Goal: Task Accomplishment & Management: Use online tool/utility

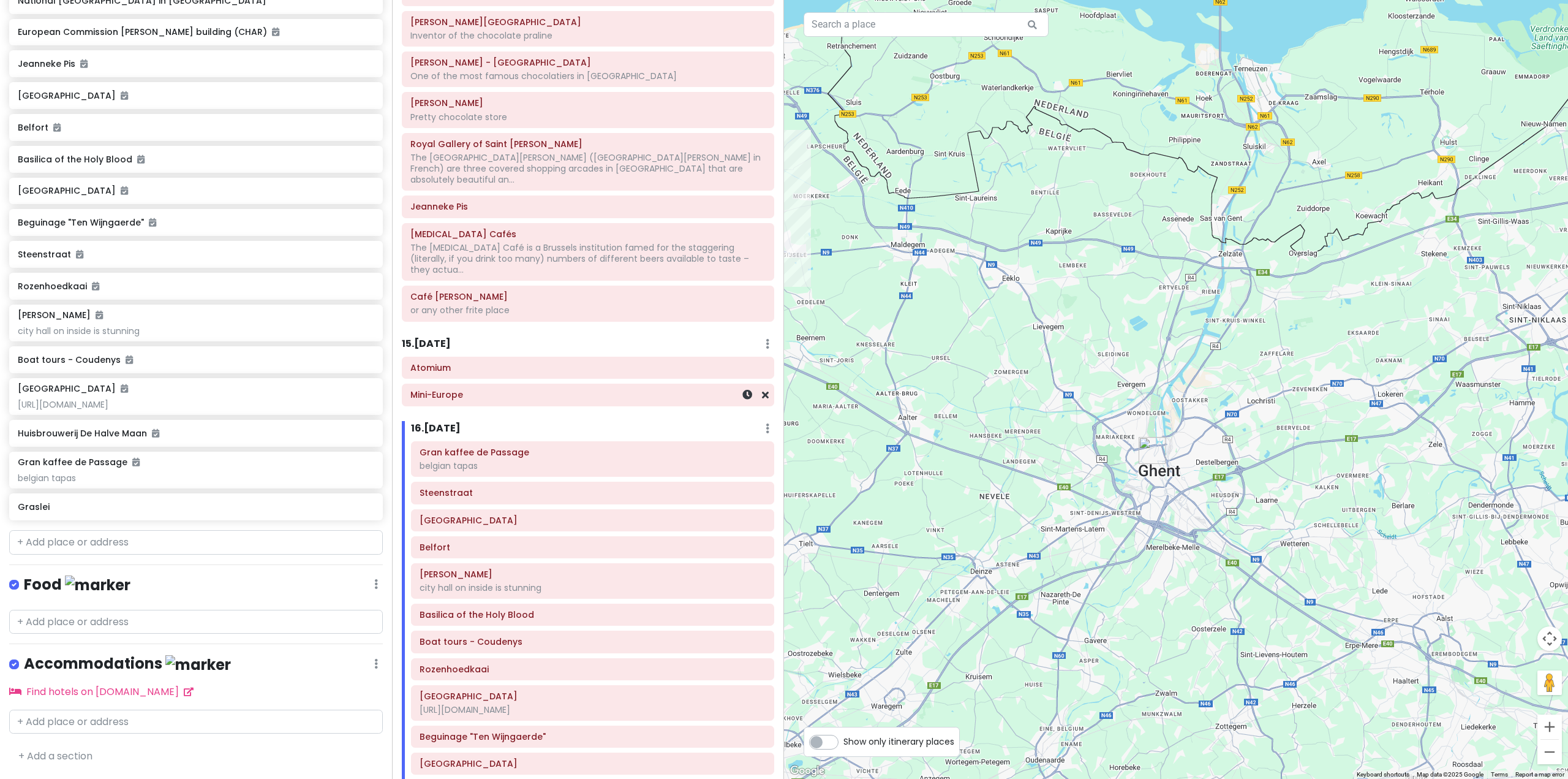
scroll to position [2328, 0]
click at [47, 540] on input "text" at bounding box center [196, 542] width 374 height 24
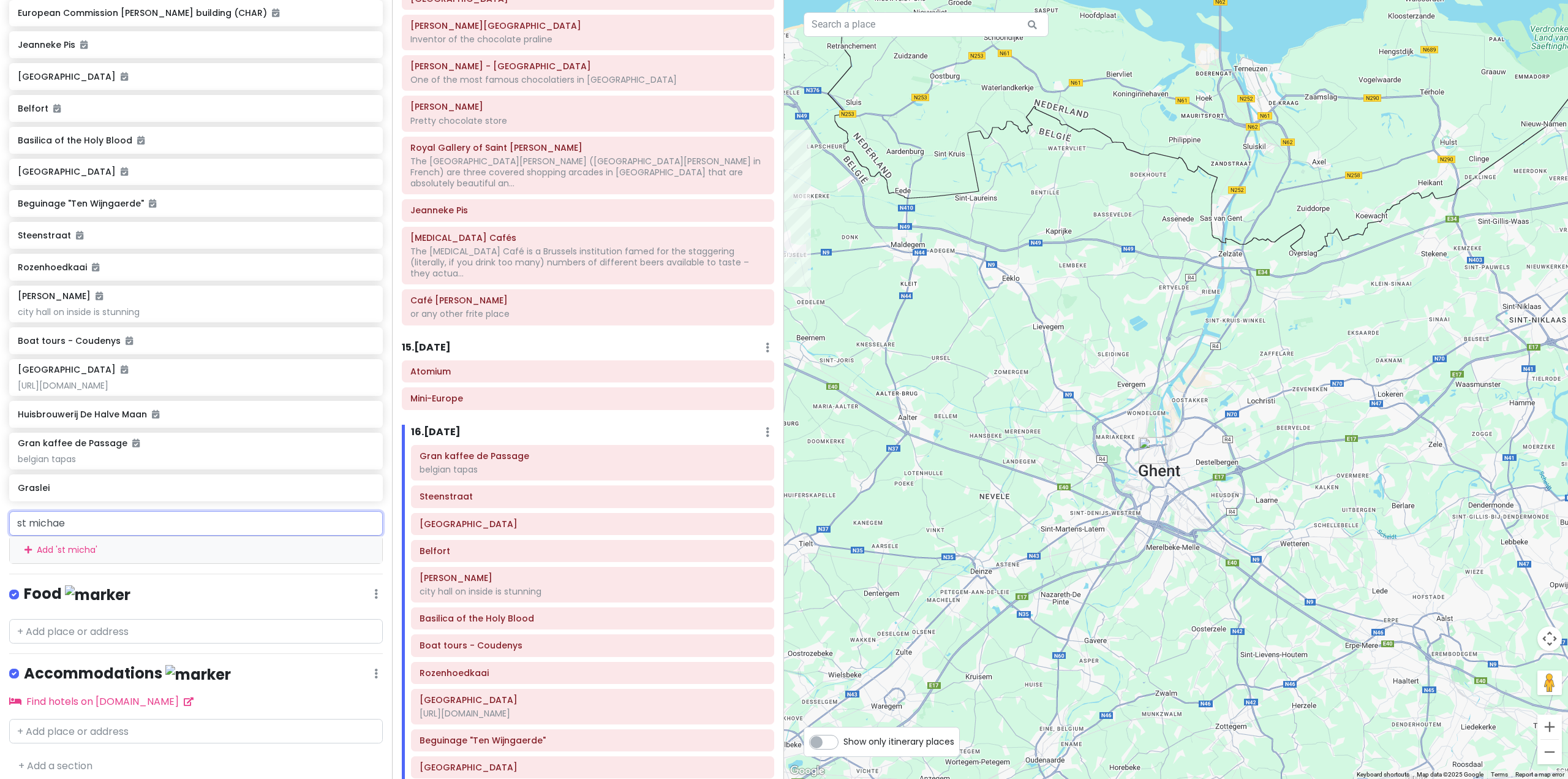
type input "st [PERSON_NAME]"
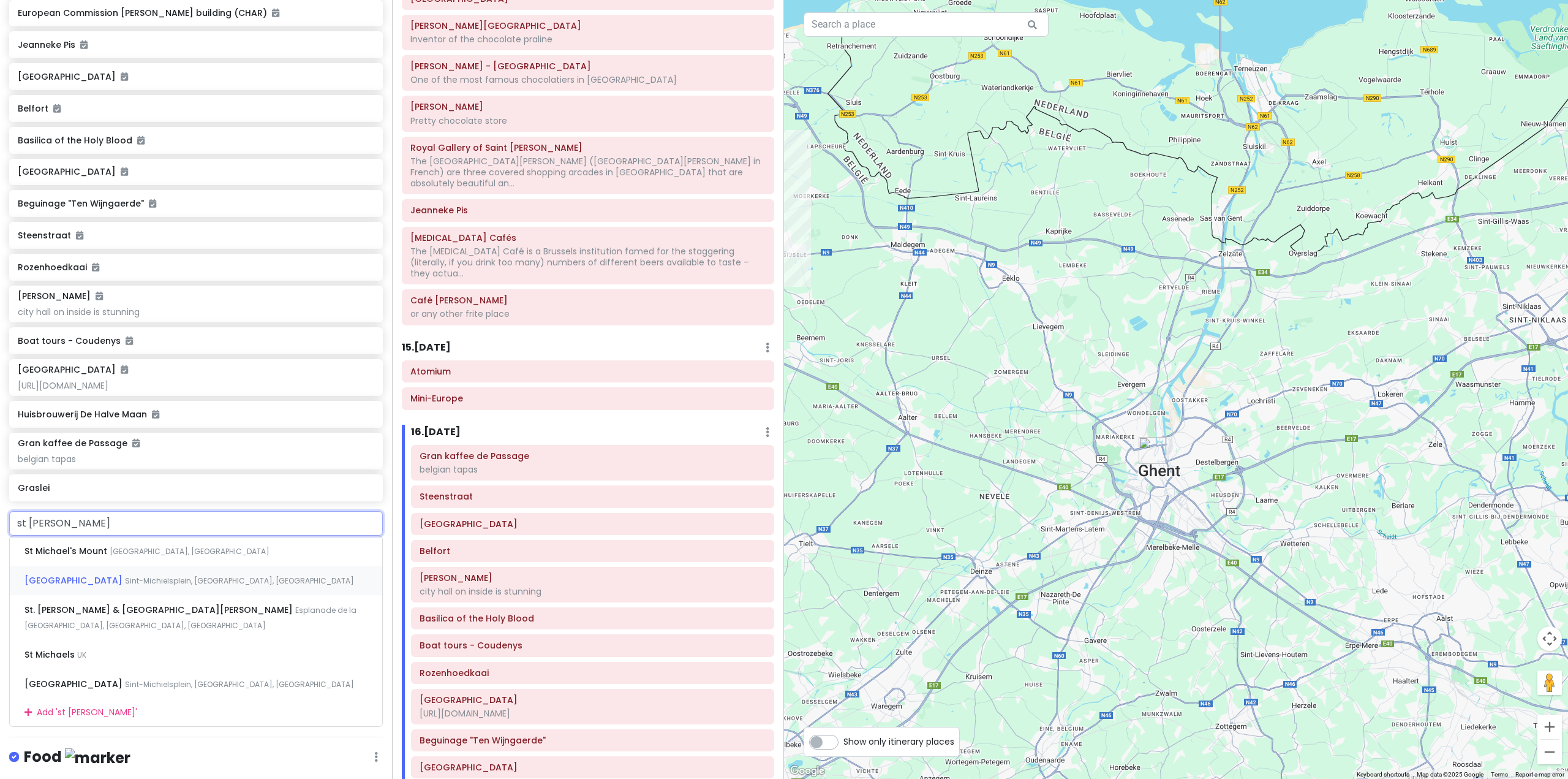
click at [110, 556] on span "Sint-Michielsplein, [GEOGRAPHIC_DATA], [GEOGRAPHIC_DATA]" at bounding box center [189, 551] width 160 height 10
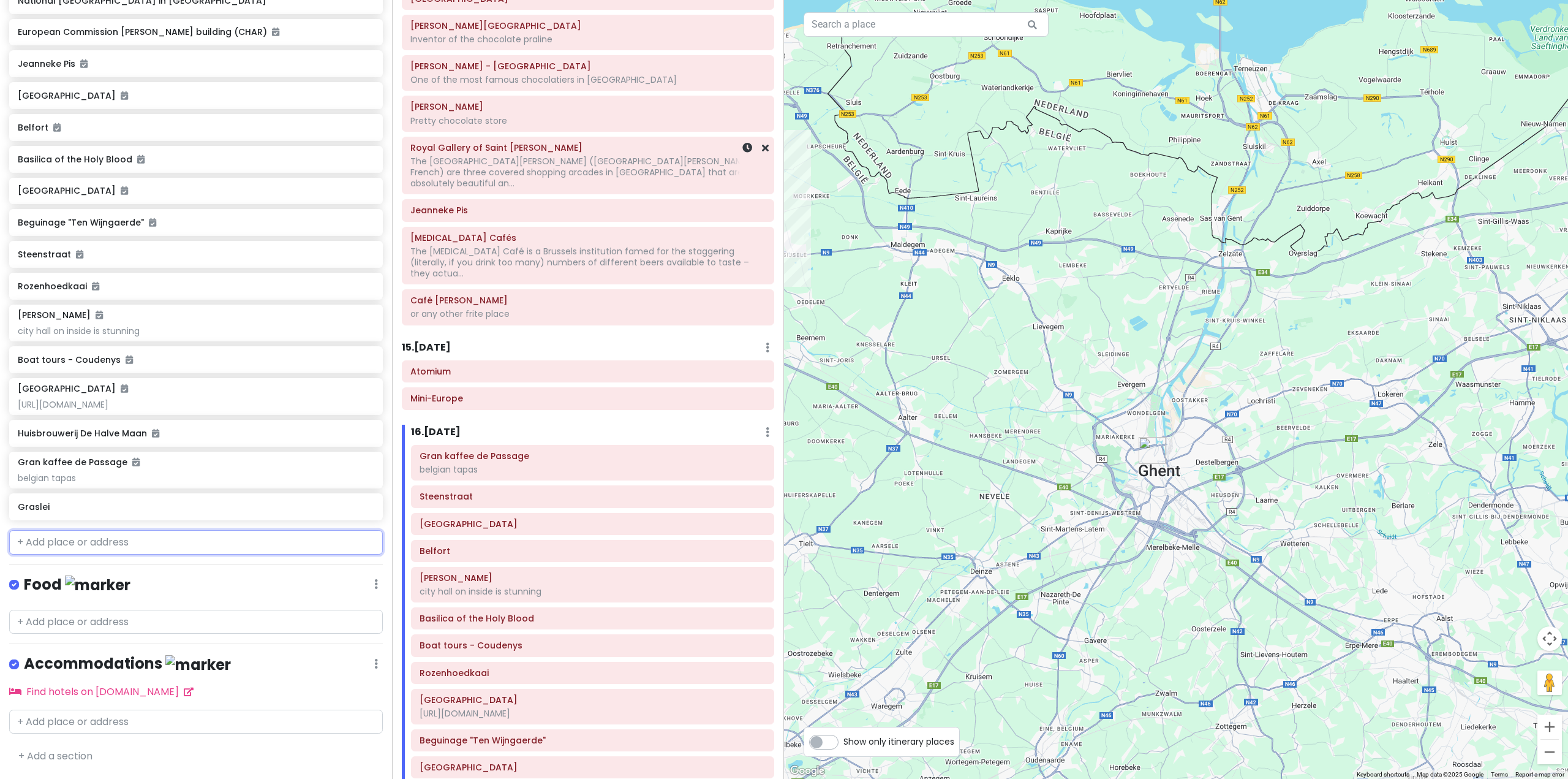
scroll to position [4989, 0]
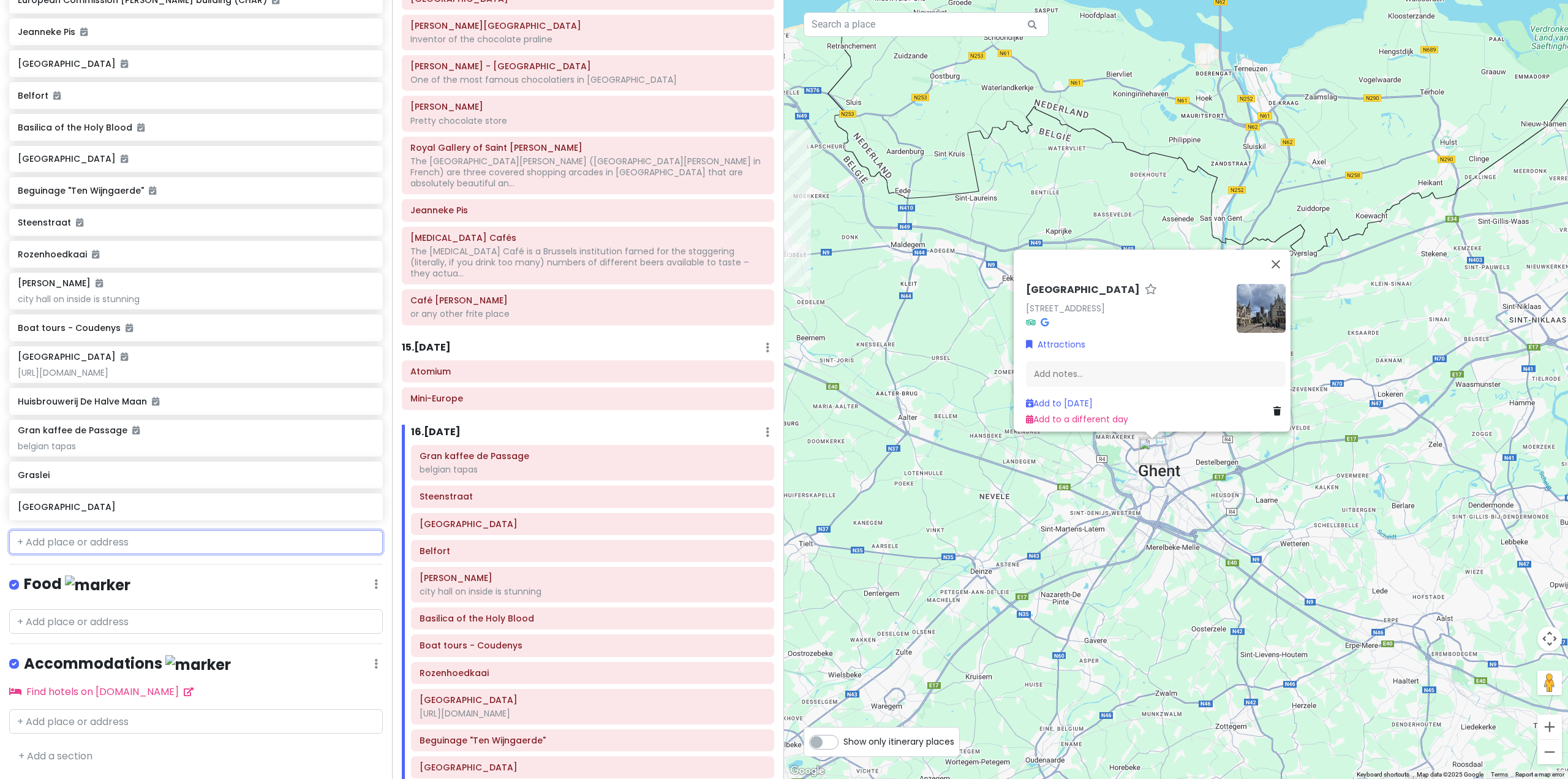
click at [97, 538] on input "text" at bounding box center [196, 542] width 374 height 24
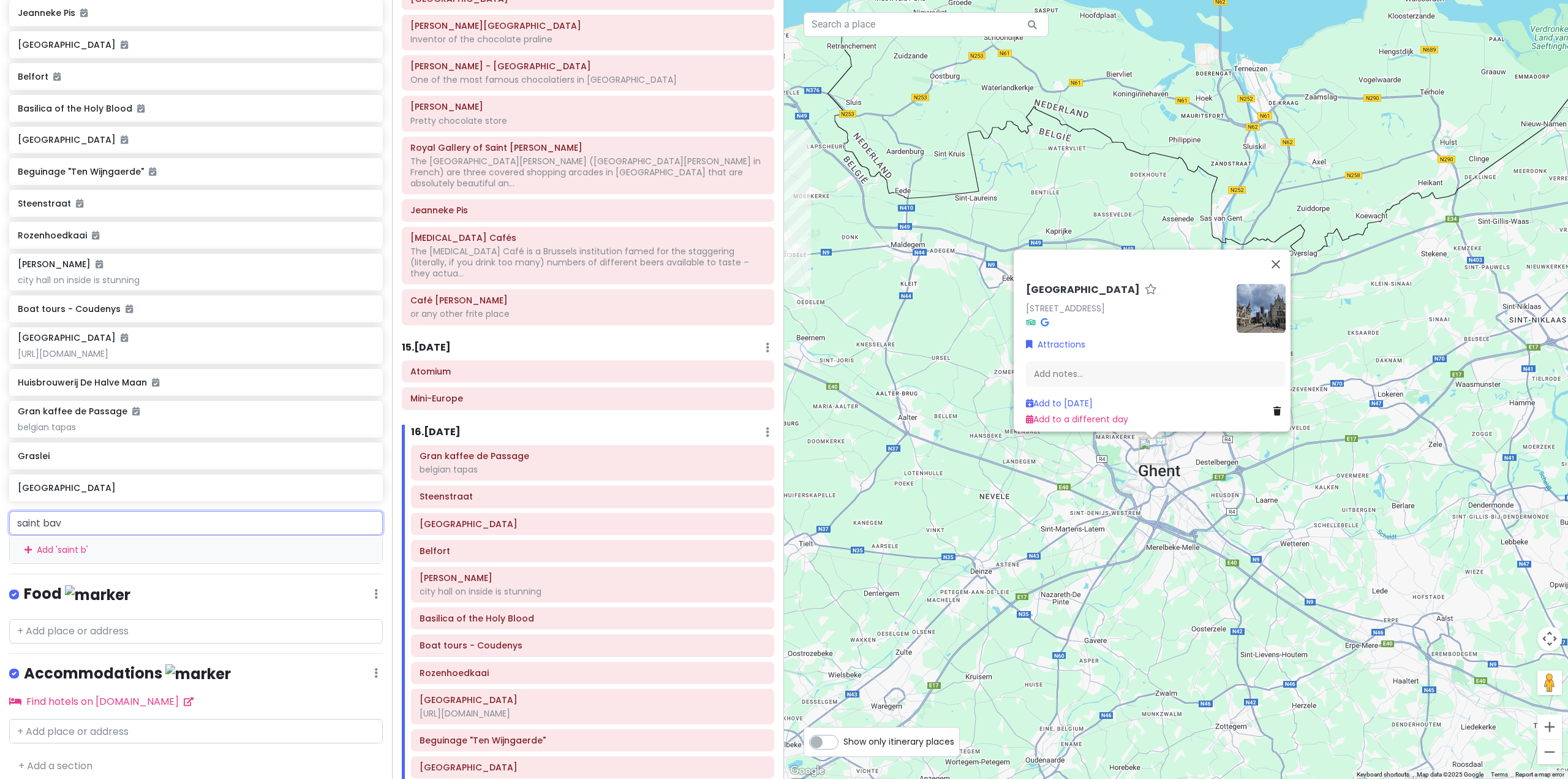
type input "saint bavo"
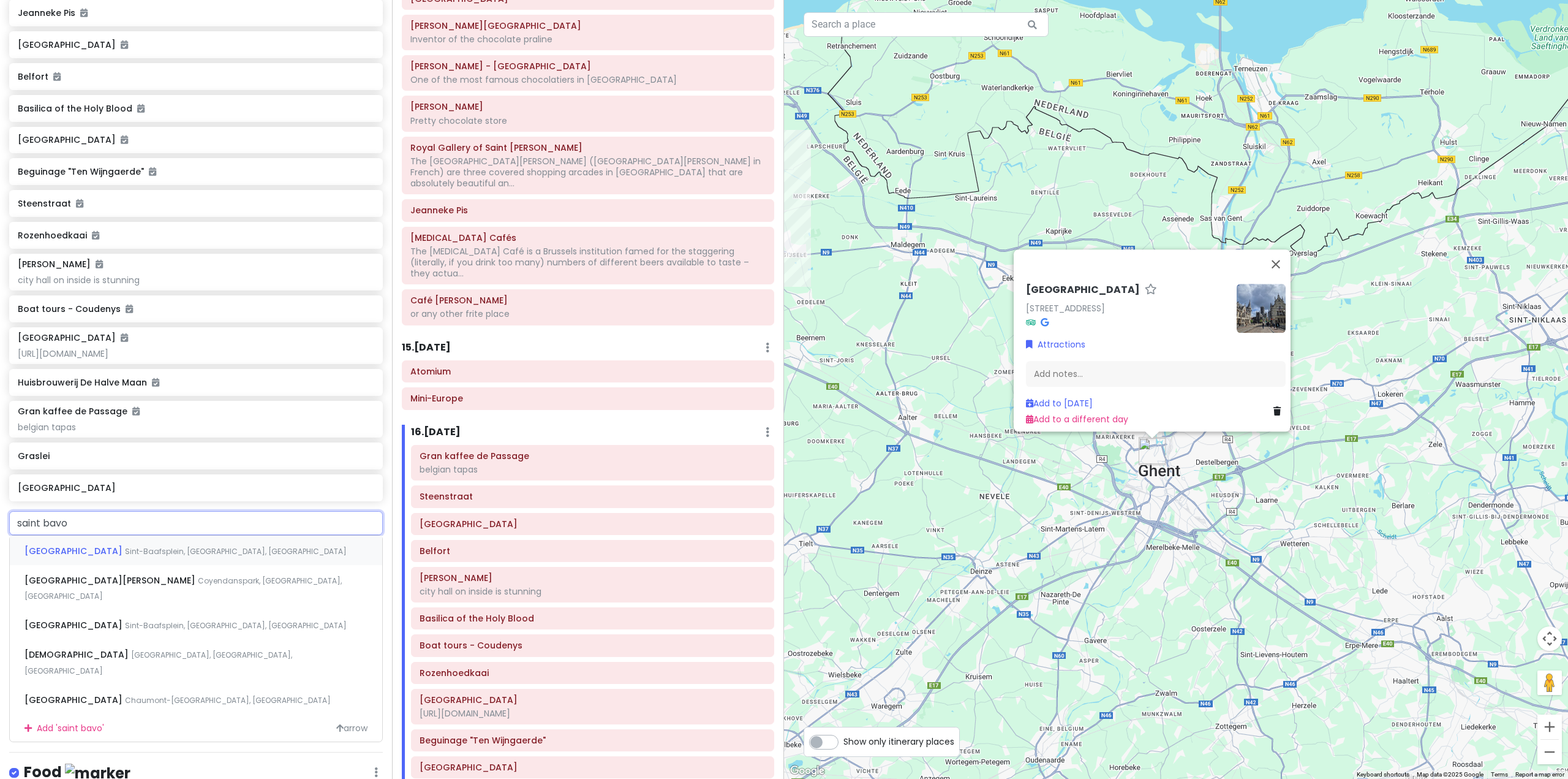
click at [113, 557] on span "[GEOGRAPHIC_DATA]" at bounding box center [74, 550] width 100 height 13
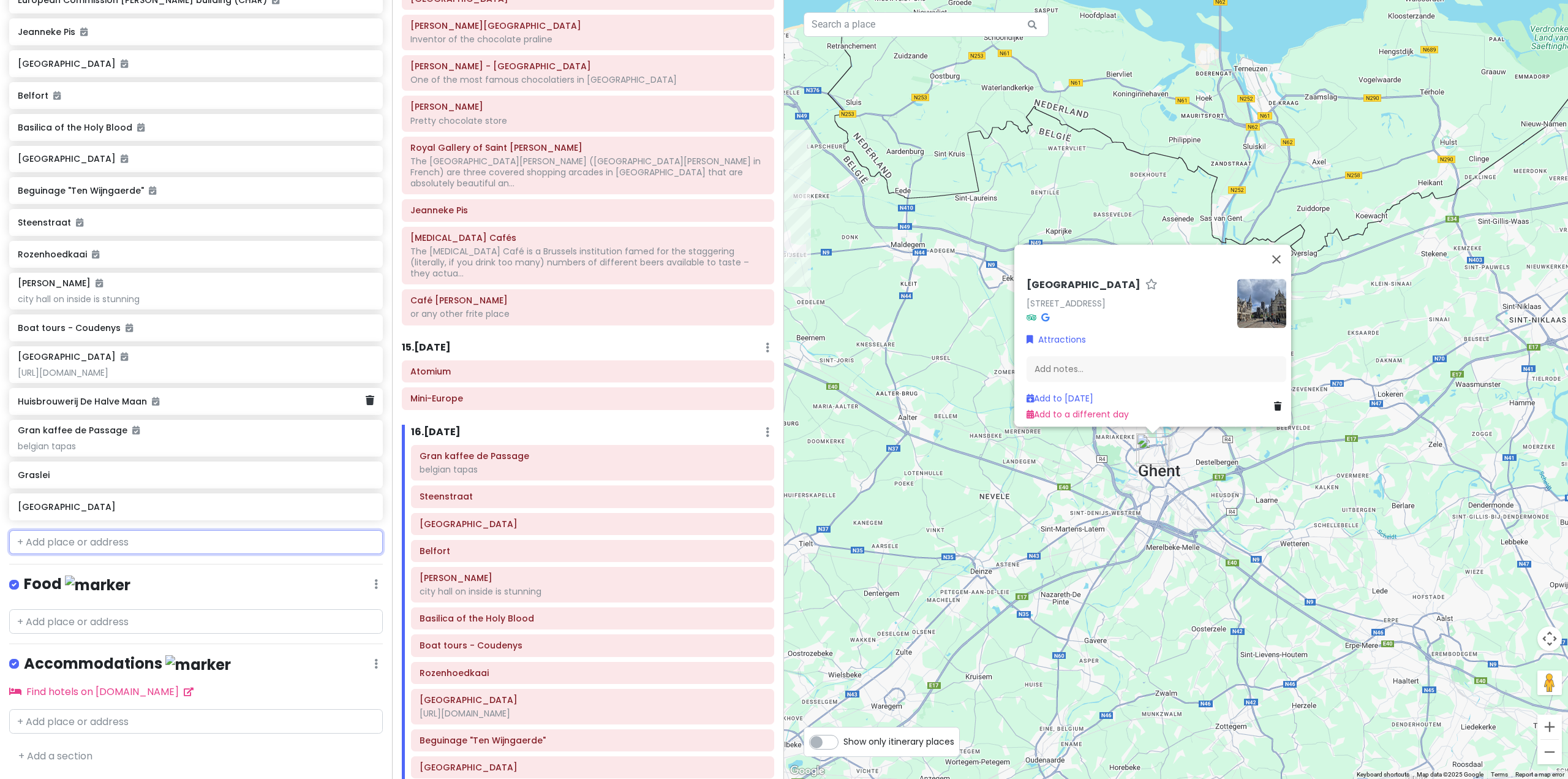
scroll to position [5020, 0]
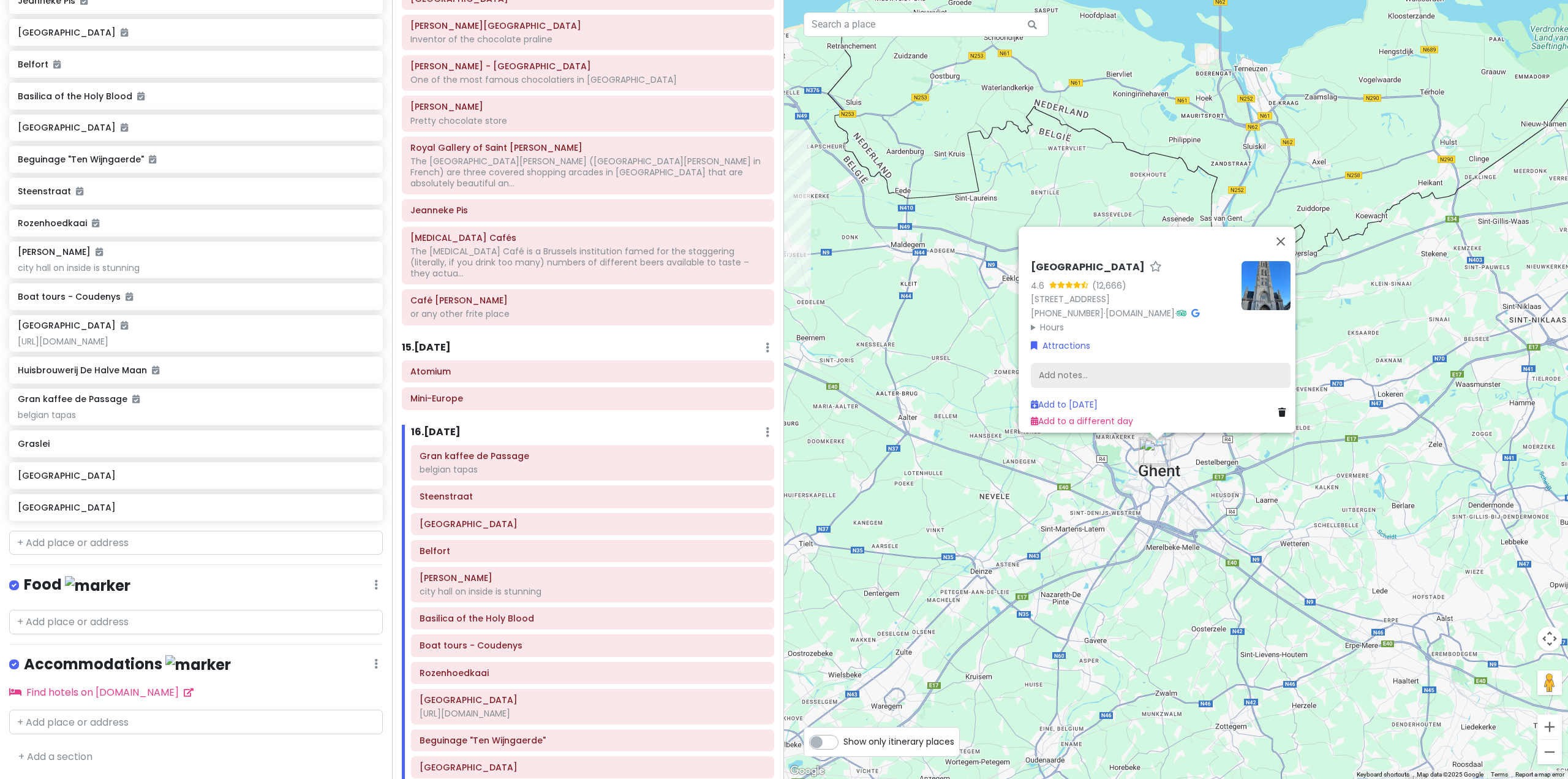
click at [1110, 365] on div "Add notes..." at bounding box center [1161, 375] width 260 height 25
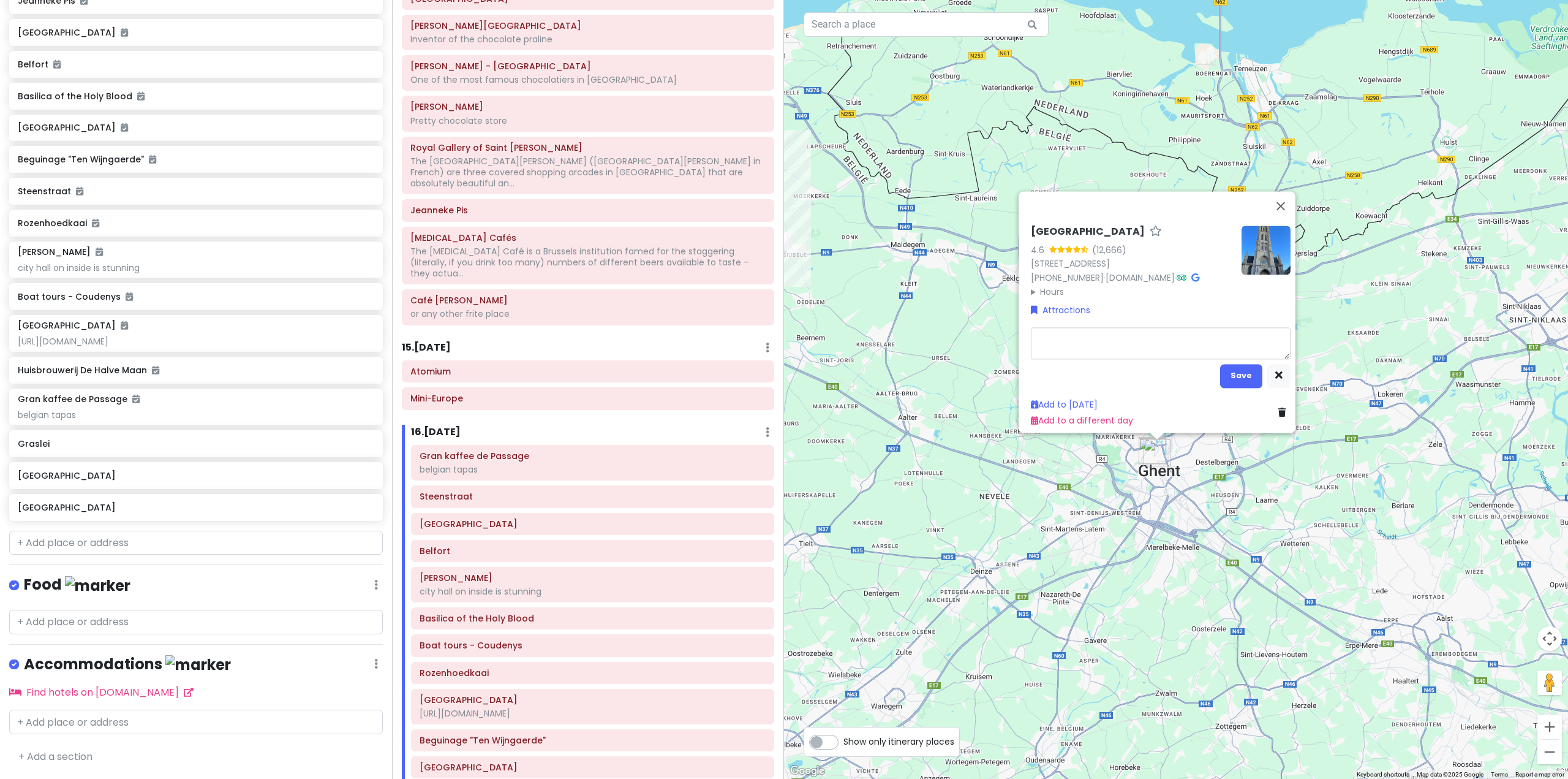
type textarea "x"
type textarea "Also known as [GEOGRAPHIC_DATA], this stunning 13th century Gothic cathedral is…"
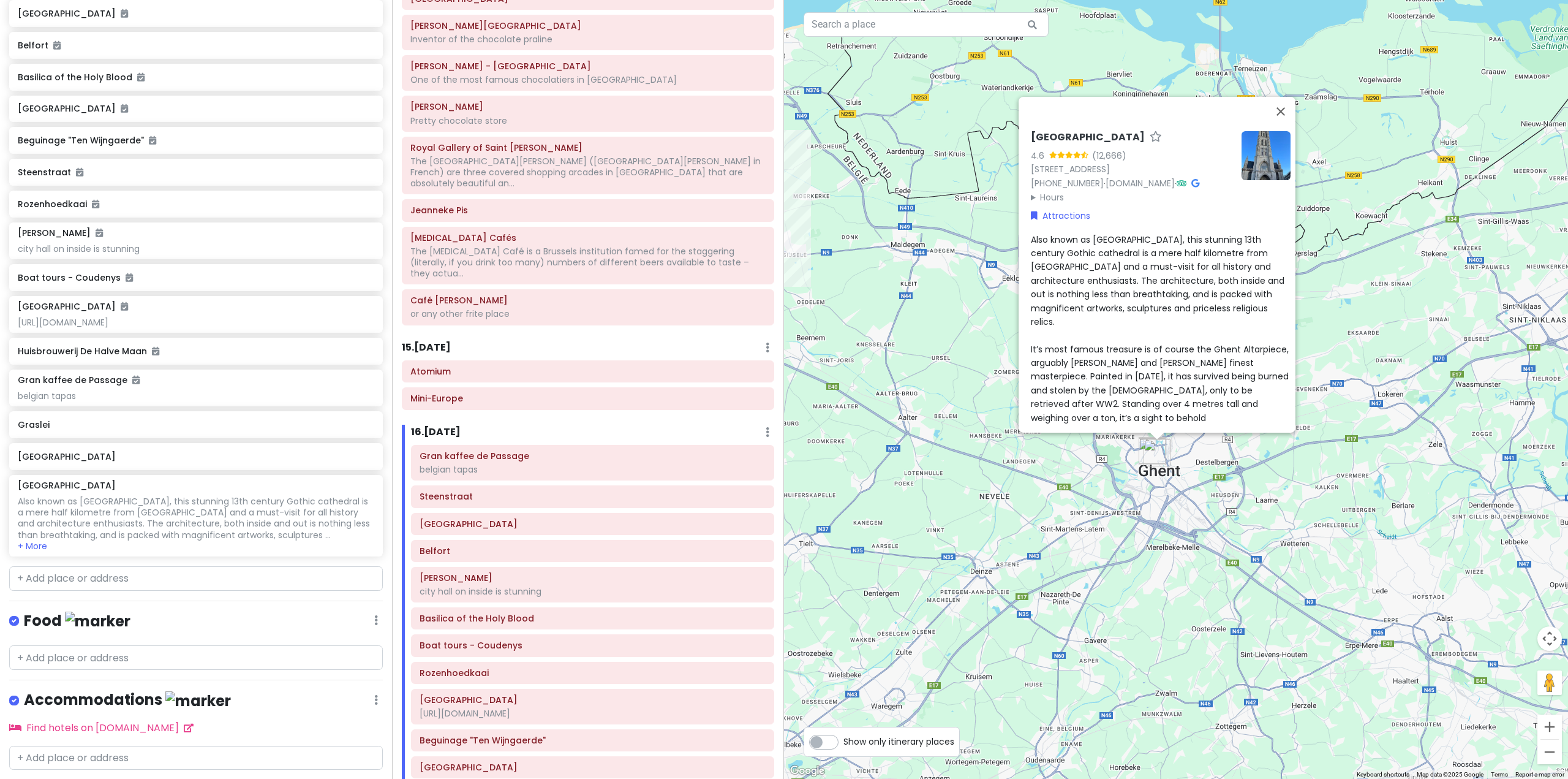
click at [1425, 361] on div "[GEOGRAPHIC_DATA] 4.6 (12,666) [STREET_ADDRESS] [PHONE_NUMBER] · [DOMAIN_NAME] …" at bounding box center [1176, 389] width 784 height 779
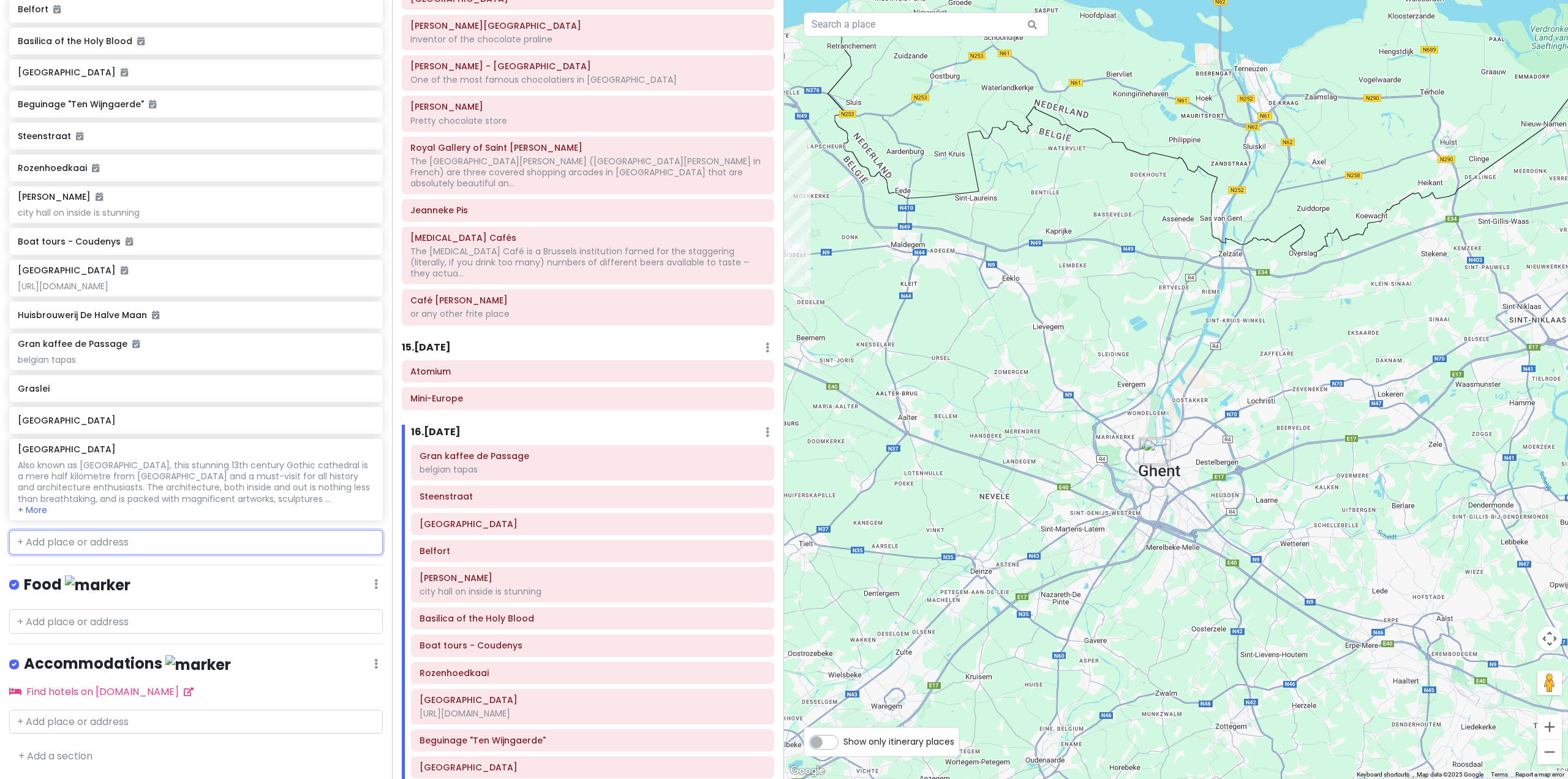
click at [171, 540] on input "text" at bounding box center [196, 542] width 374 height 24
paste input "[GEOGRAPHIC_DATA]"
type input "[GEOGRAPHIC_DATA]"
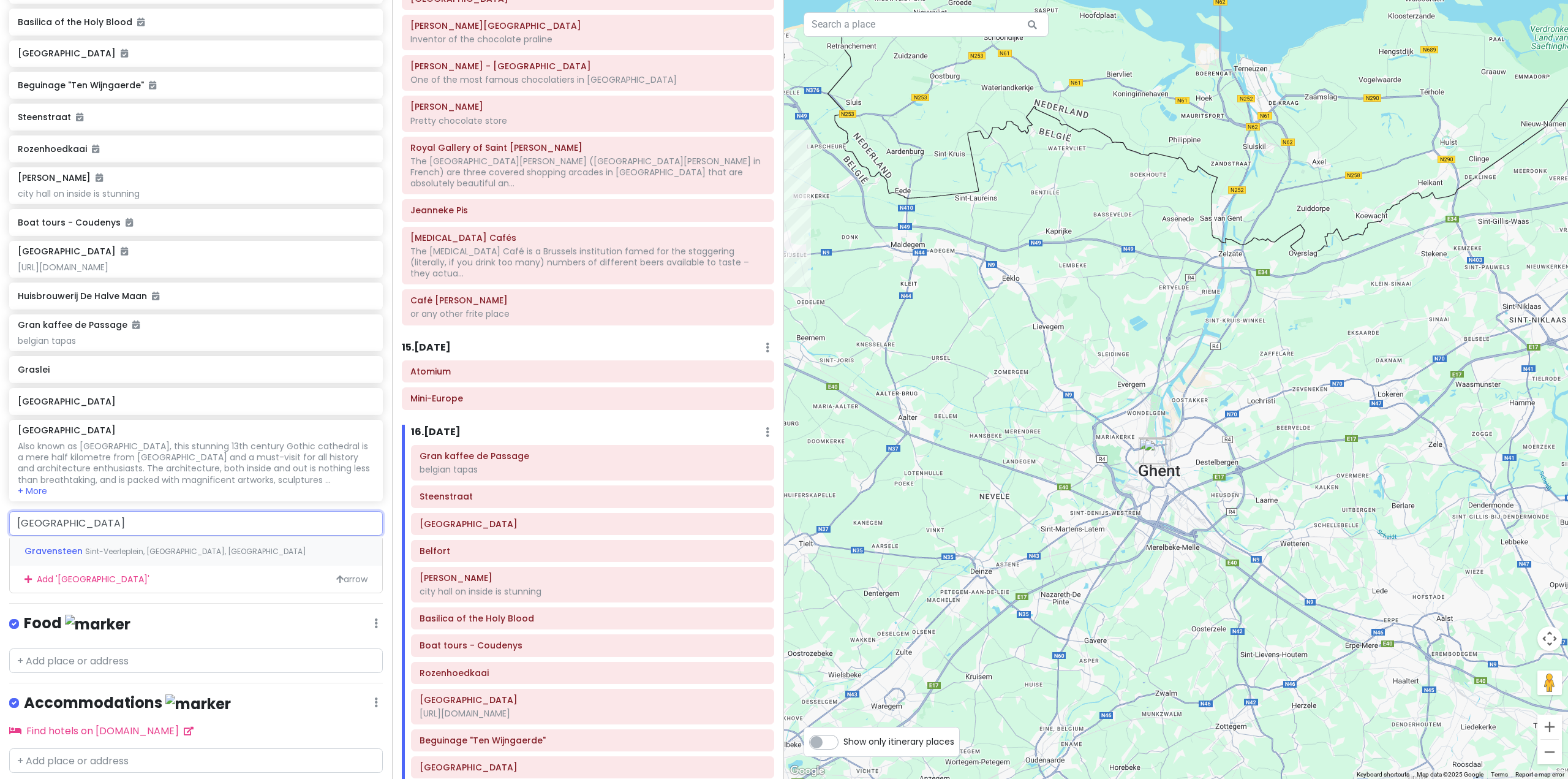
click at [174, 556] on span "Sint-Veerleplein, [GEOGRAPHIC_DATA], [GEOGRAPHIC_DATA]" at bounding box center [196, 551] width 221 height 10
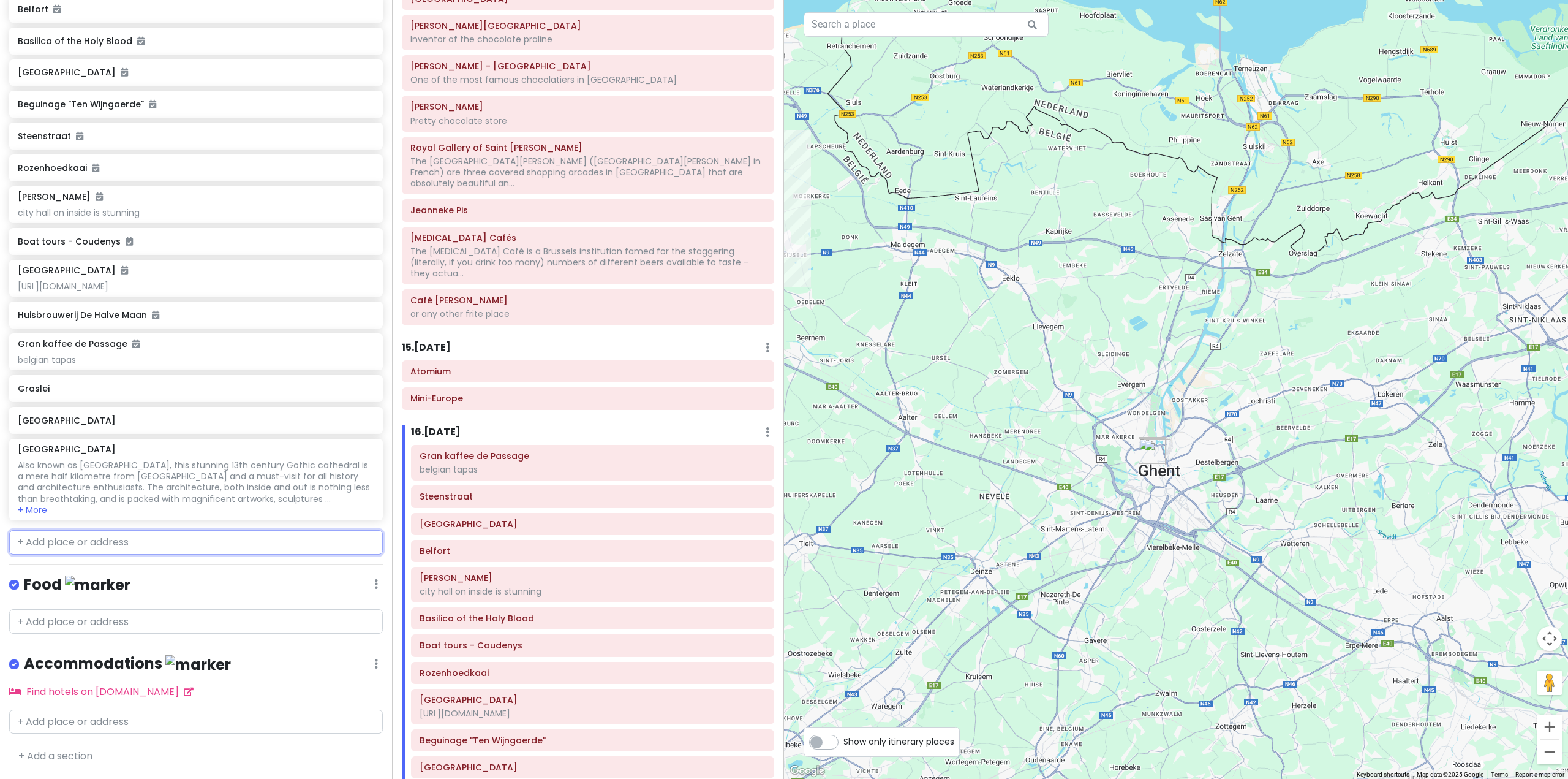
scroll to position [5106, 0]
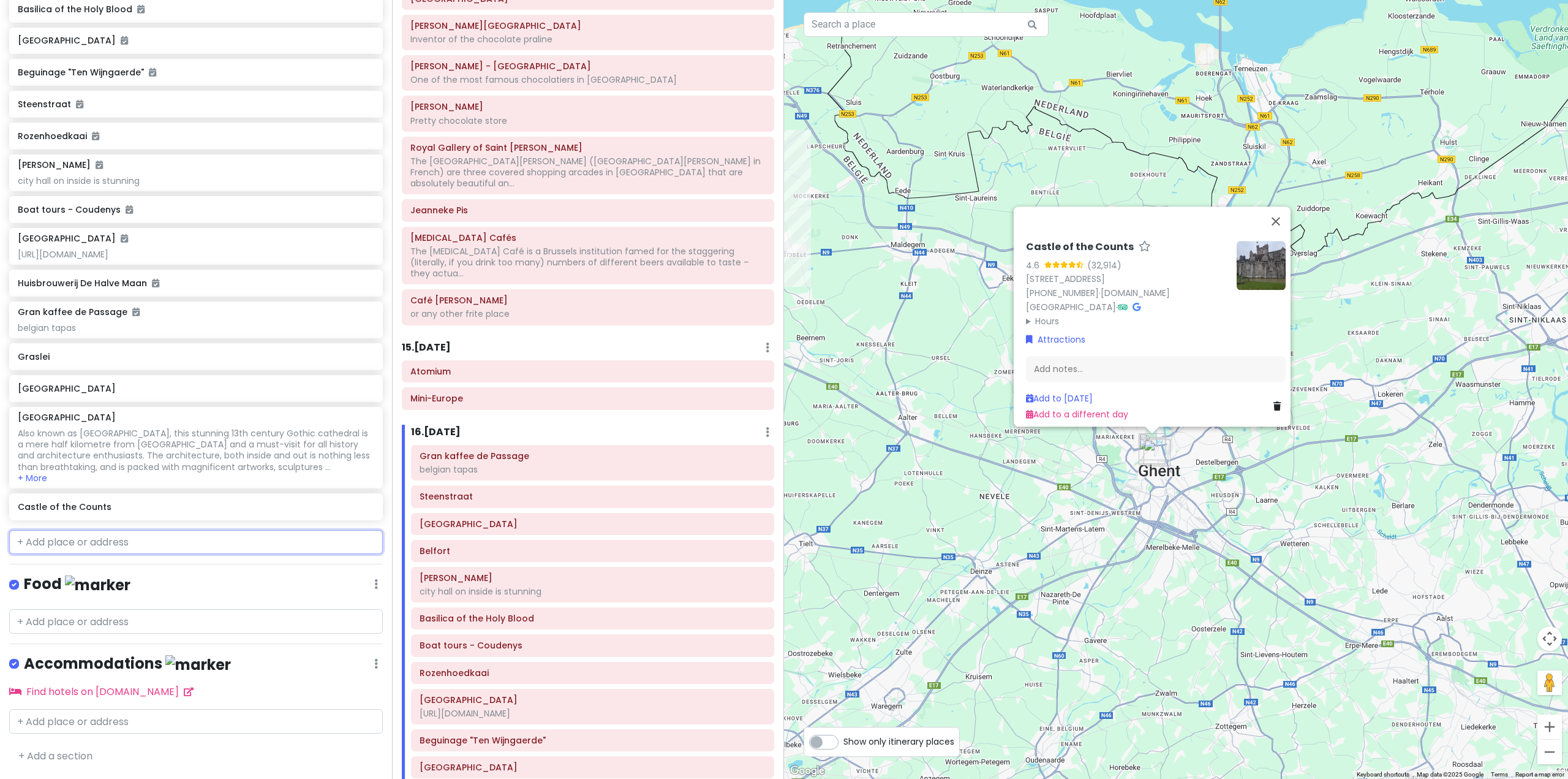
click at [273, 544] on input "text" at bounding box center [196, 542] width 374 height 24
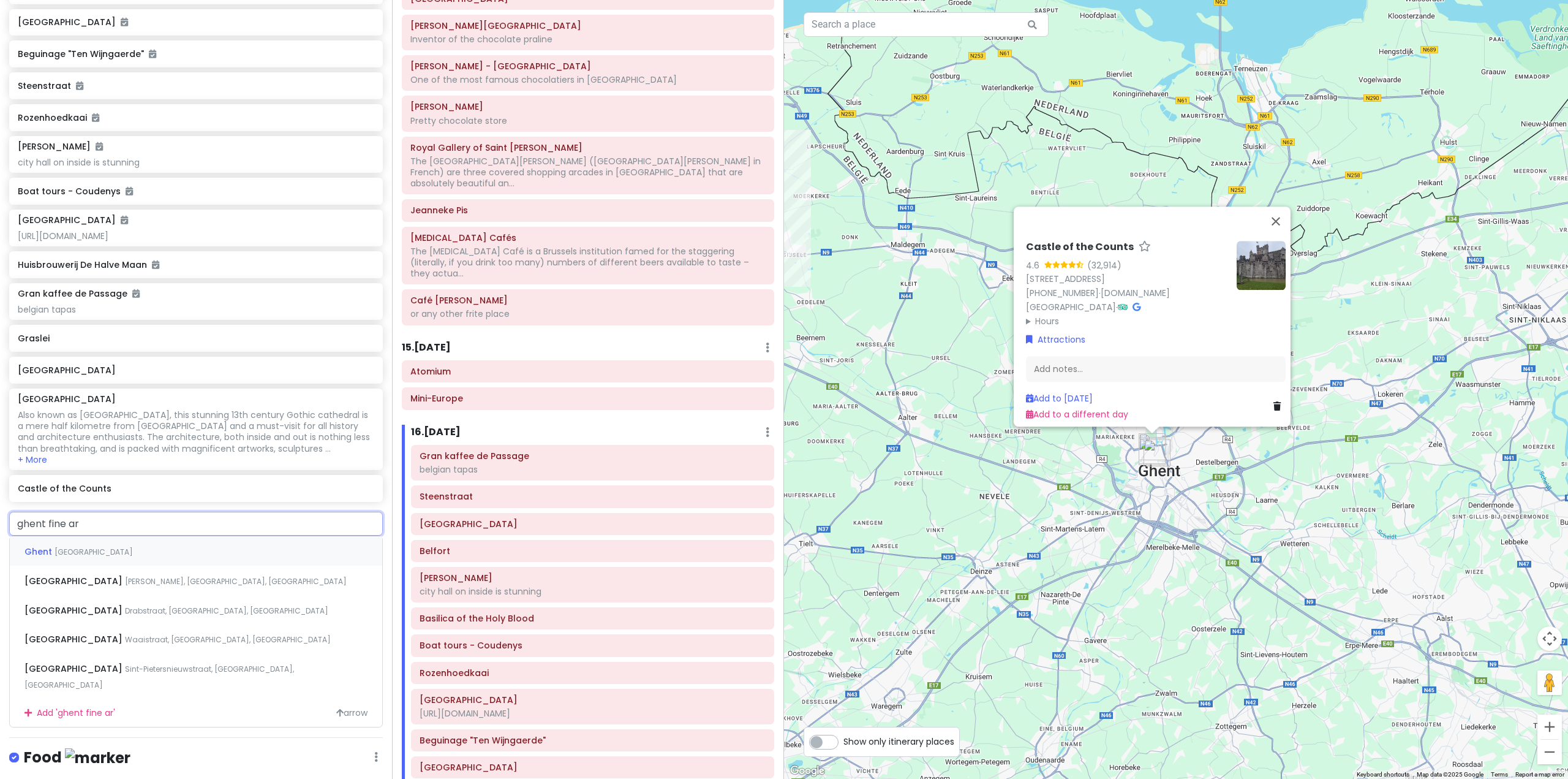
type input "ghent fine art"
click at [250, 565] on div "Museum voor Schone Kunsten [PERSON_NAME], [GEOGRAPHIC_DATA], [GEOGRAPHIC_DATA]" at bounding box center [196, 550] width 372 height 30
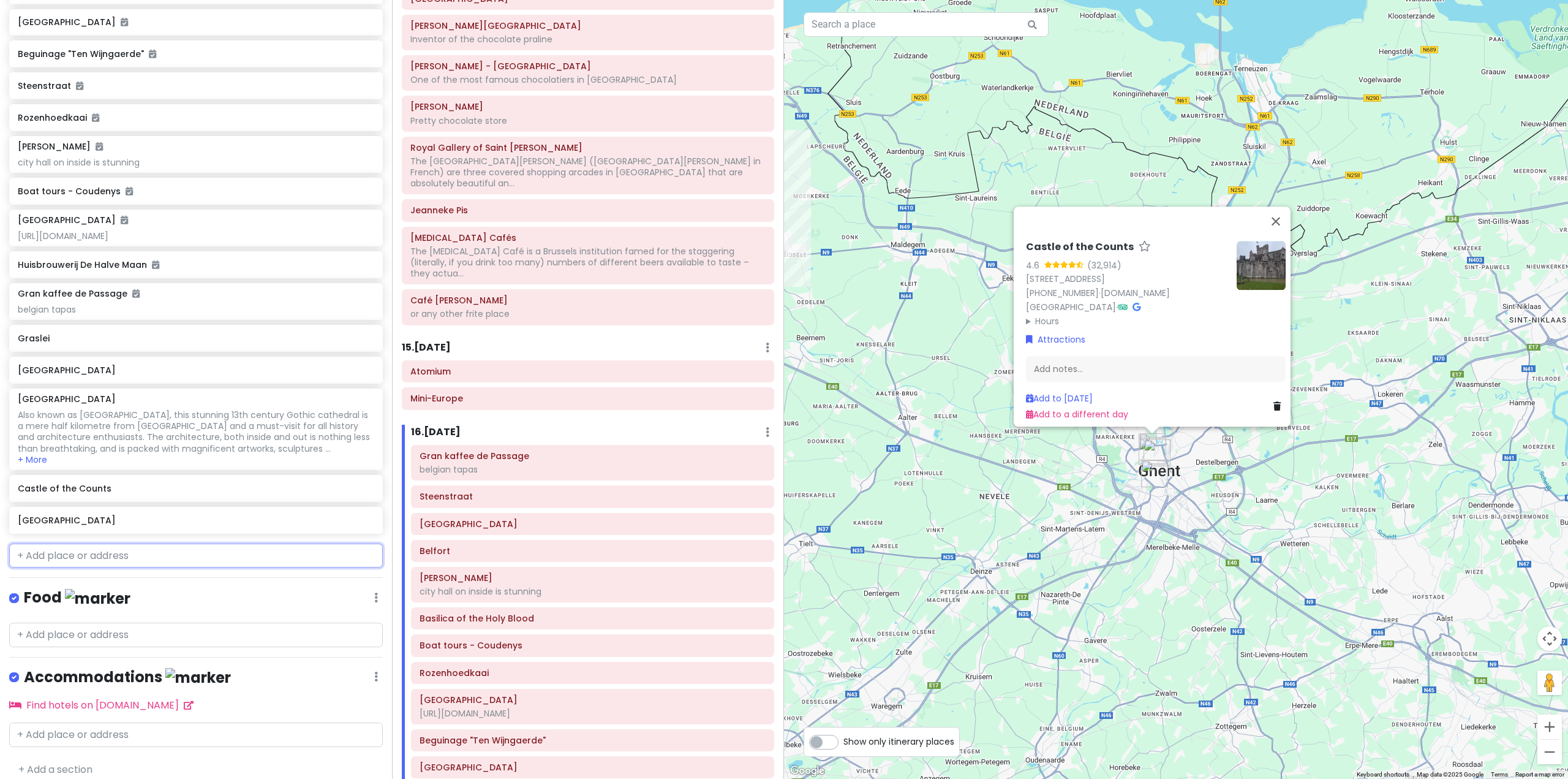
scroll to position [5138, 0]
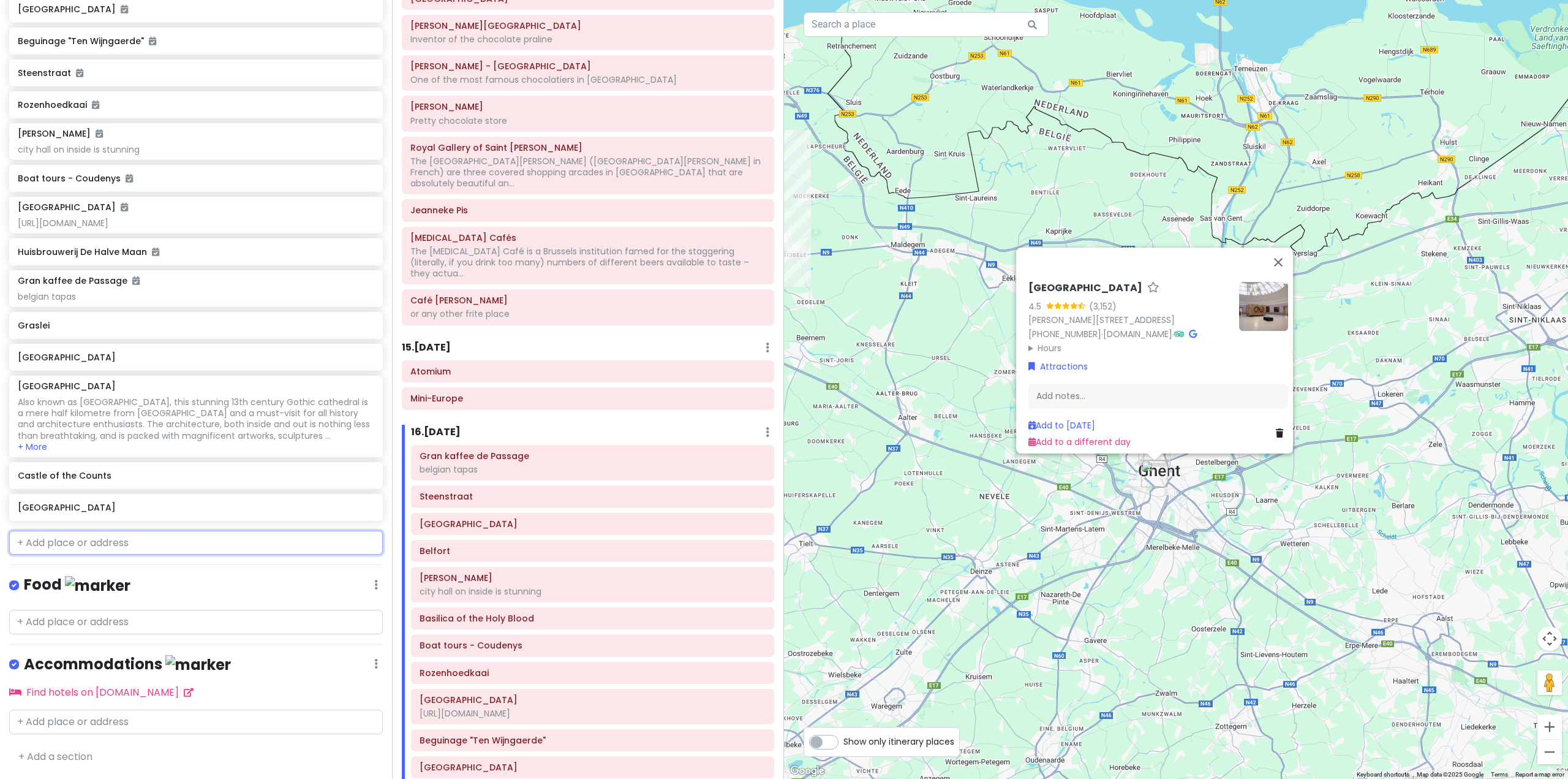
click at [190, 545] on input "text" at bounding box center [196, 543] width 374 height 24
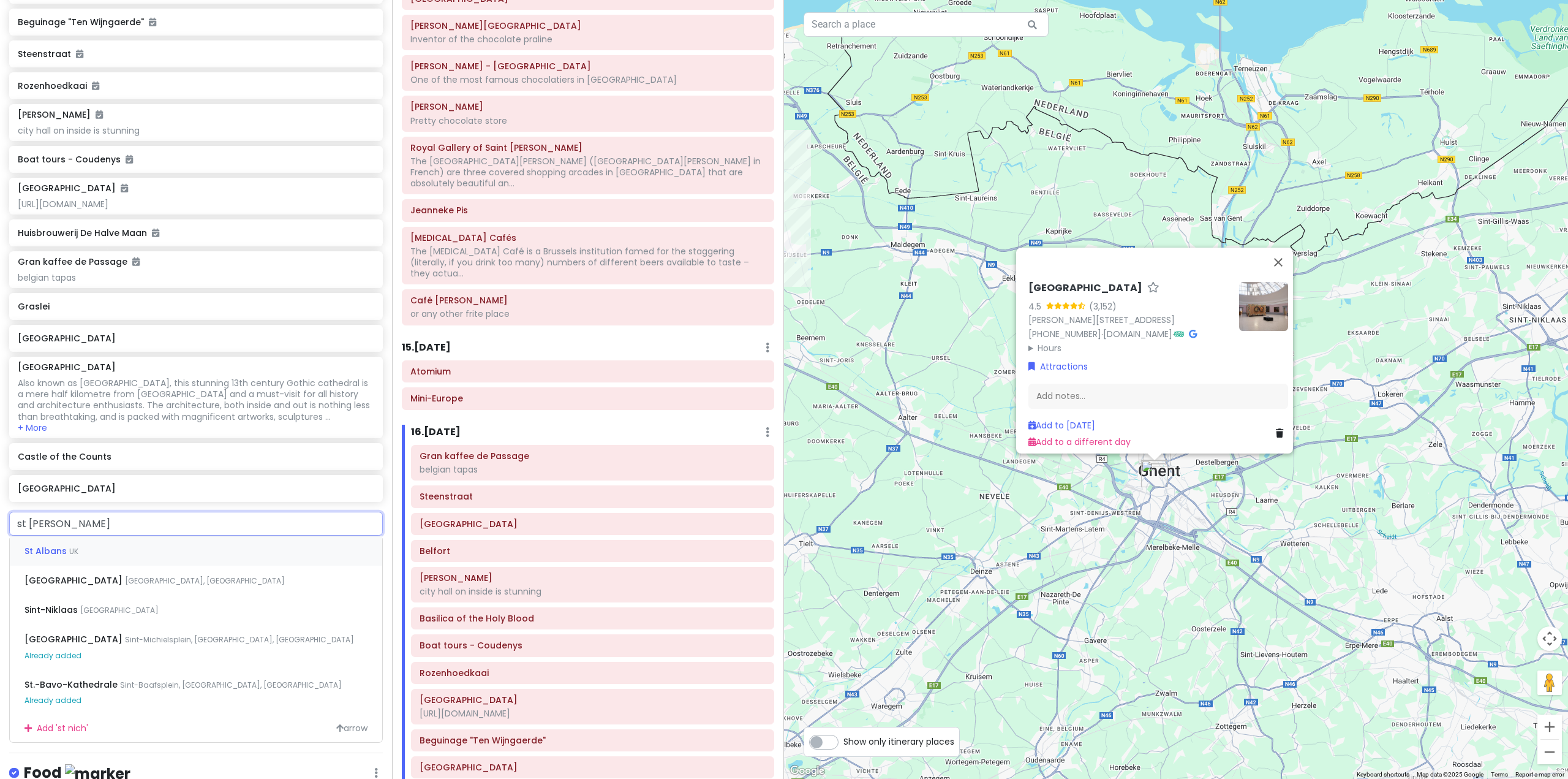
type input "st nicholo"
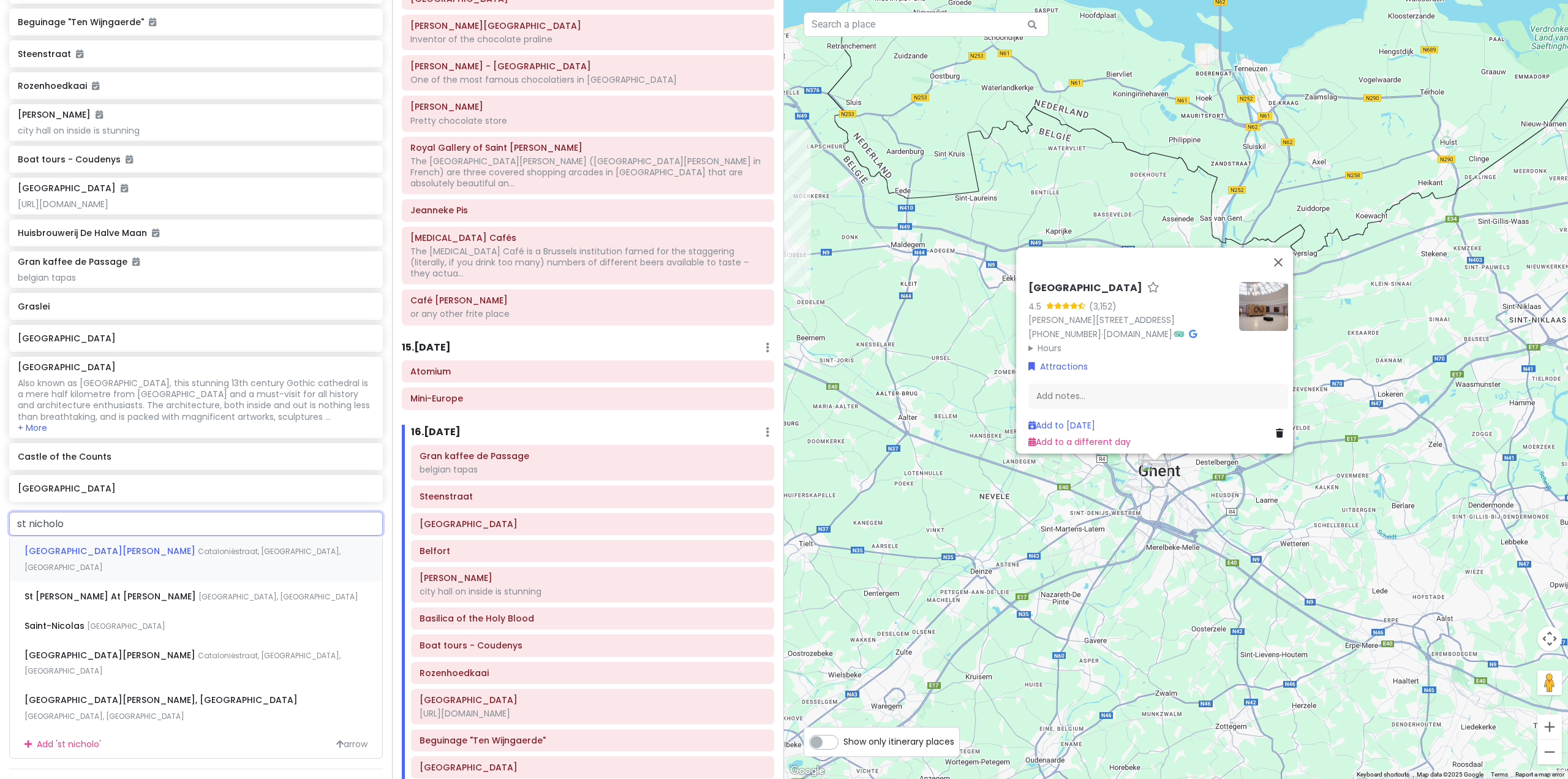
click at [185, 579] on div "[GEOGRAPHIC_DATA][PERSON_NAME], [GEOGRAPHIC_DATA], [GEOGRAPHIC_DATA]" at bounding box center [196, 559] width 372 height 46
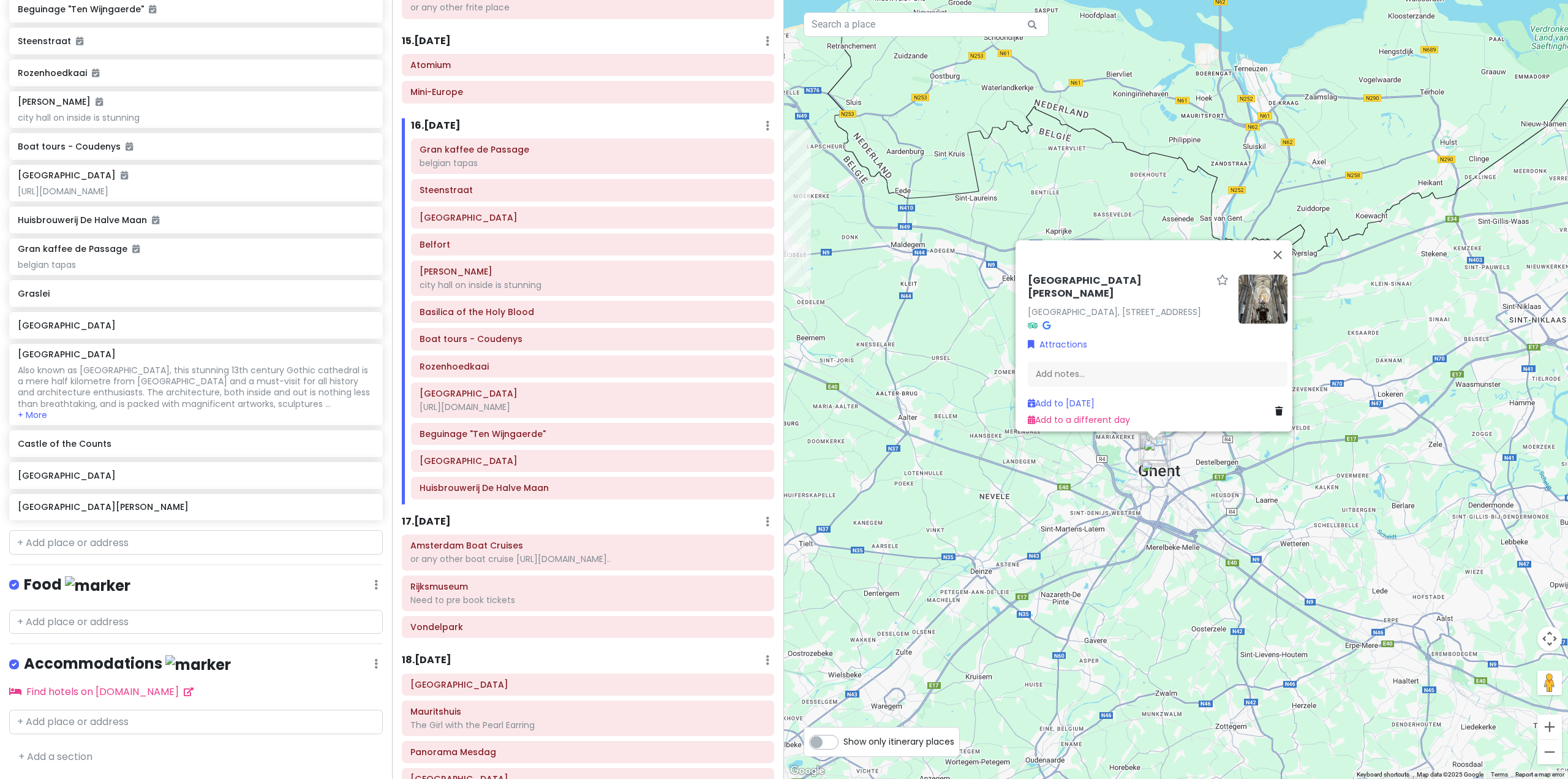
scroll to position [2267, 0]
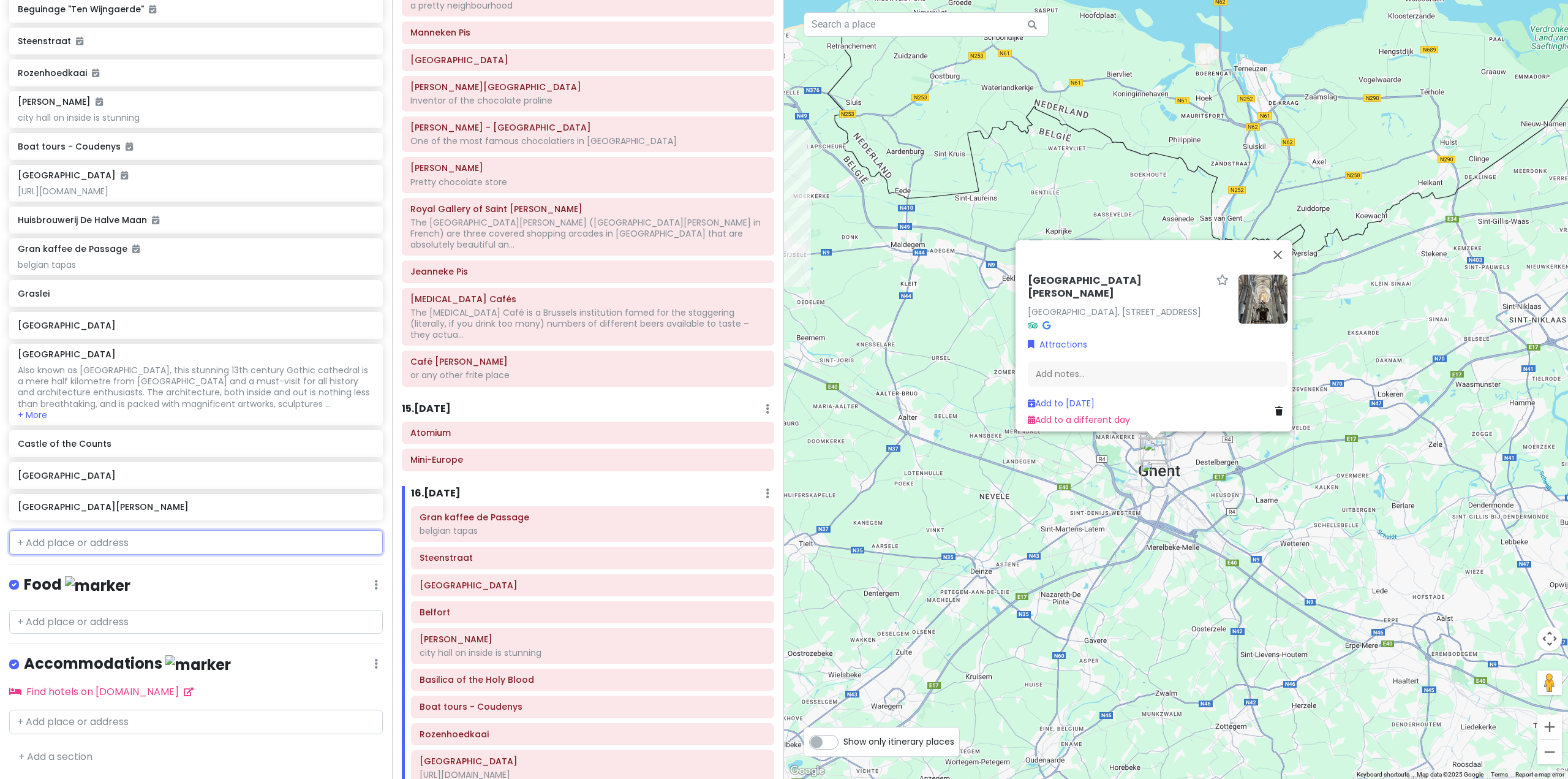
click at [111, 546] on input "text" at bounding box center [196, 542] width 374 height 24
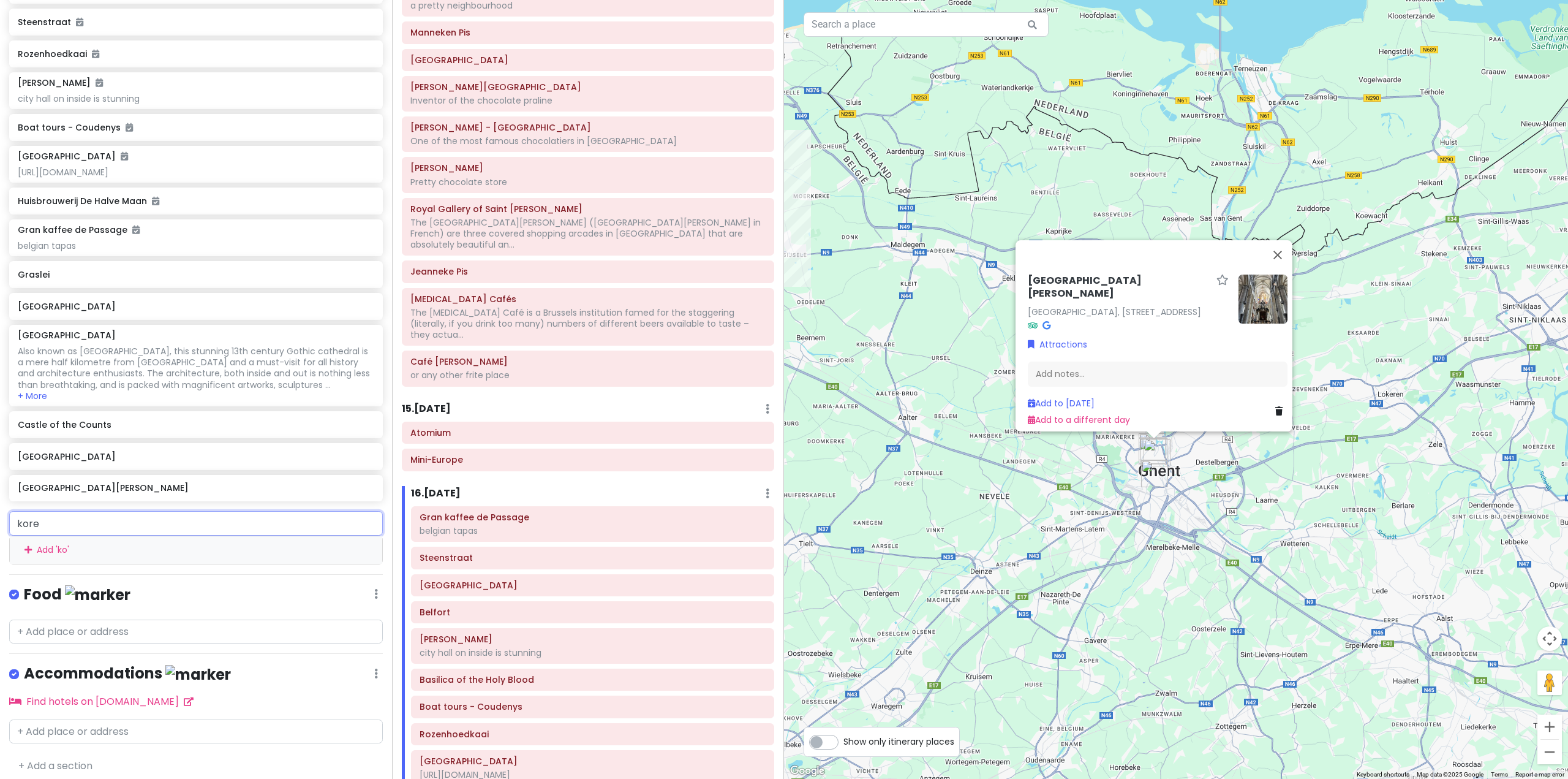
type input "koren"
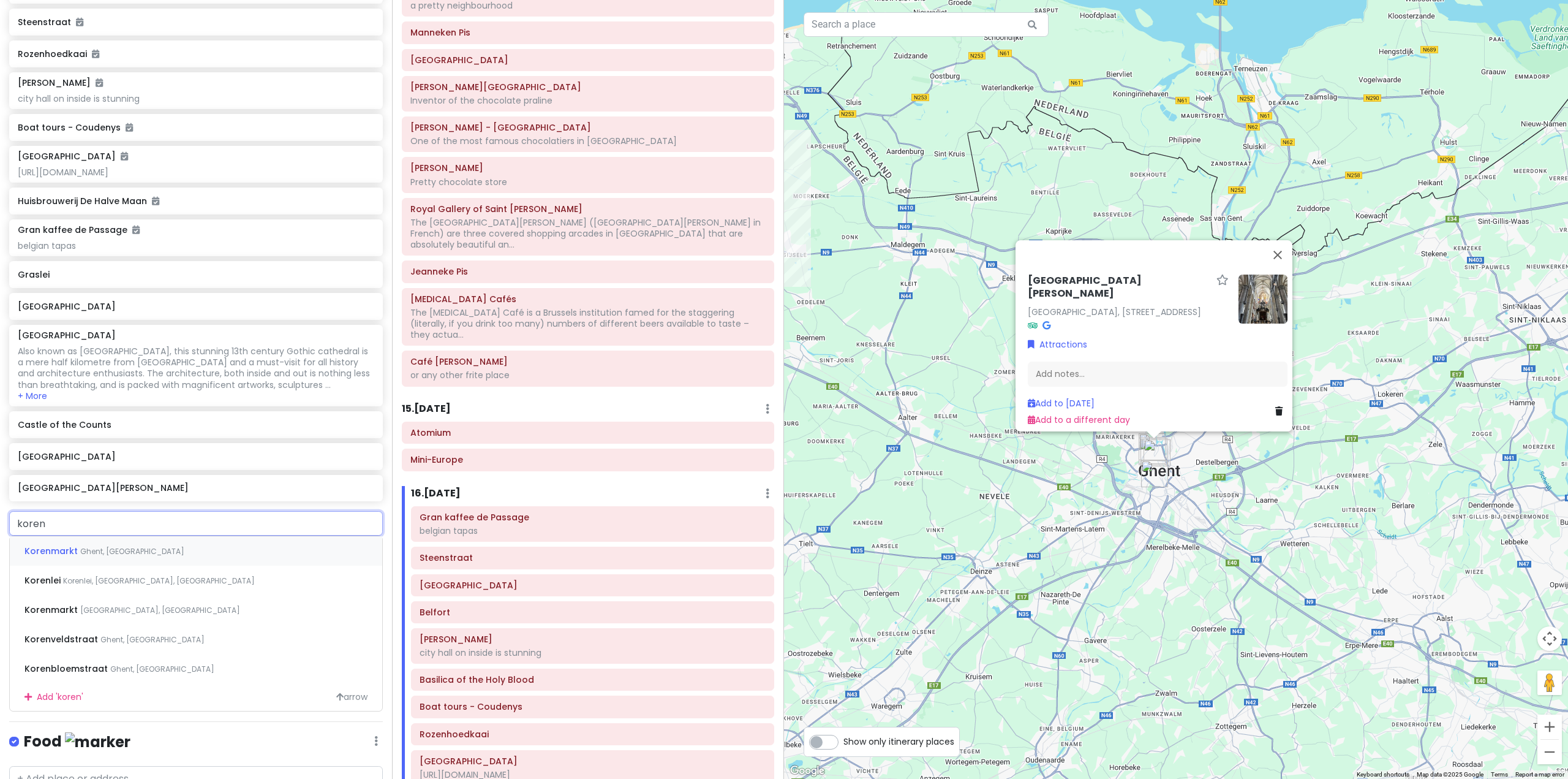
click at [120, 562] on div "Korenmarkt [GEOGRAPHIC_DATA], [GEOGRAPHIC_DATA]" at bounding box center [196, 550] width 372 height 30
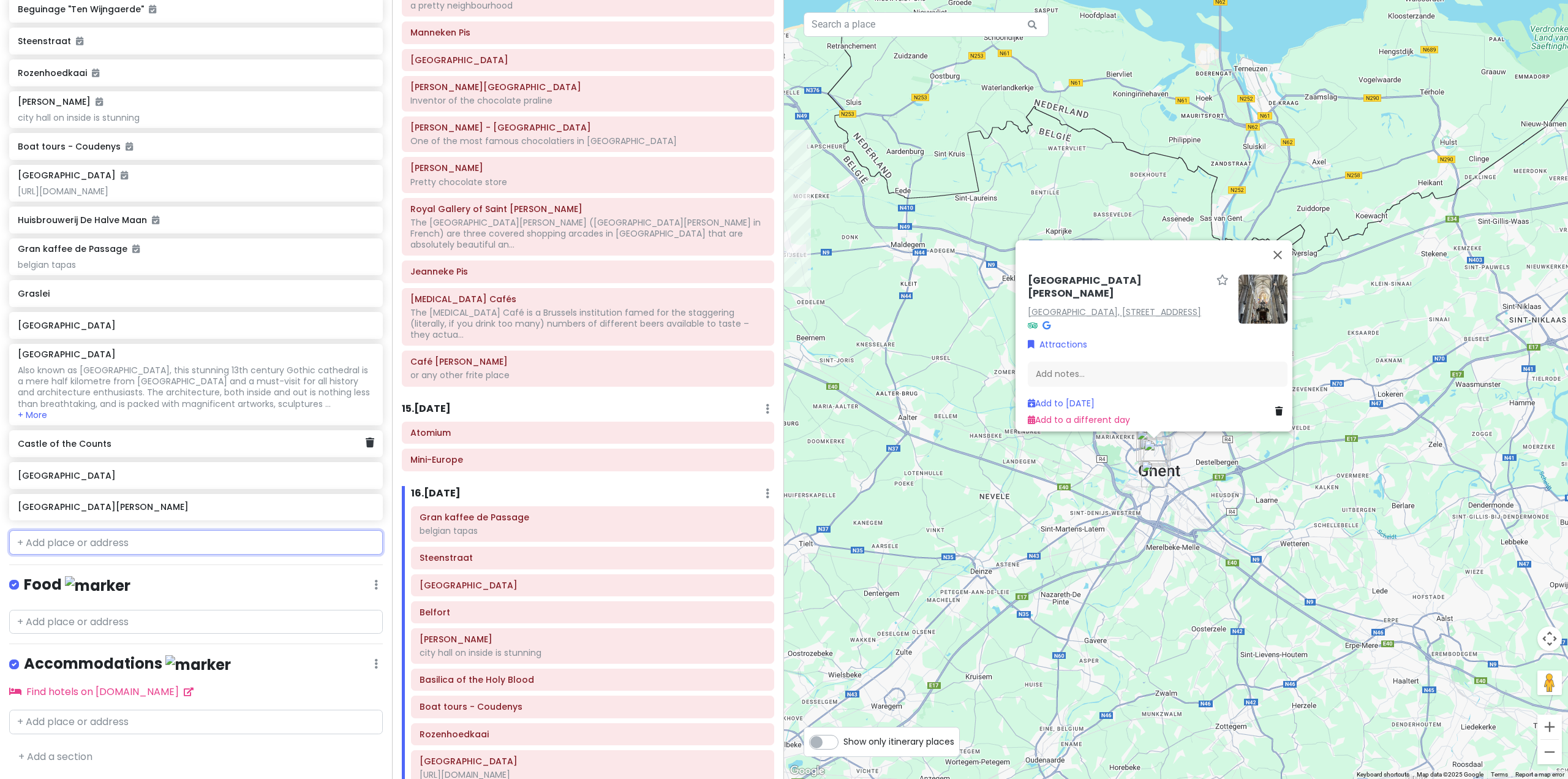
scroll to position [5202, 0]
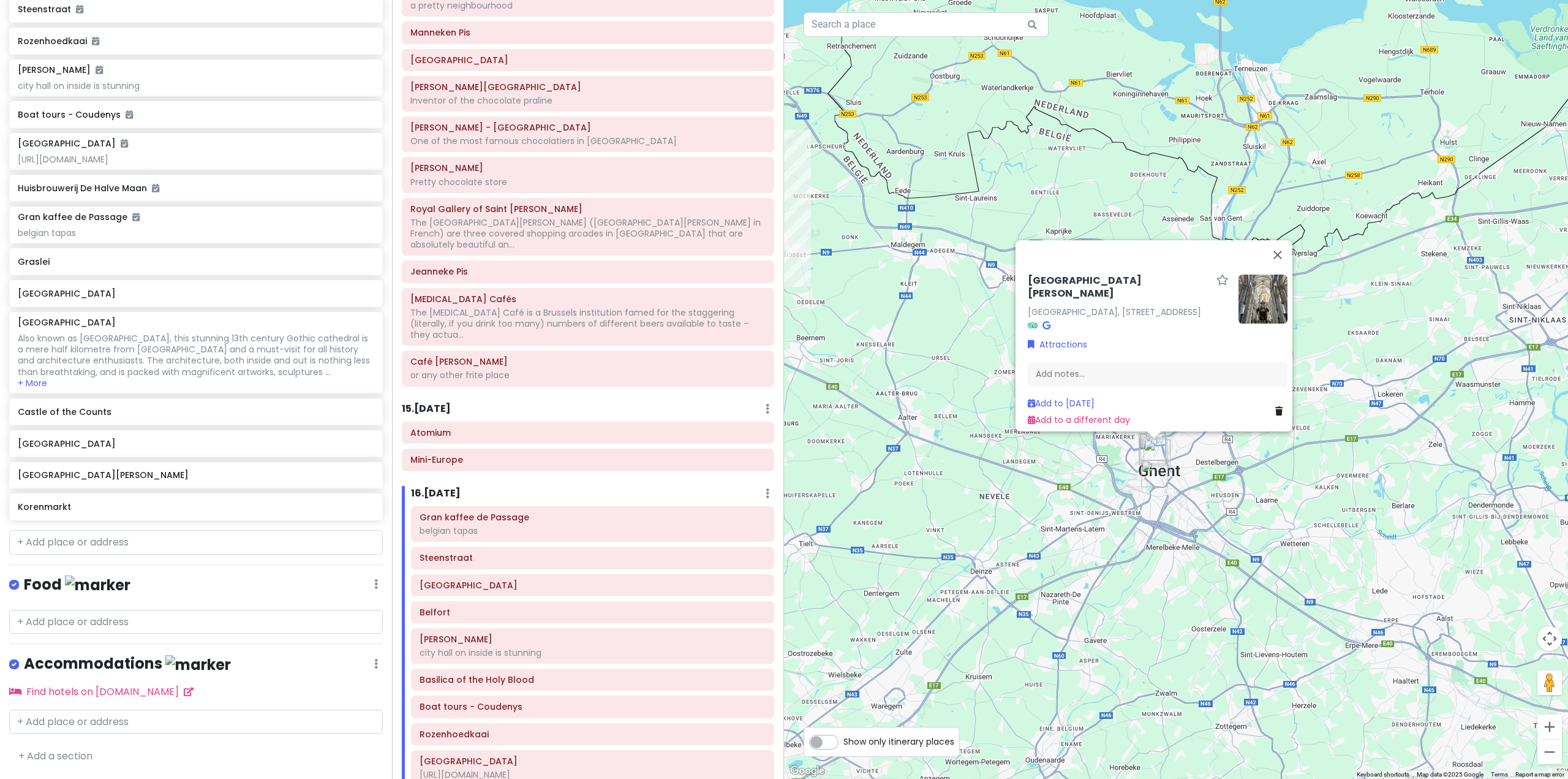
click at [1335, 487] on div "[GEOGRAPHIC_DATA][PERSON_NAME] [GEOGRAPHIC_DATA], [STREET_ADDRESS] Attractions …" at bounding box center [1176, 389] width 784 height 779
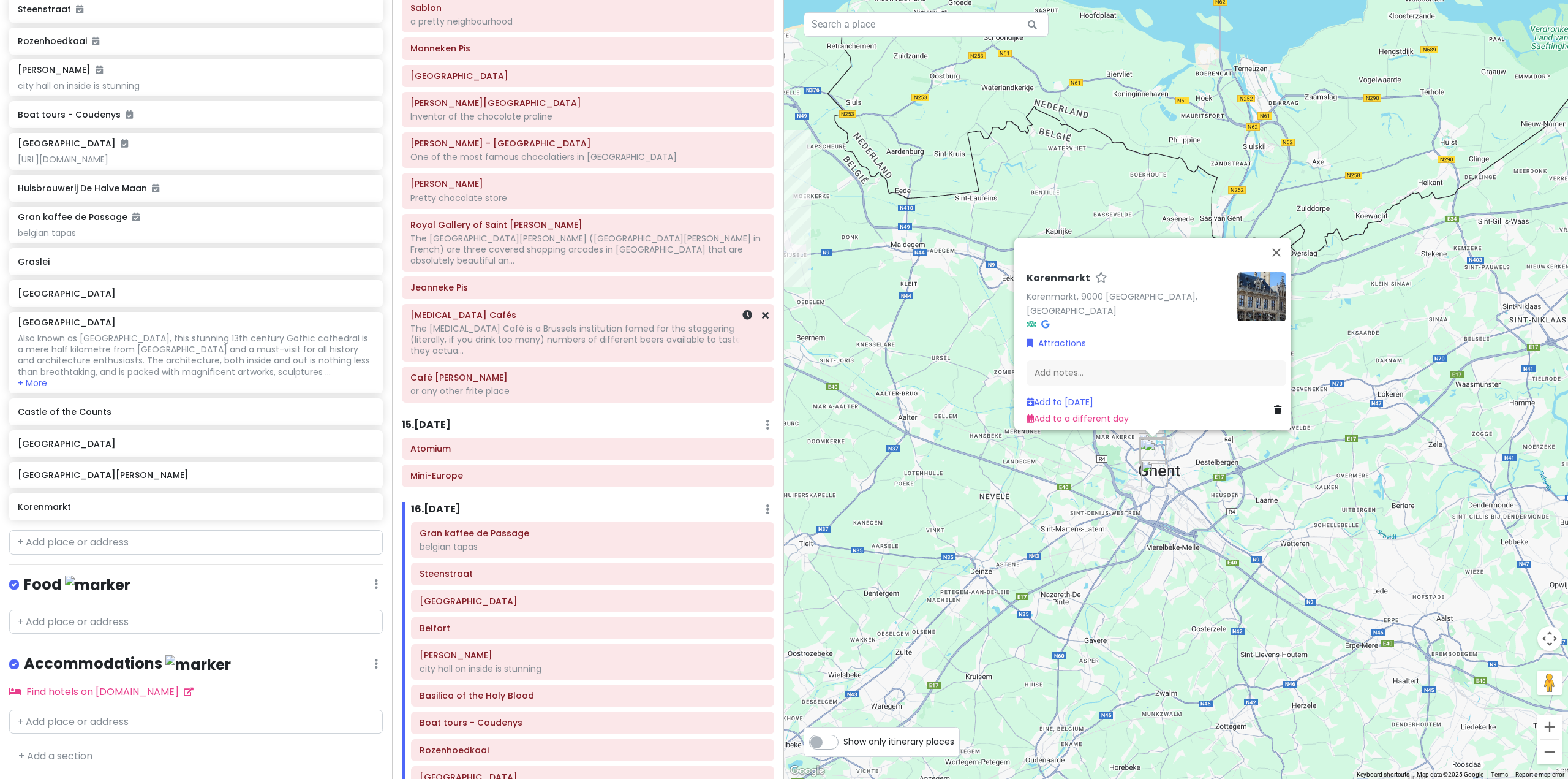
scroll to position [2145, 0]
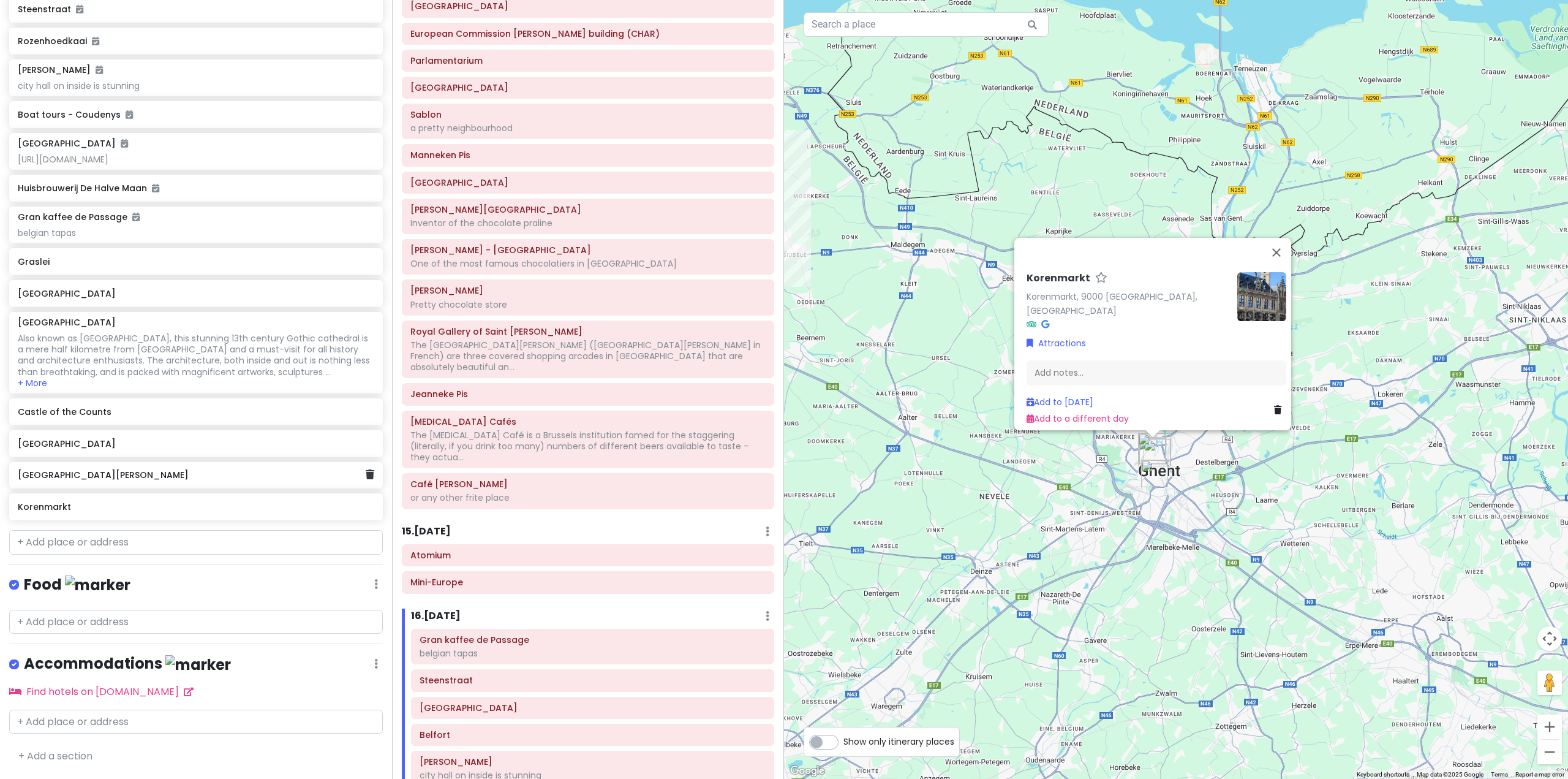
click at [115, 479] on h6 "[GEOGRAPHIC_DATA][PERSON_NAME]" at bounding box center [192, 474] width 348 height 11
click at [1117, 369] on div "Add notes..." at bounding box center [1158, 374] width 260 height 25
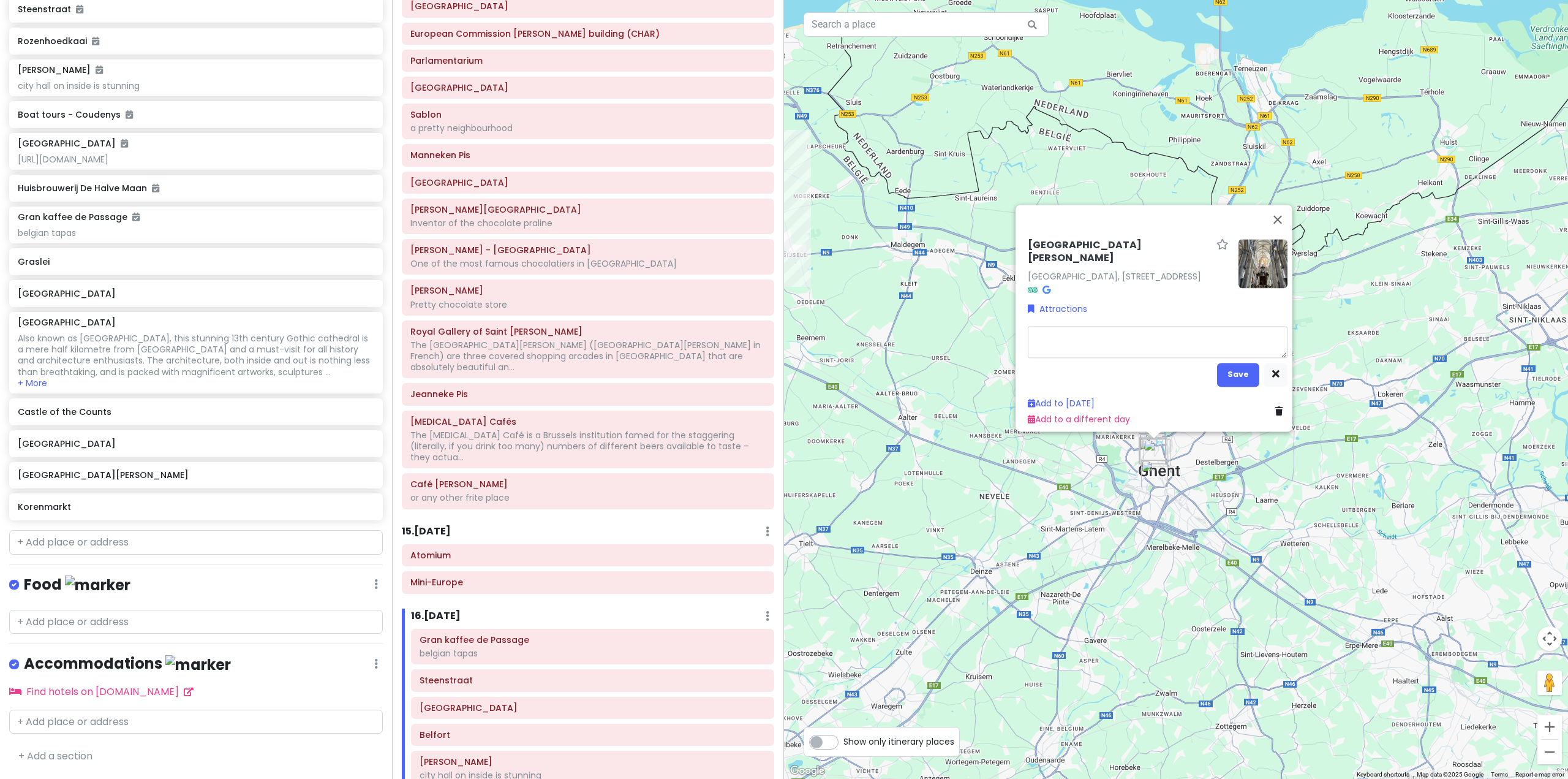
type textarea "x"
type textarea "Open from 2 pm to 5 pm (Mondays) and from 10 am to 5 pm ([DATE] – [DATE])."
click at [1235, 363] on button "Save" at bounding box center [1238, 374] width 42 height 24
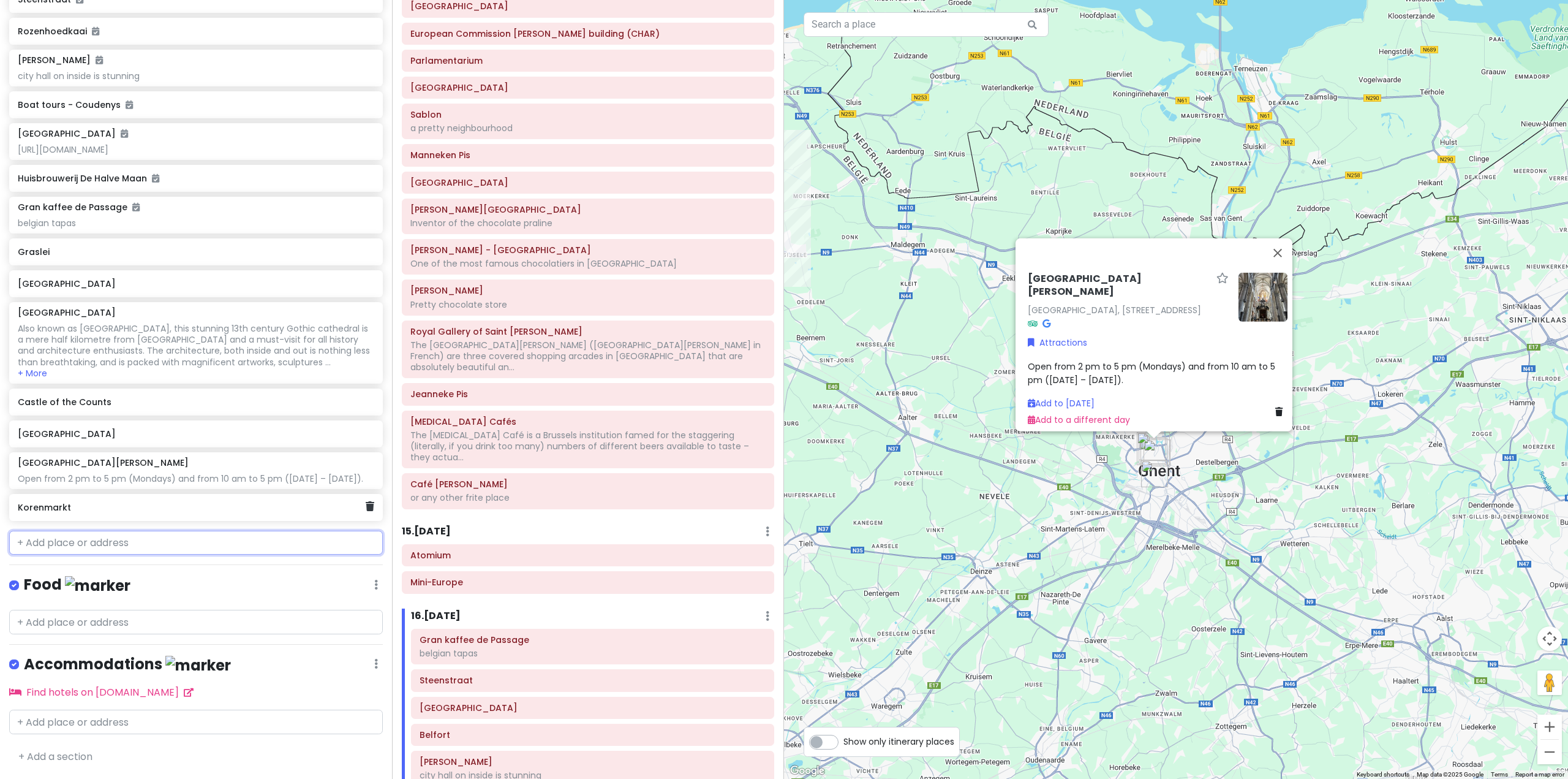
click at [189, 544] on input "text" at bounding box center [196, 543] width 374 height 24
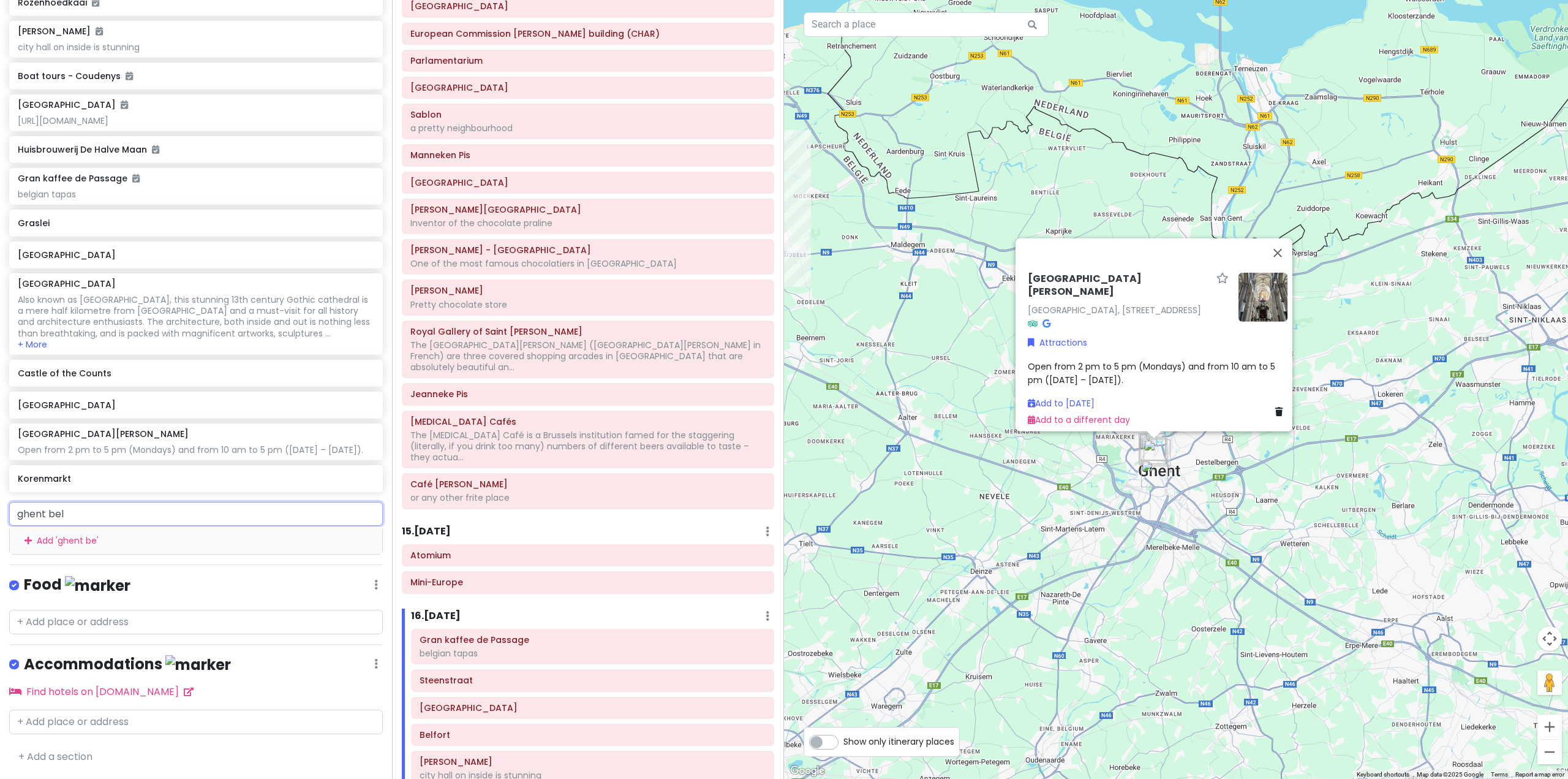
type input "ghent belf"
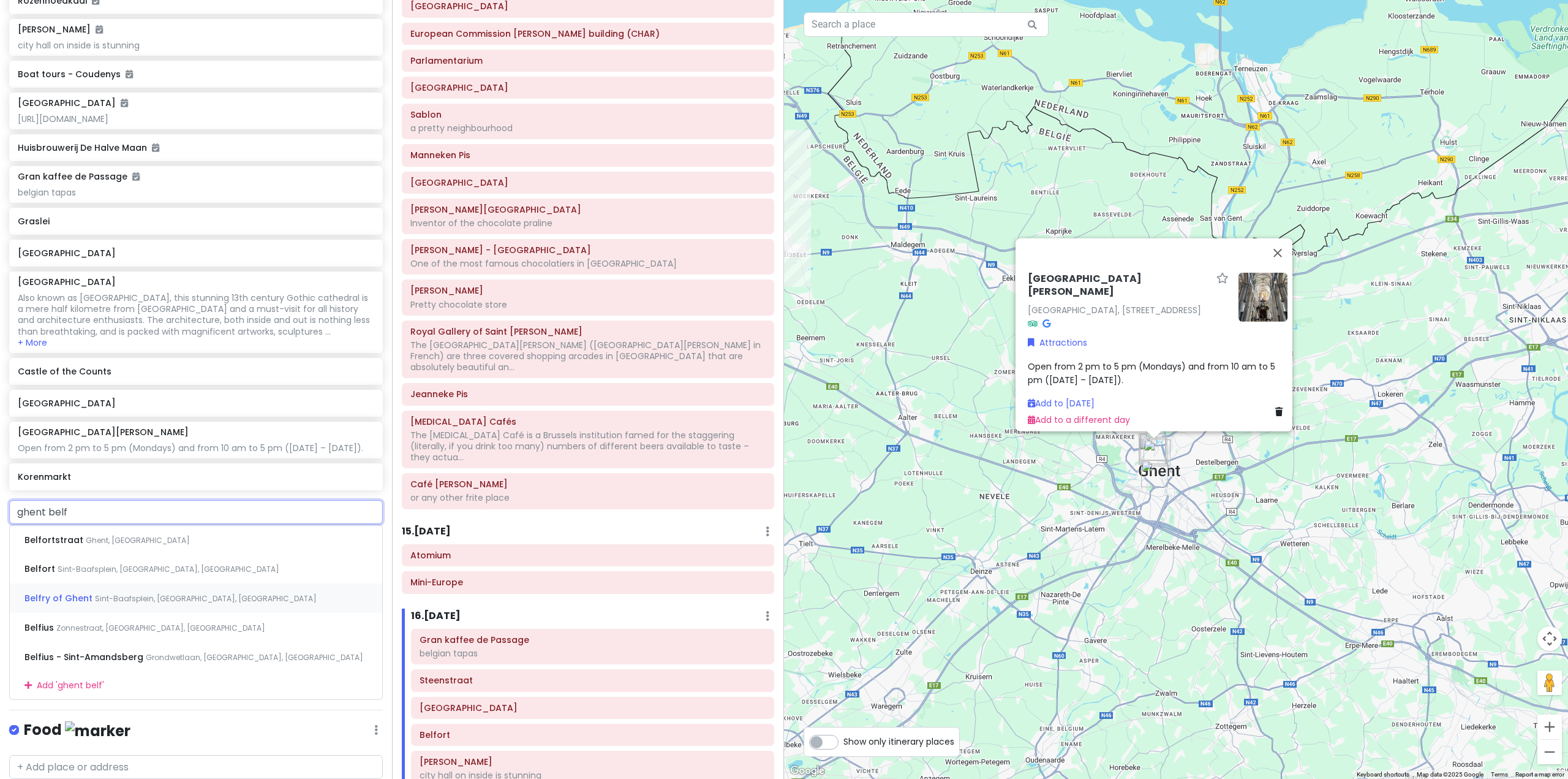
click at [160, 545] on span "Sint-Baafsplein, [GEOGRAPHIC_DATA], [GEOGRAPHIC_DATA]" at bounding box center [138, 540] width 104 height 10
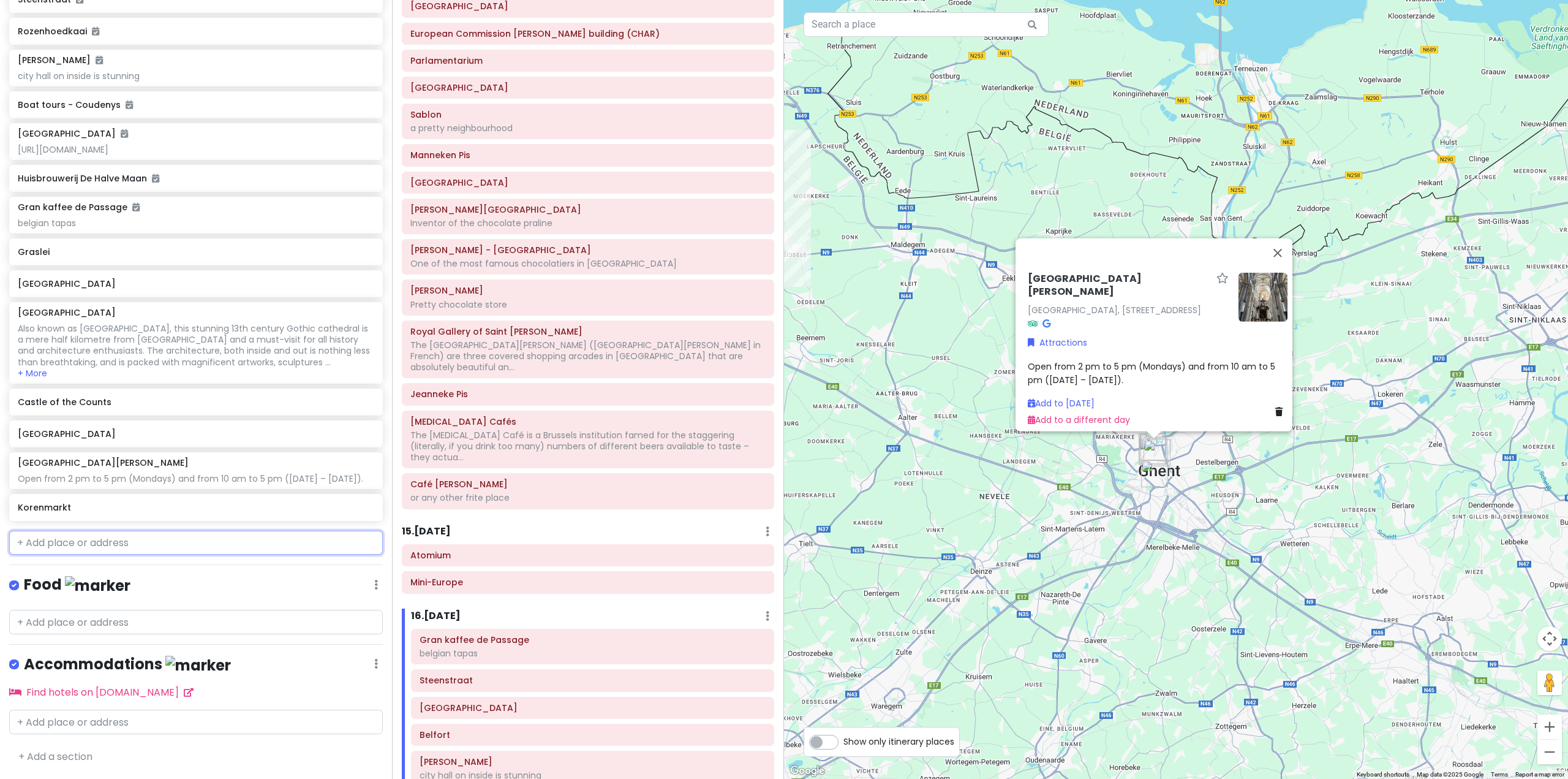
scroll to position [5255, 0]
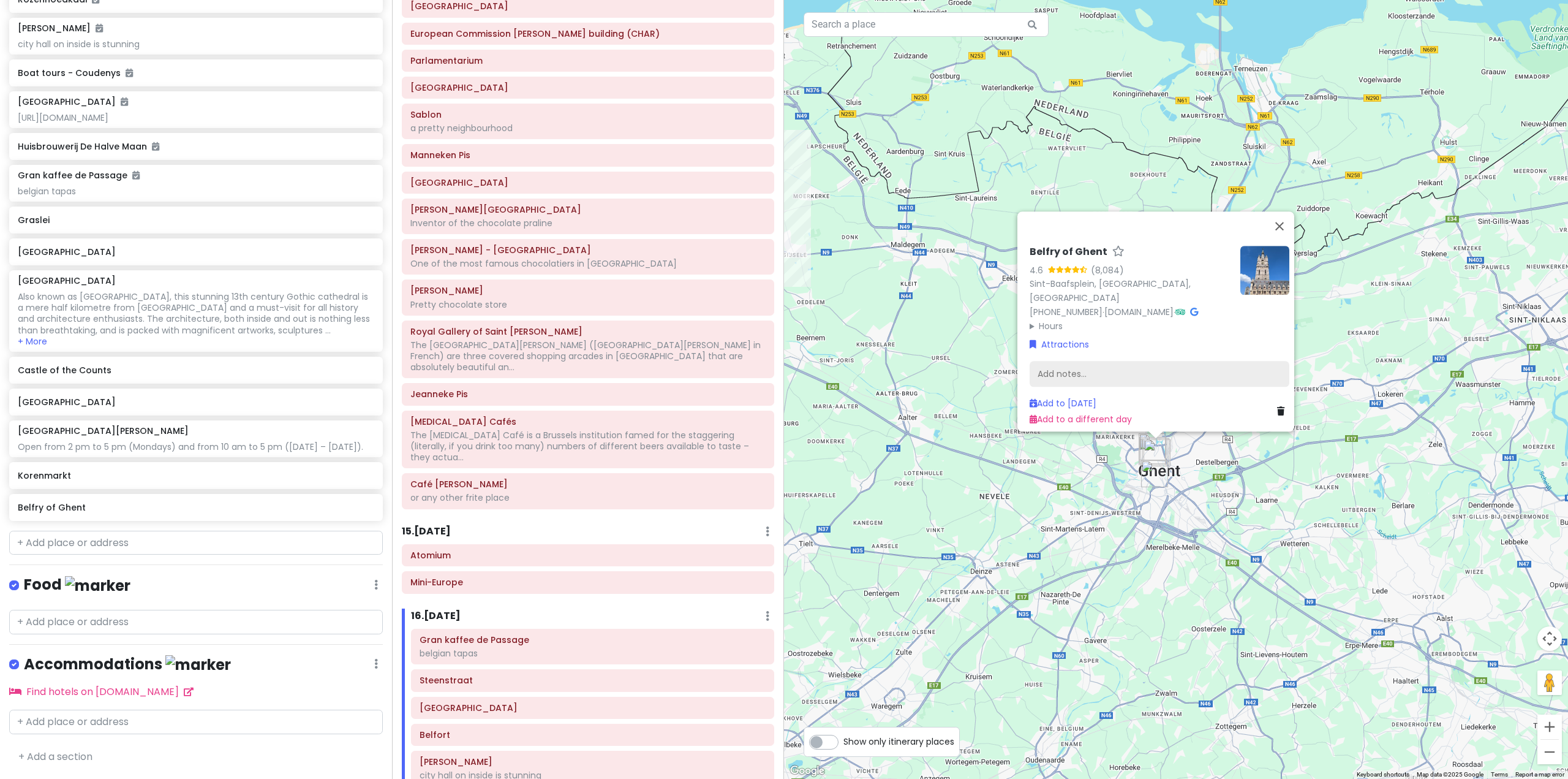
click at [1115, 361] on div "Add notes..." at bounding box center [1160, 374] width 260 height 25
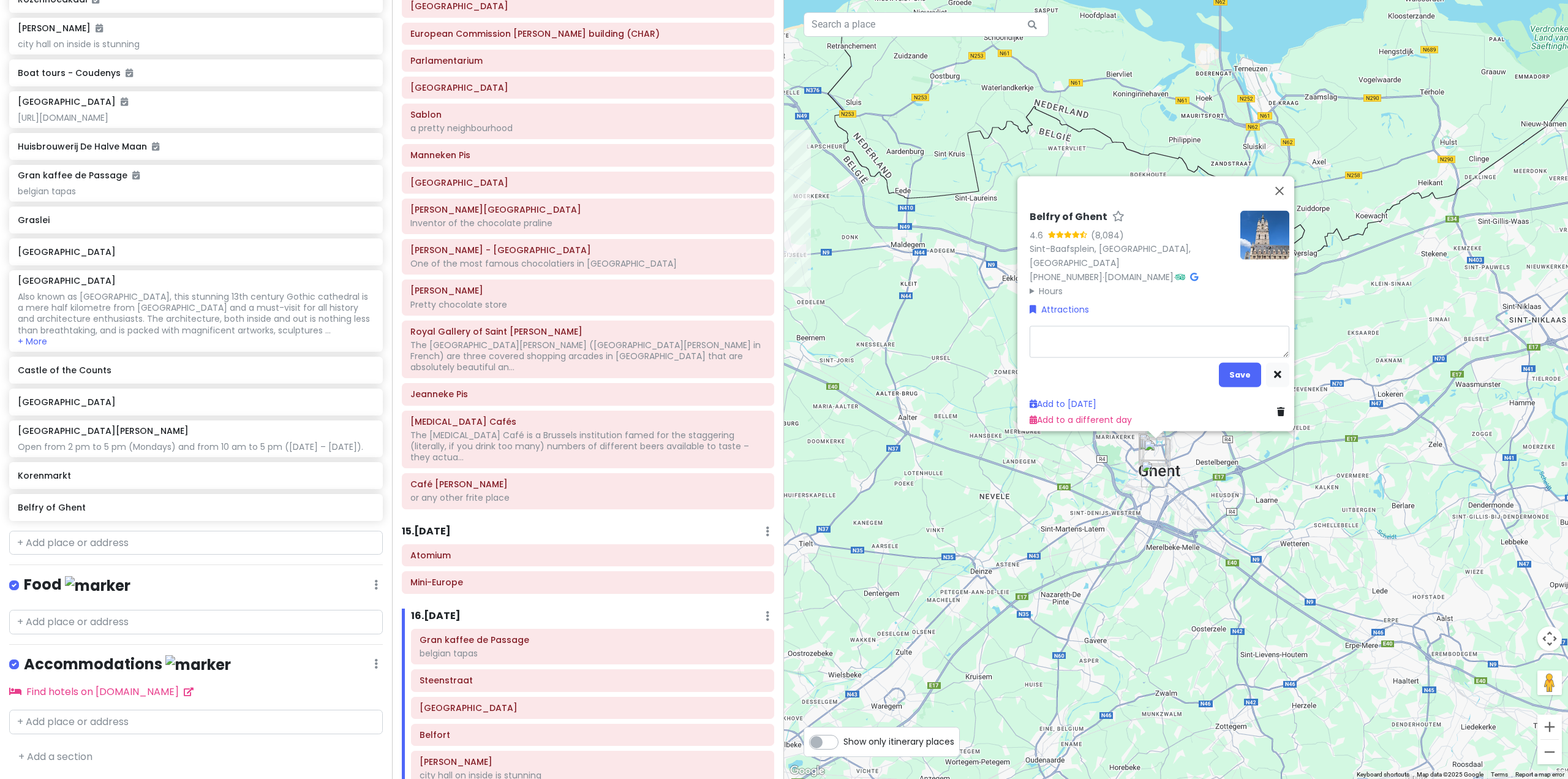
type textarea "x"
type textarea "Open daily from 10 am to 10 pm during summer months and to 6 pm during the wint…"
click at [1231, 365] on button "Save" at bounding box center [1241, 374] width 42 height 24
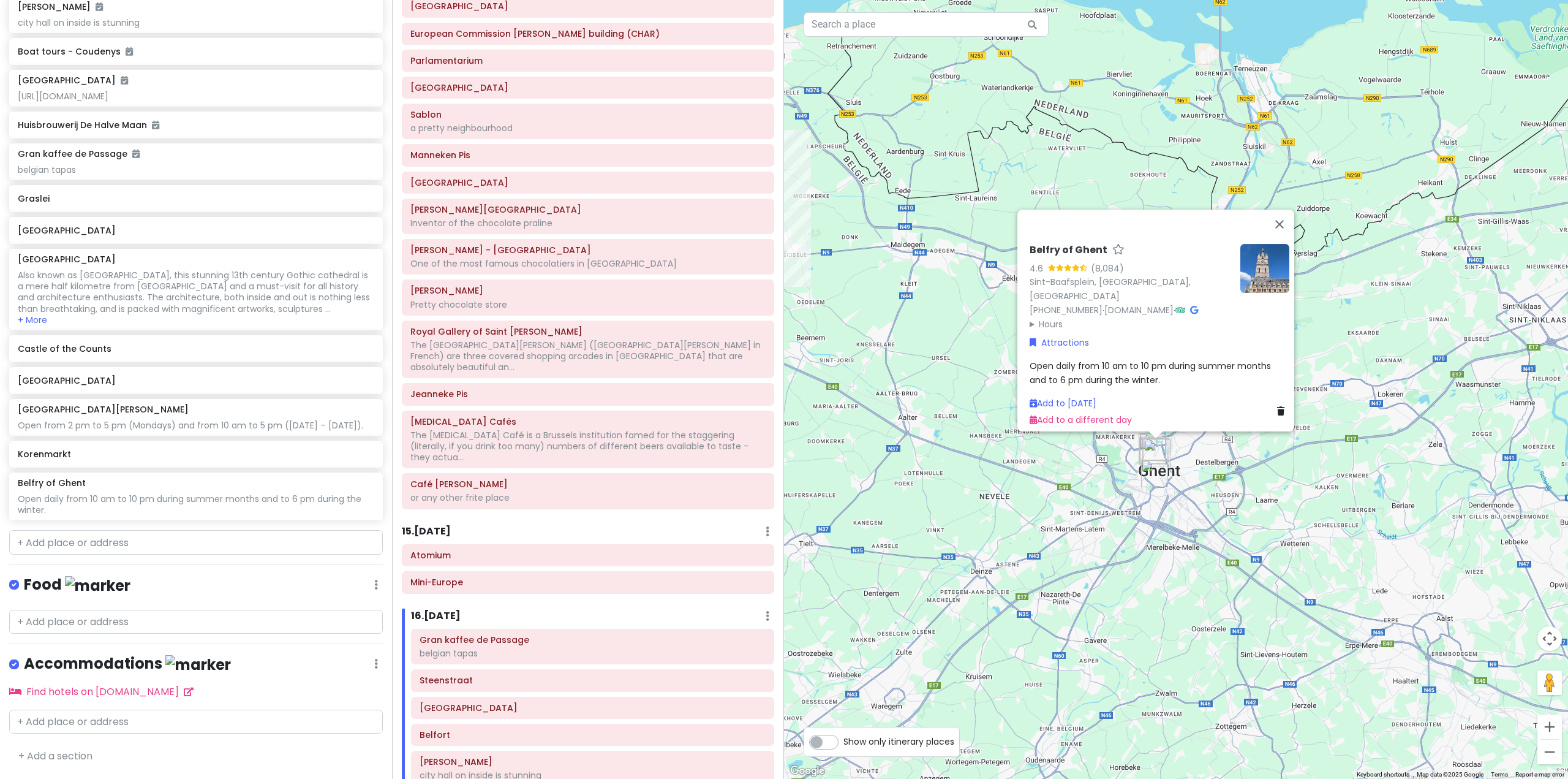
scroll to position [5276, 0]
click at [1020, 571] on div "Belfry of Ghent 4.6 (8,084) [STREET_ADDRESS] [PHONE_NUMBER] · [DOMAIN_NAME] · H…" at bounding box center [1176, 389] width 784 height 779
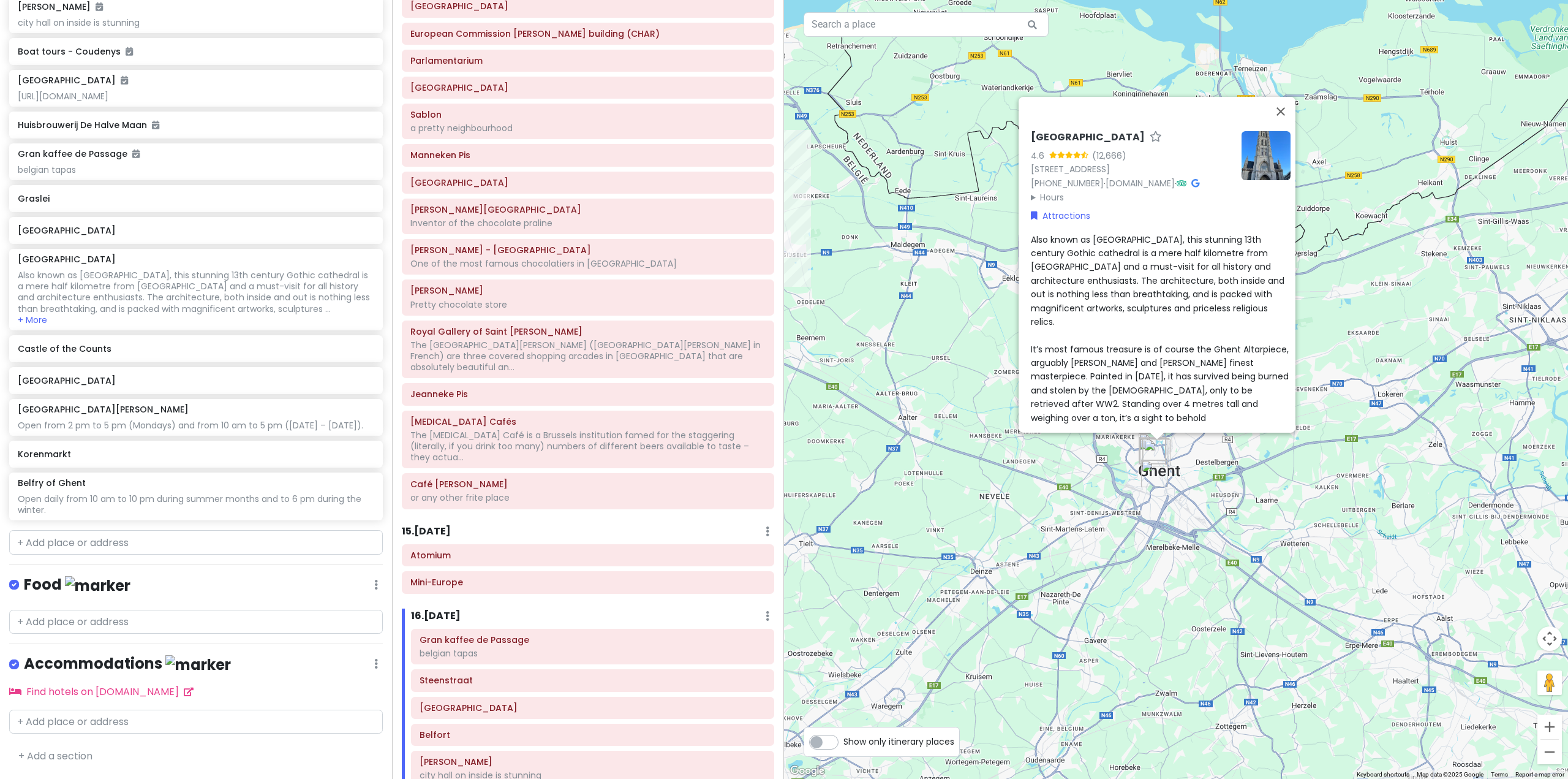
click at [1115, 249] on span "Also known as [GEOGRAPHIC_DATA], this stunning 13th century Gothic cathedral is…" at bounding box center [1161, 328] width 261 height 191
type textarea "x"
type textarea "Open [DATE] – [DATE] from 8:30 am to 5:30 pm and [DATE] from 1 pm to 5:30 pm.Al…"
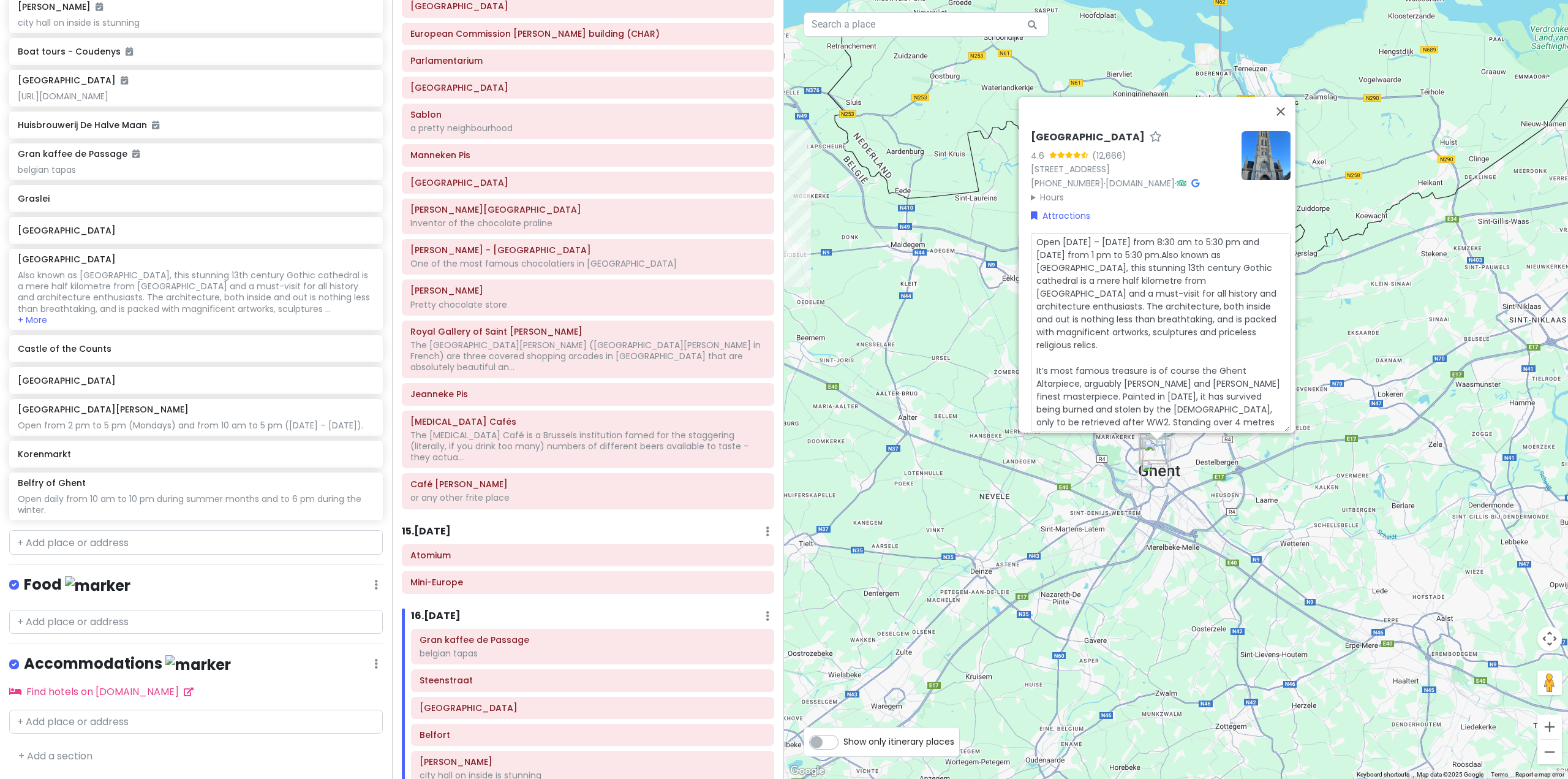
type textarea "x"
type textarea "Open [DATE] – [DATE] from 8:30 am to 5:30 pm and [DATE] from 1 pm to 5:30 pm. A…"
click at [1355, 316] on div "[GEOGRAPHIC_DATA] 4.6 (12,666) [STREET_ADDRESS] [PHONE_NUMBER] · [DOMAIN_NAME] …" at bounding box center [1176, 389] width 784 height 779
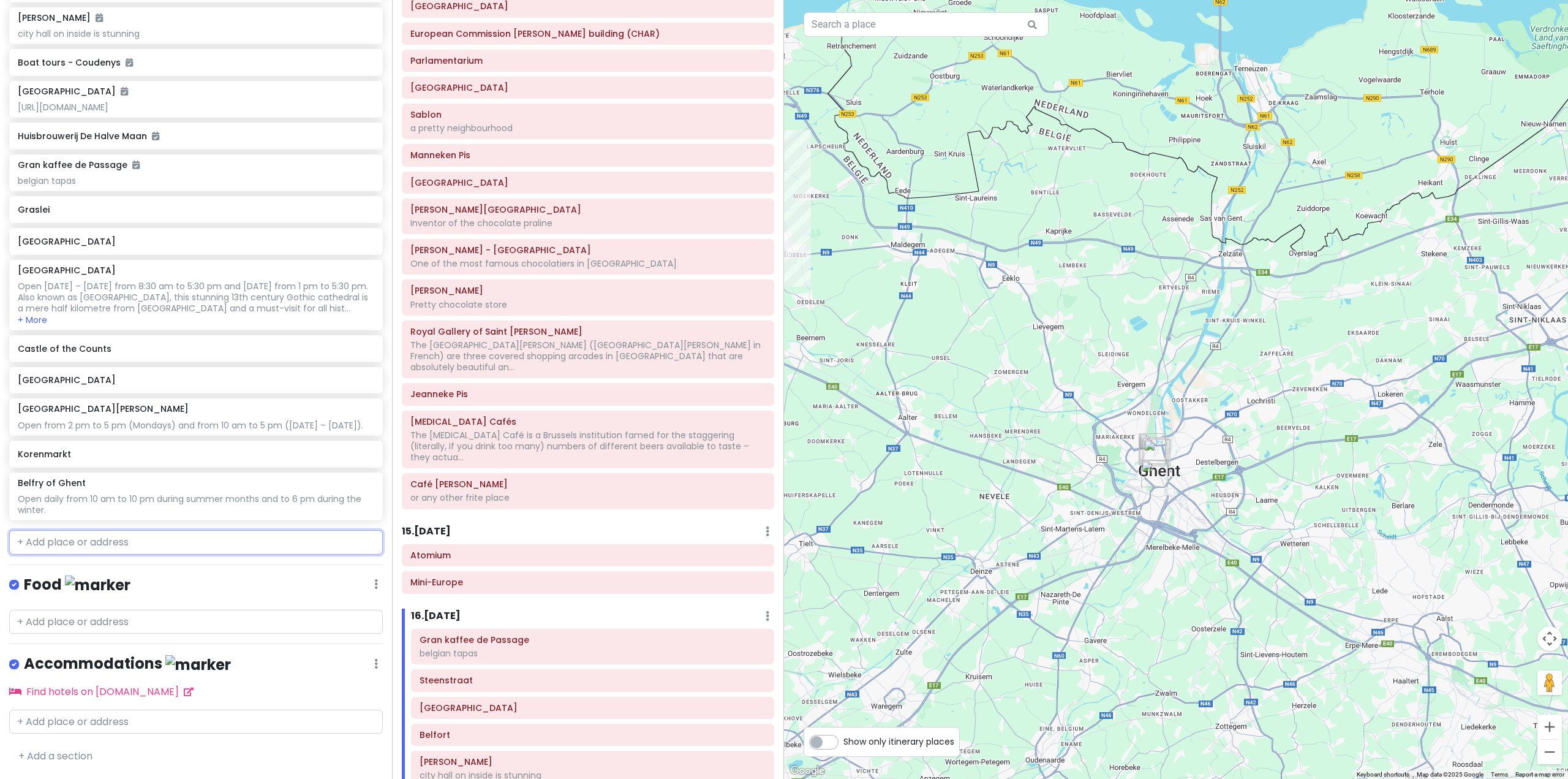
click at [216, 544] on input "text" at bounding box center [196, 542] width 374 height 24
paste input "[DEMOGRAPHIC_DATA][PERSON_NAME]"
type input "[DEMOGRAPHIC_DATA][PERSON_NAME]"
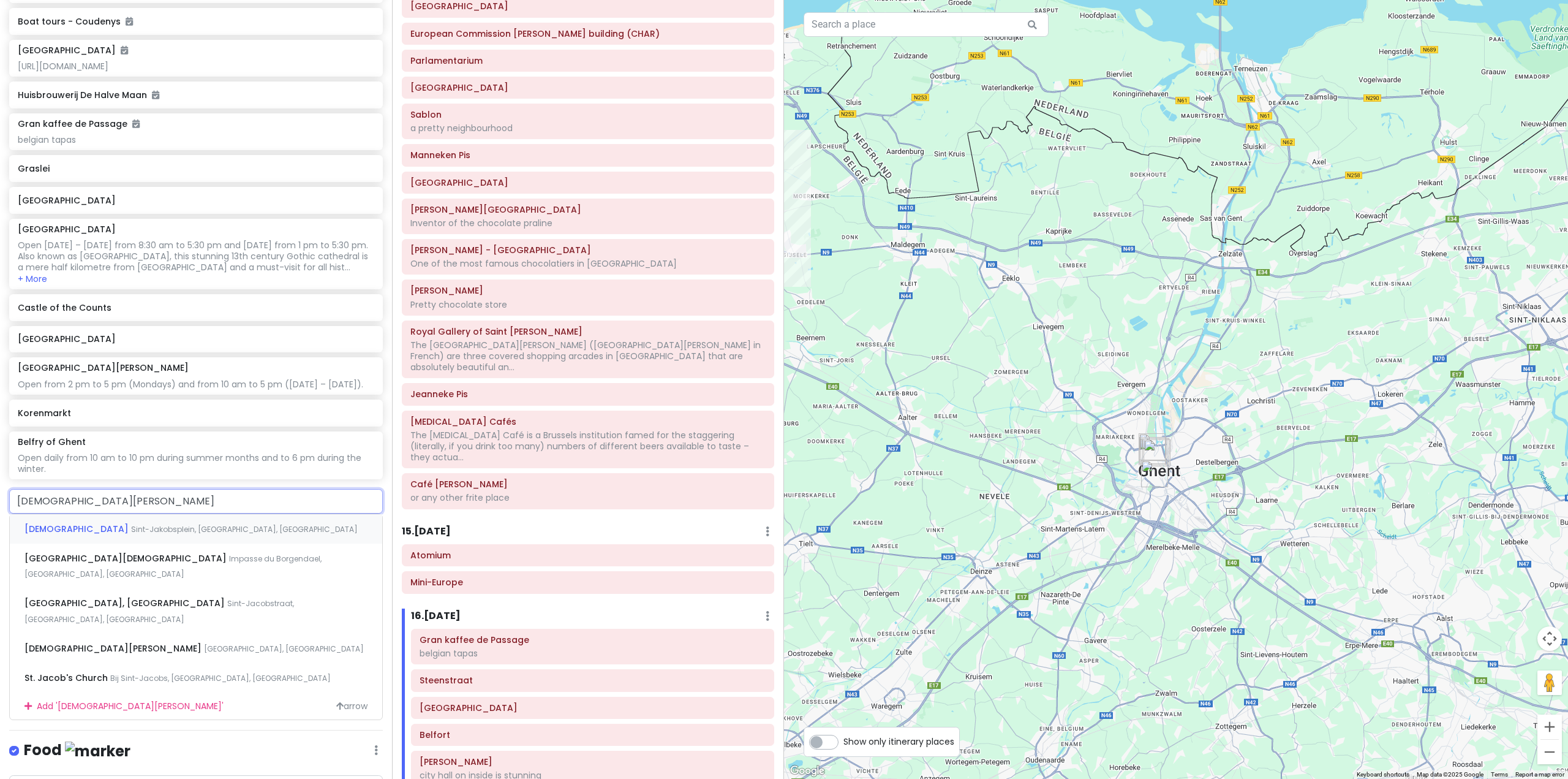
click at [149, 534] on span "Sint-Jakobsplein, [GEOGRAPHIC_DATA], [GEOGRAPHIC_DATA]" at bounding box center [244, 529] width 227 height 10
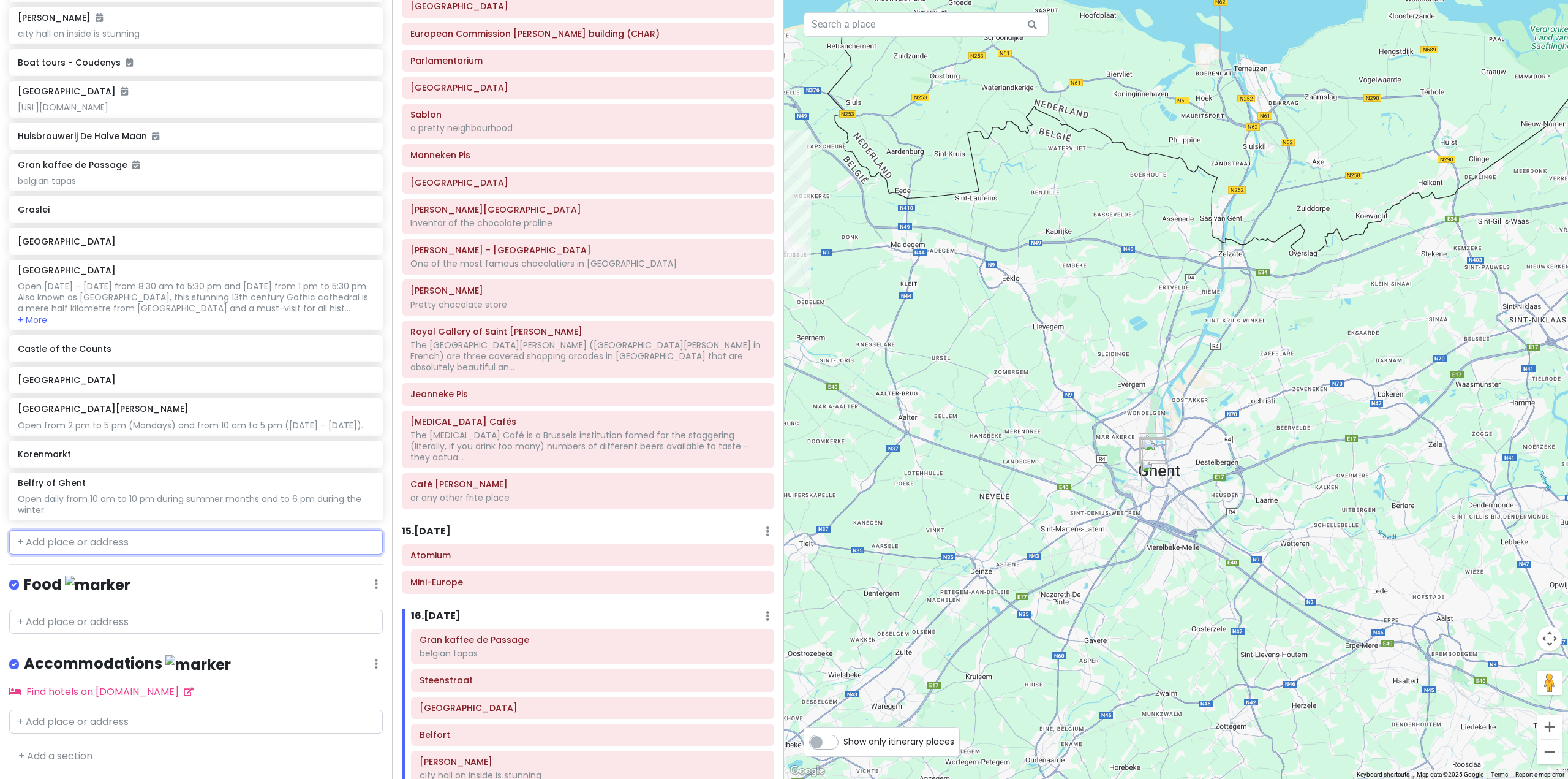
scroll to position [5308, 0]
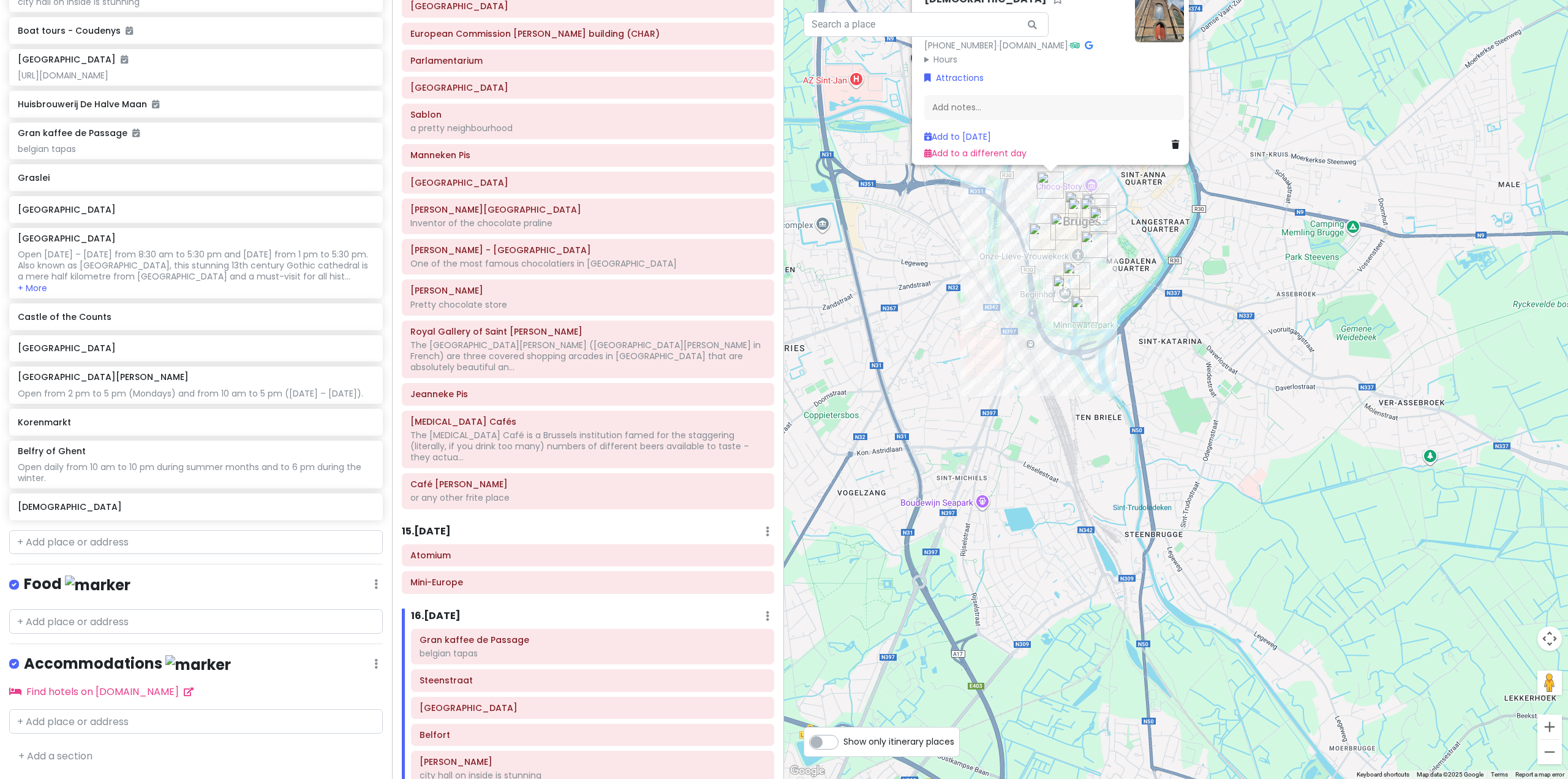
drag, startPoint x: 1169, startPoint y: 242, endPoint x: 1194, endPoint y: 524, distance: 283.1
click at [1194, 524] on div "[STREET_ADDRESS] [PHONE_NUMBER] · [DOMAIN_NAME] · Hours [DATE] 1:00 – 5:00 pm […" at bounding box center [1176, 389] width 784 height 779
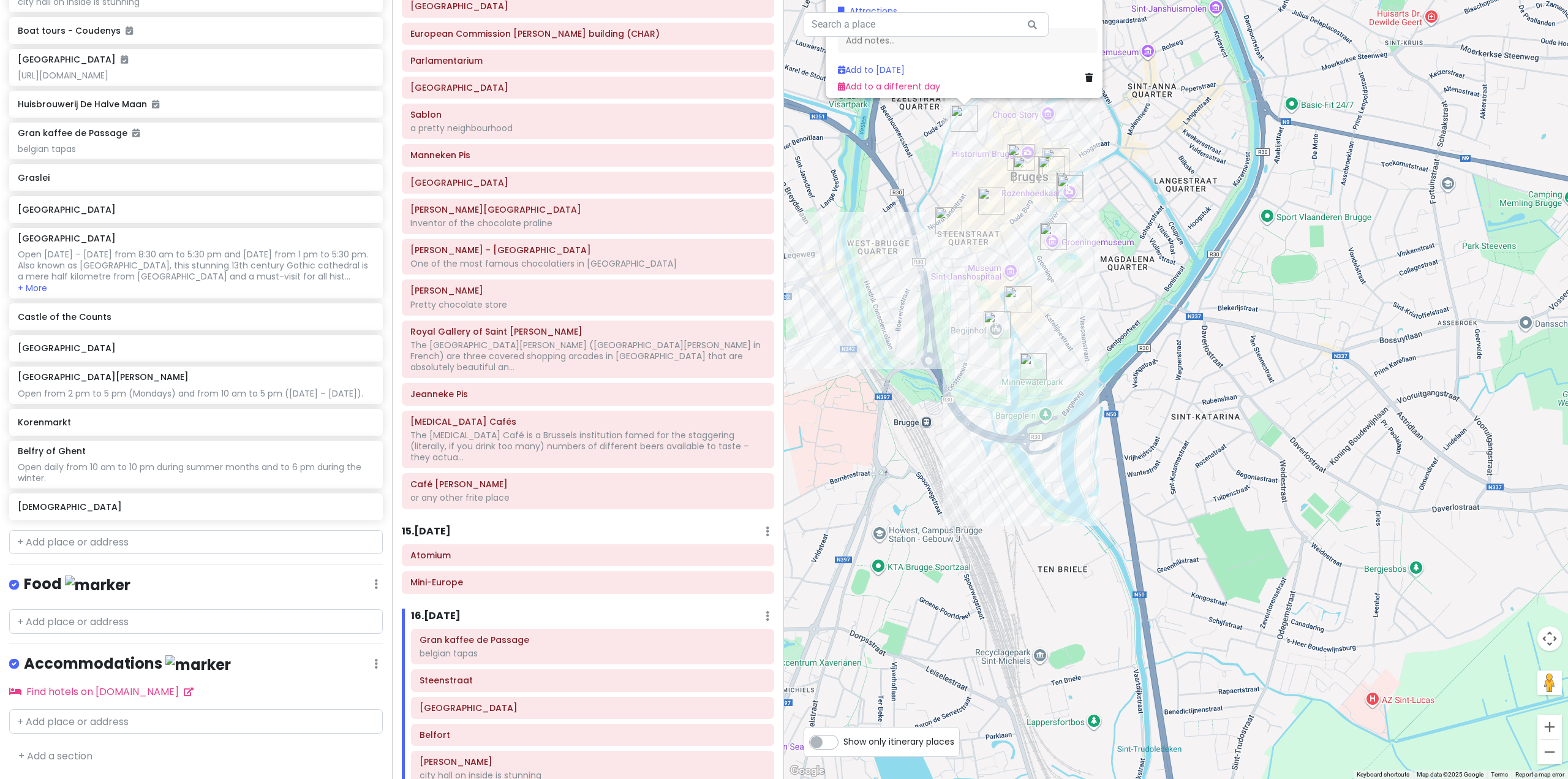
drag, startPoint x: 1101, startPoint y: 299, endPoint x: 1042, endPoint y: 432, distance: 145.5
click at [1133, 381] on div "[STREET_ADDRESS] [PHONE_NUMBER] · [DOMAIN_NAME] · Hours [DATE] 1:00 – 5:00 pm […" at bounding box center [1176, 389] width 784 height 779
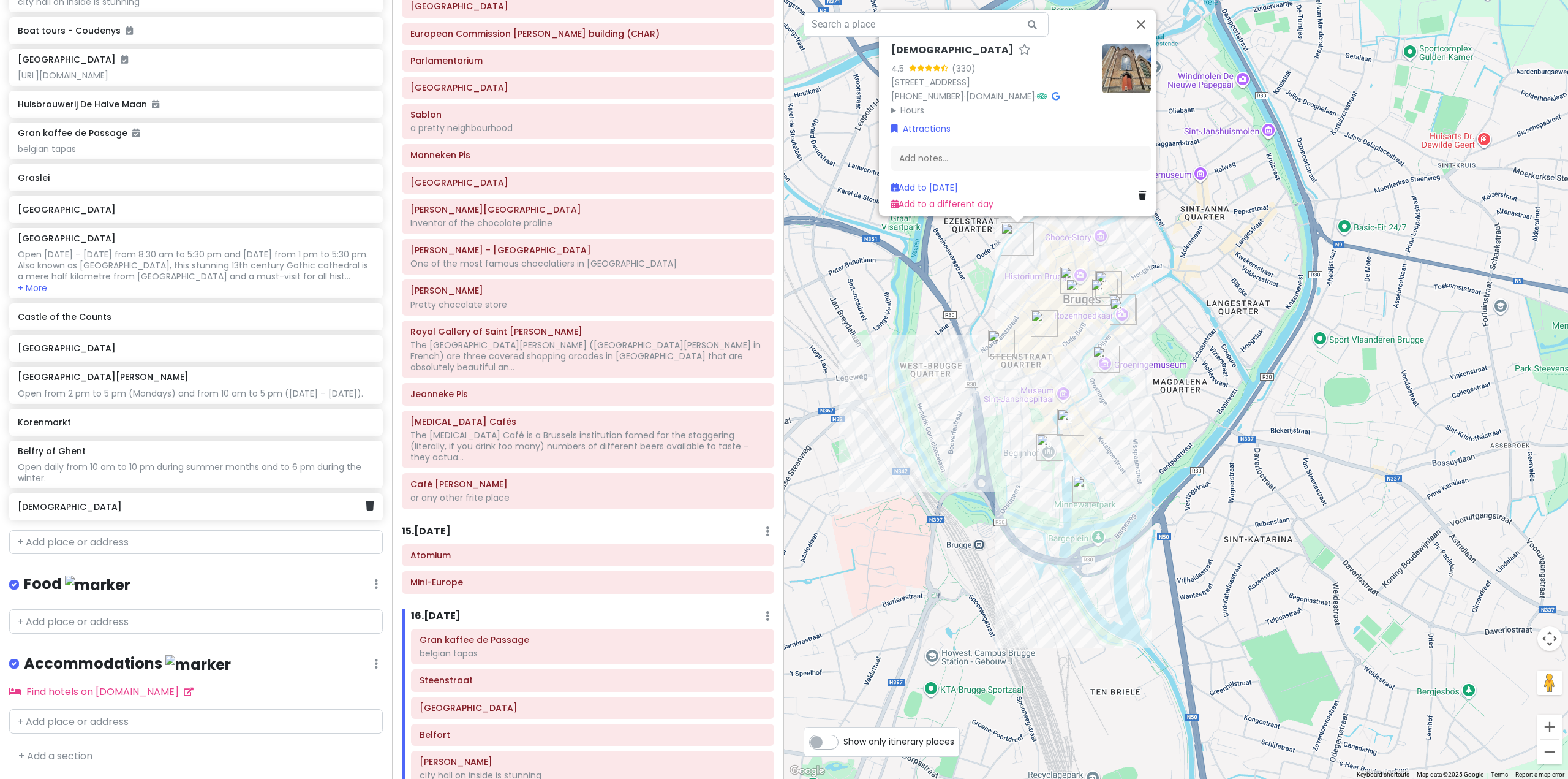
click at [366, 515] on div "[DEMOGRAPHIC_DATA]" at bounding box center [196, 506] width 374 height 27
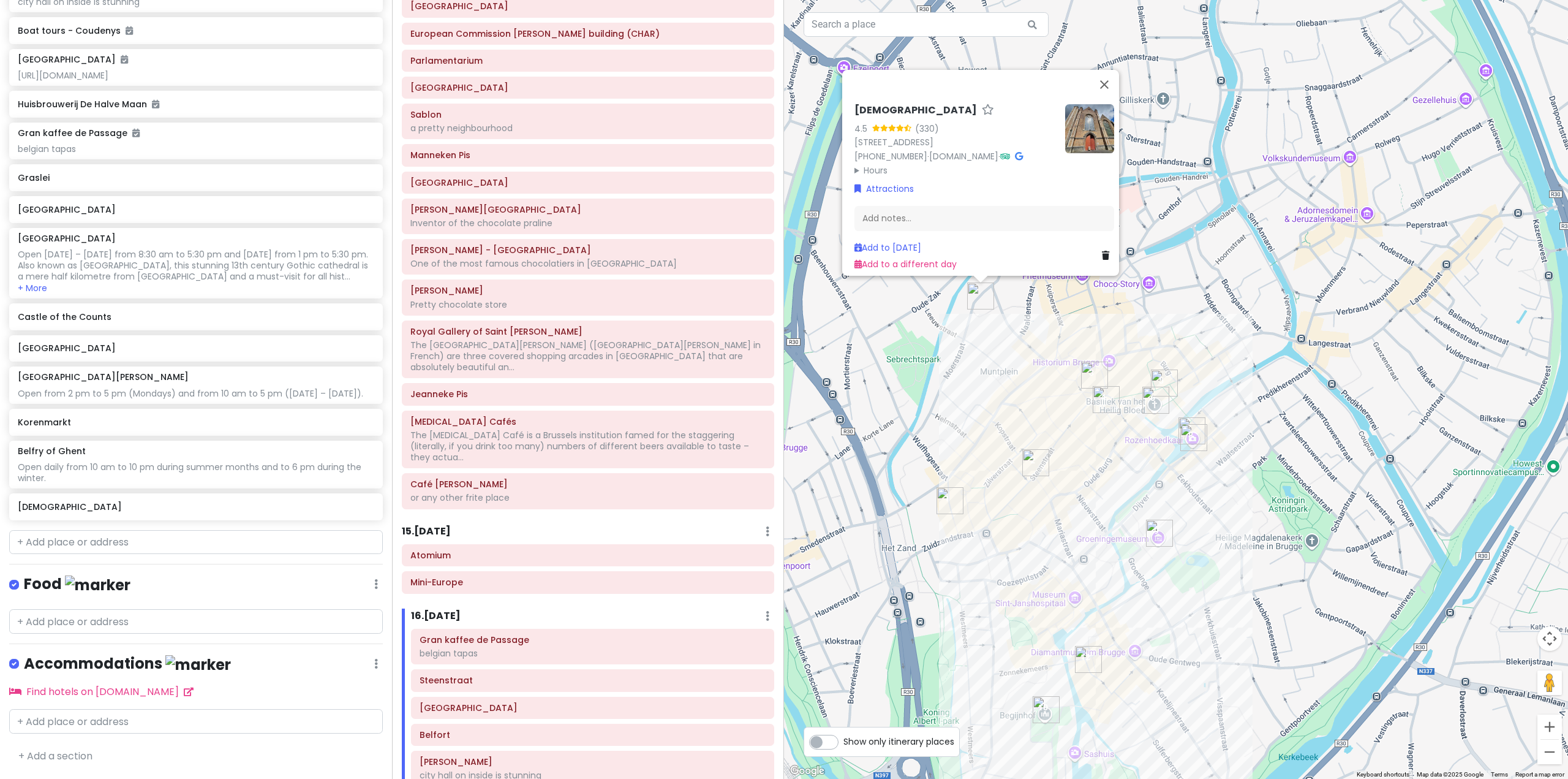
drag, startPoint x: 1161, startPoint y: 204, endPoint x: 1163, endPoint y: 320, distance: 116.0
click at [1163, 320] on div "[STREET_ADDRESS] [PHONE_NUMBER] · [DOMAIN_NAME] · Hours [DATE] 1:00 – 5:00 pm […" at bounding box center [1176, 389] width 784 height 779
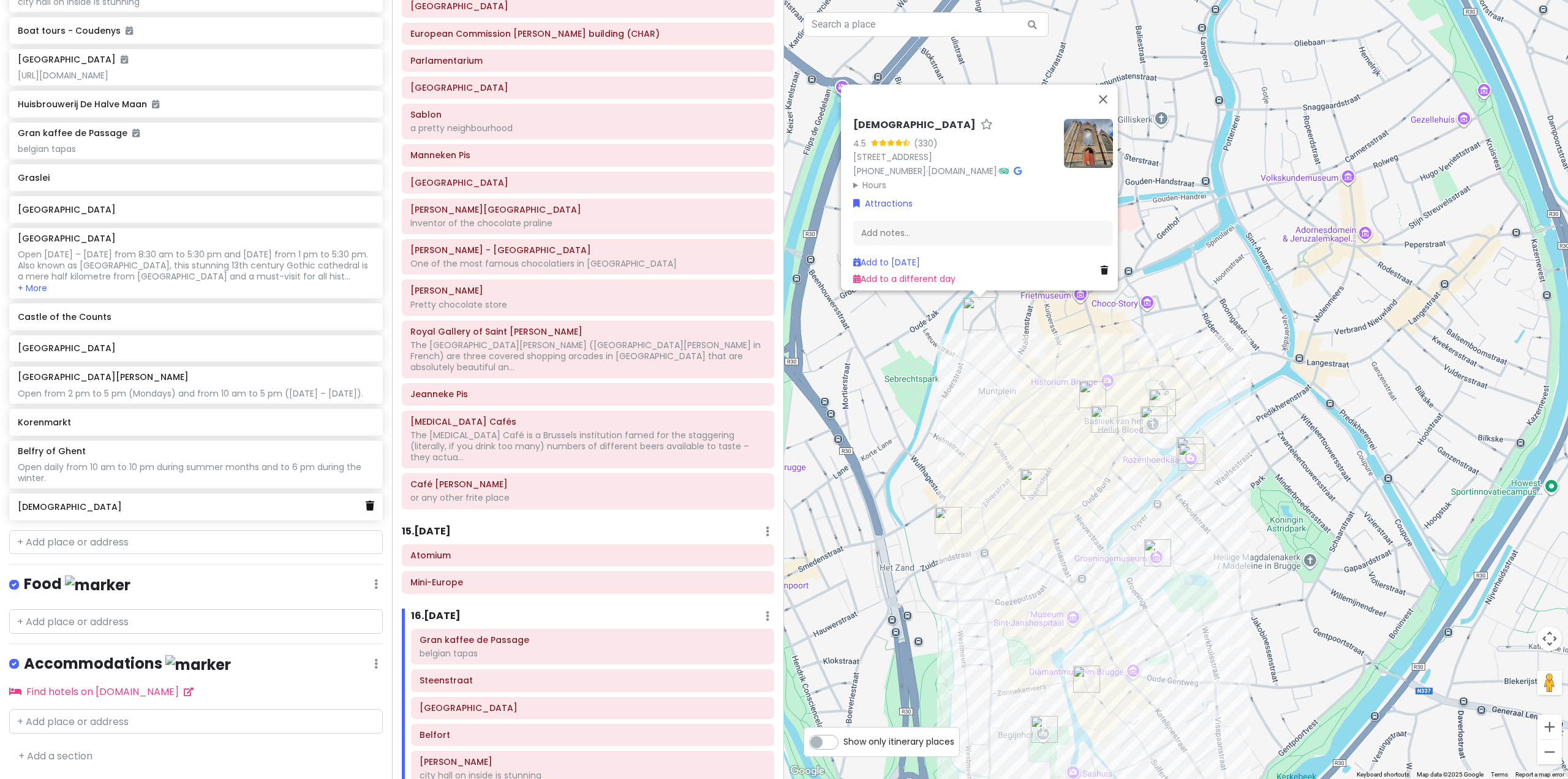
click at [365, 504] on icon at bounding box center [370, 506] width 8 height 10
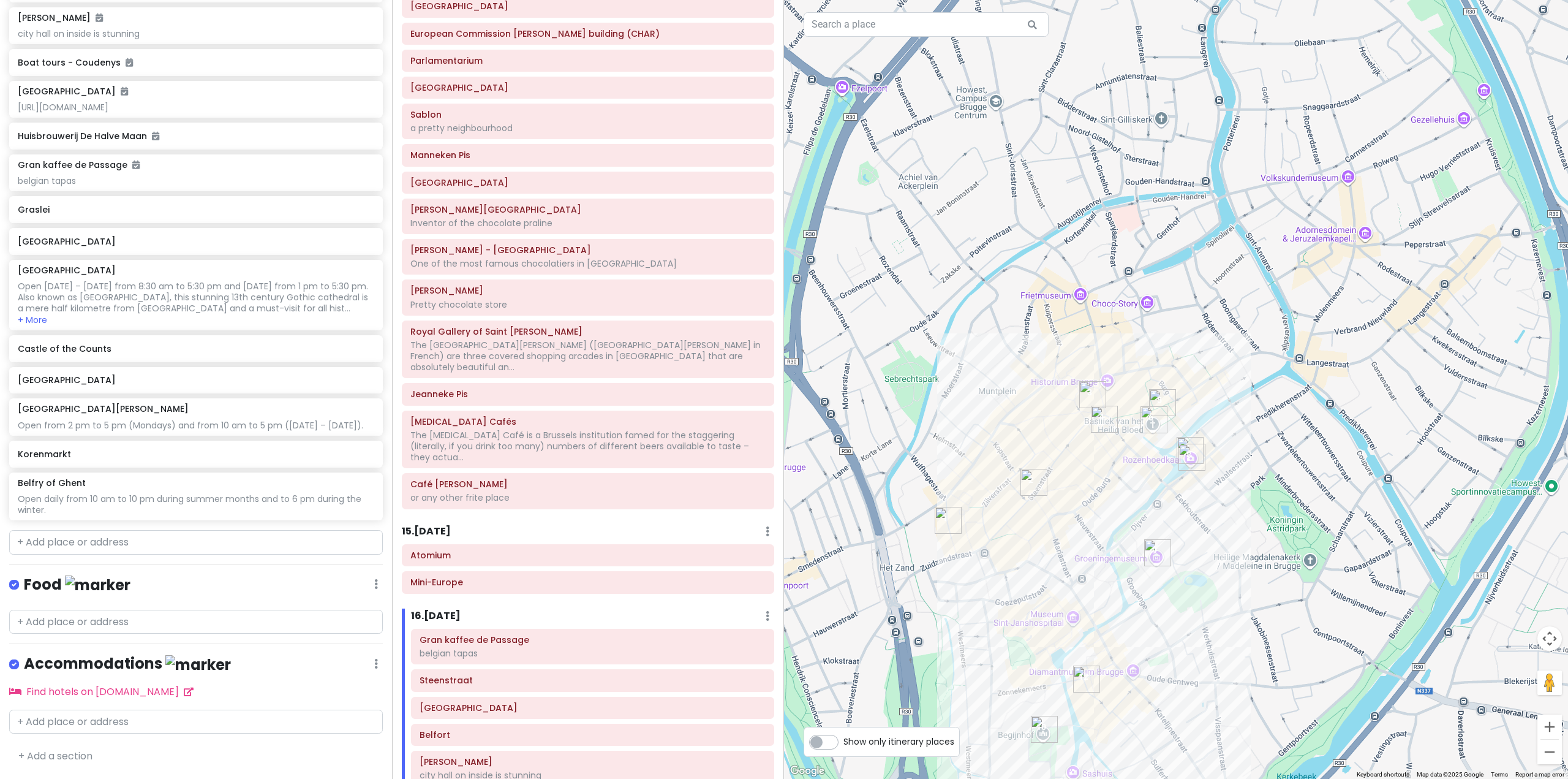
scroll to position [5276, 0]
click at [116, 554] on input "text" at bounding box center [196, 542] width 374 height 24
paste input "Vrijdagmarkt"
type input "Vrijdagmarkt"
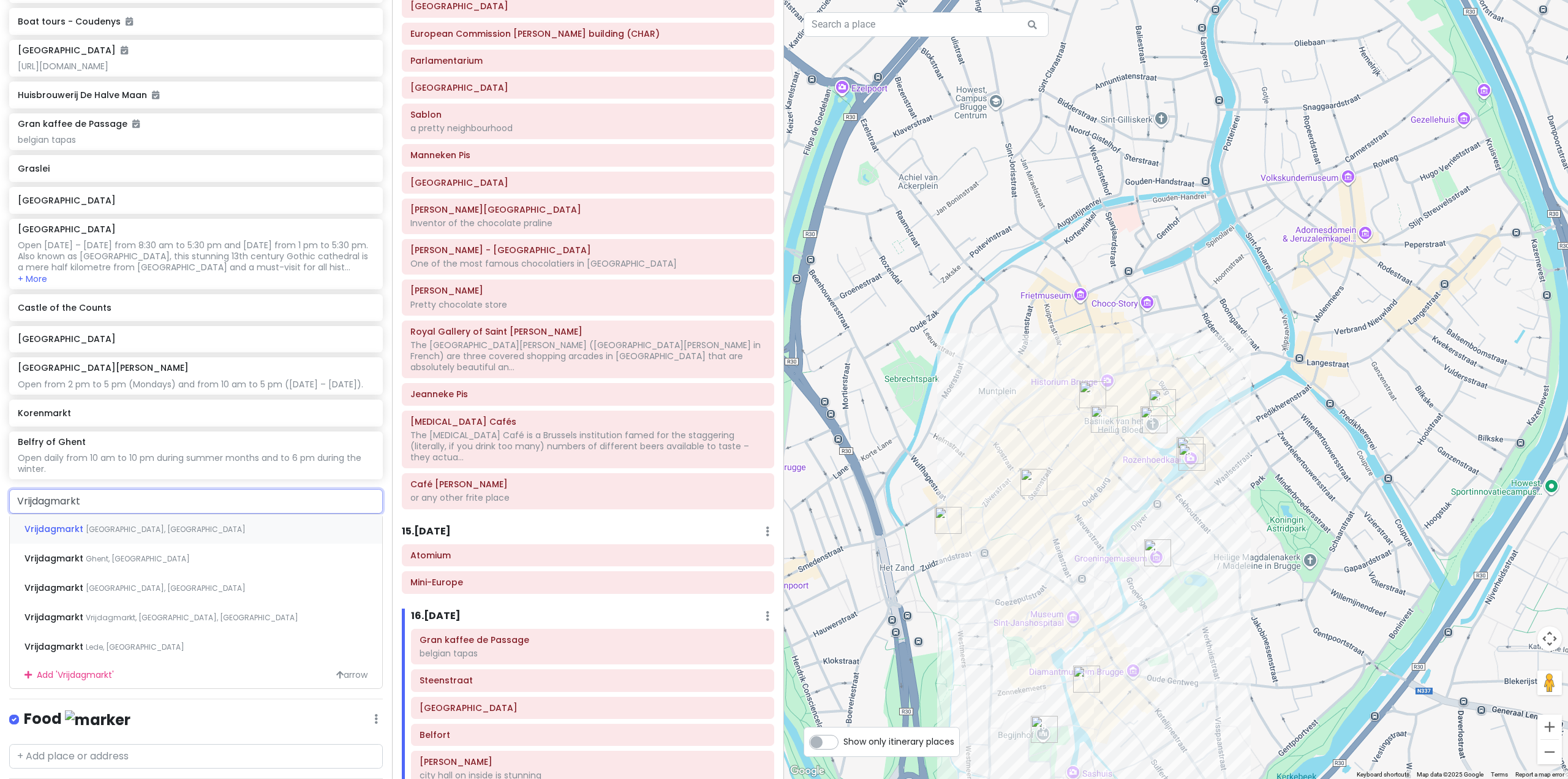
click at [100, 534] on span "[GEOGRAPHIC_DATA], [GEOGRAPHIC_DATA]" at bounding box center [165, 529] width 160 height 10
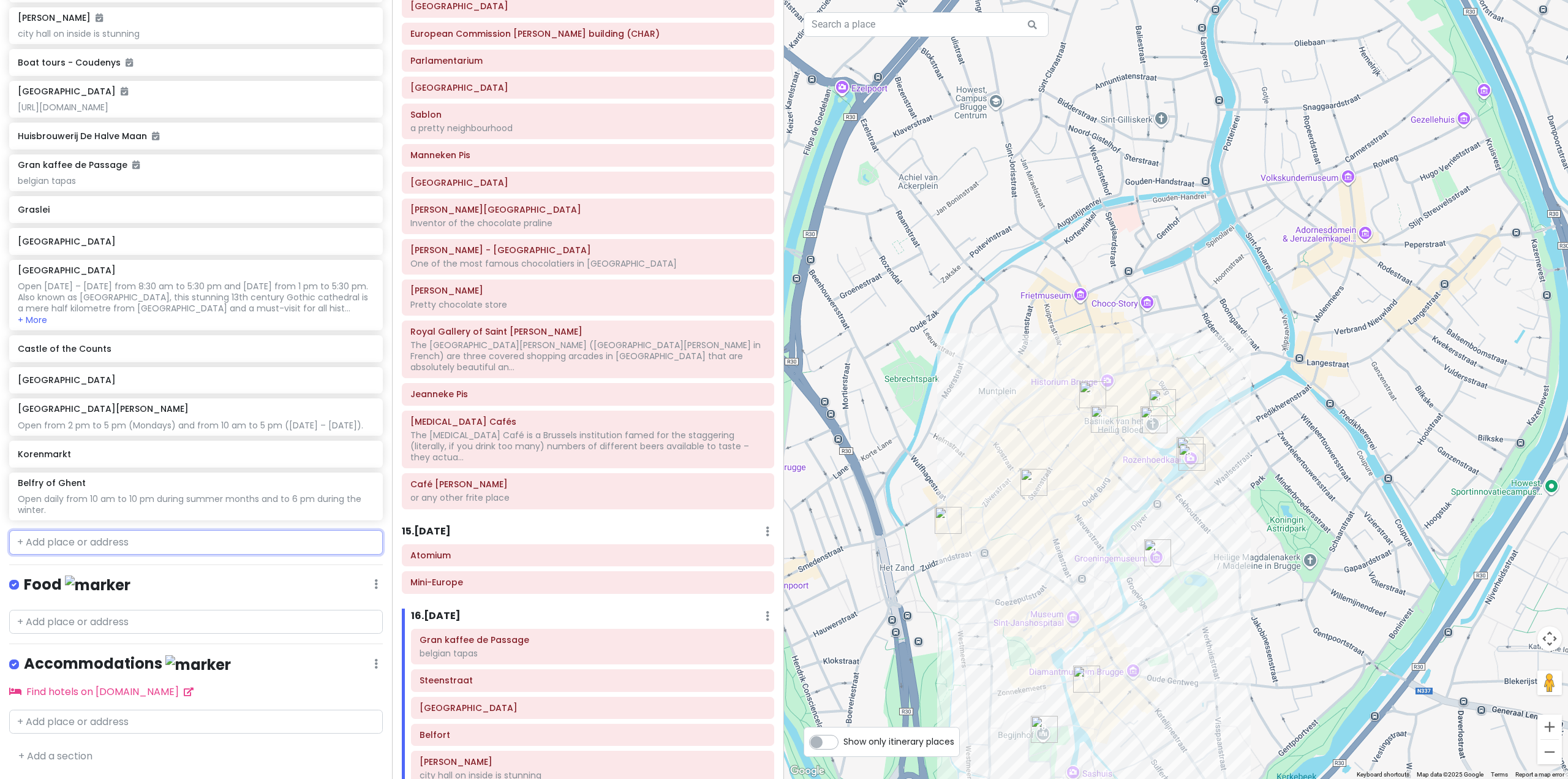
scroll to position [5308, 0]
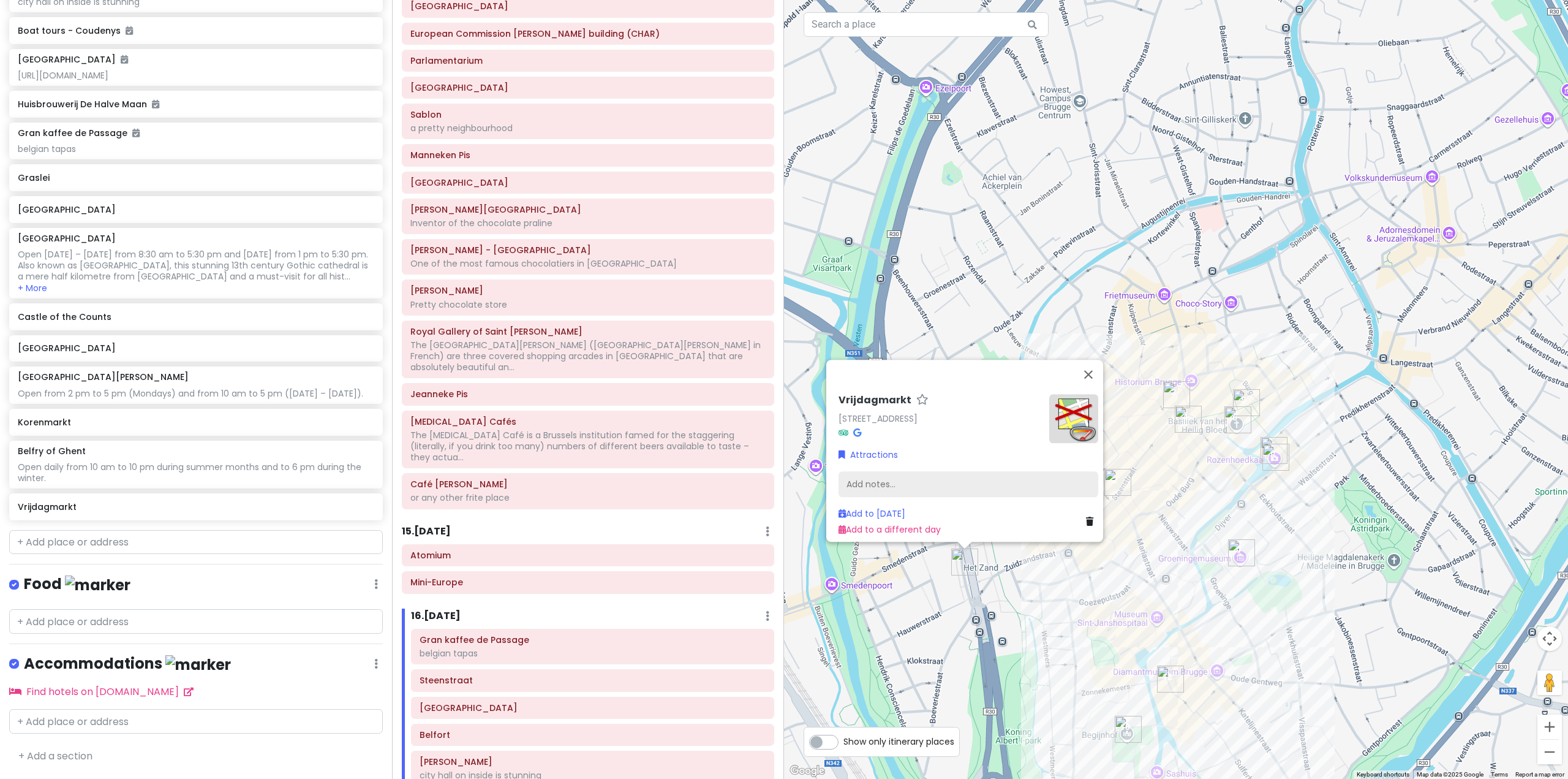
click at [959, 475] on div "Add notes..." at bounding box center [969, 484] width 260 height 25
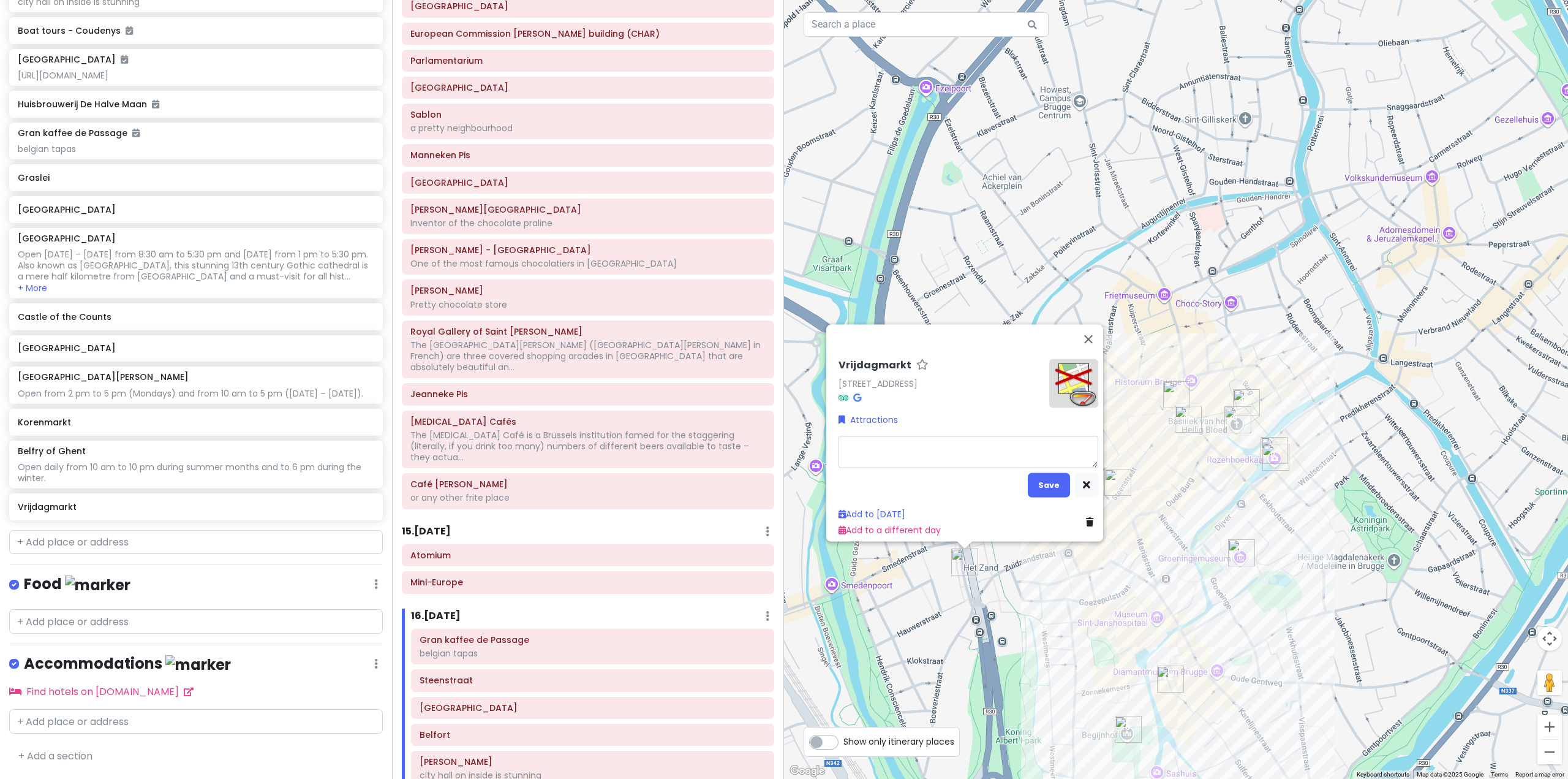
type textarea "x"
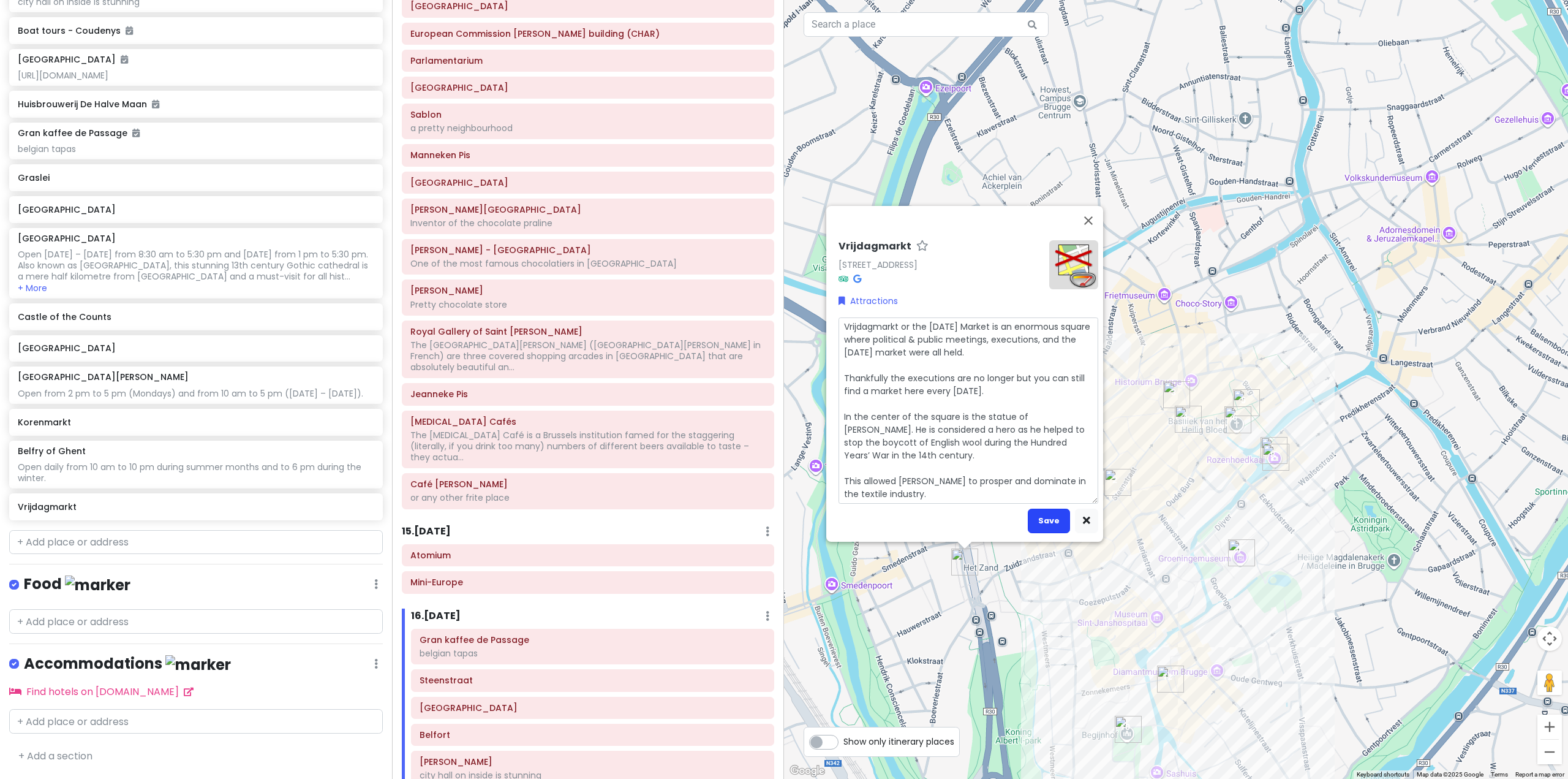
type textarea "Vrijdagmarkt or the [DATE] Market is an enormous square where political & publi…"
click at [1041, 511] on button "Save" at bounding box center [1049, 520] width 42 height 24
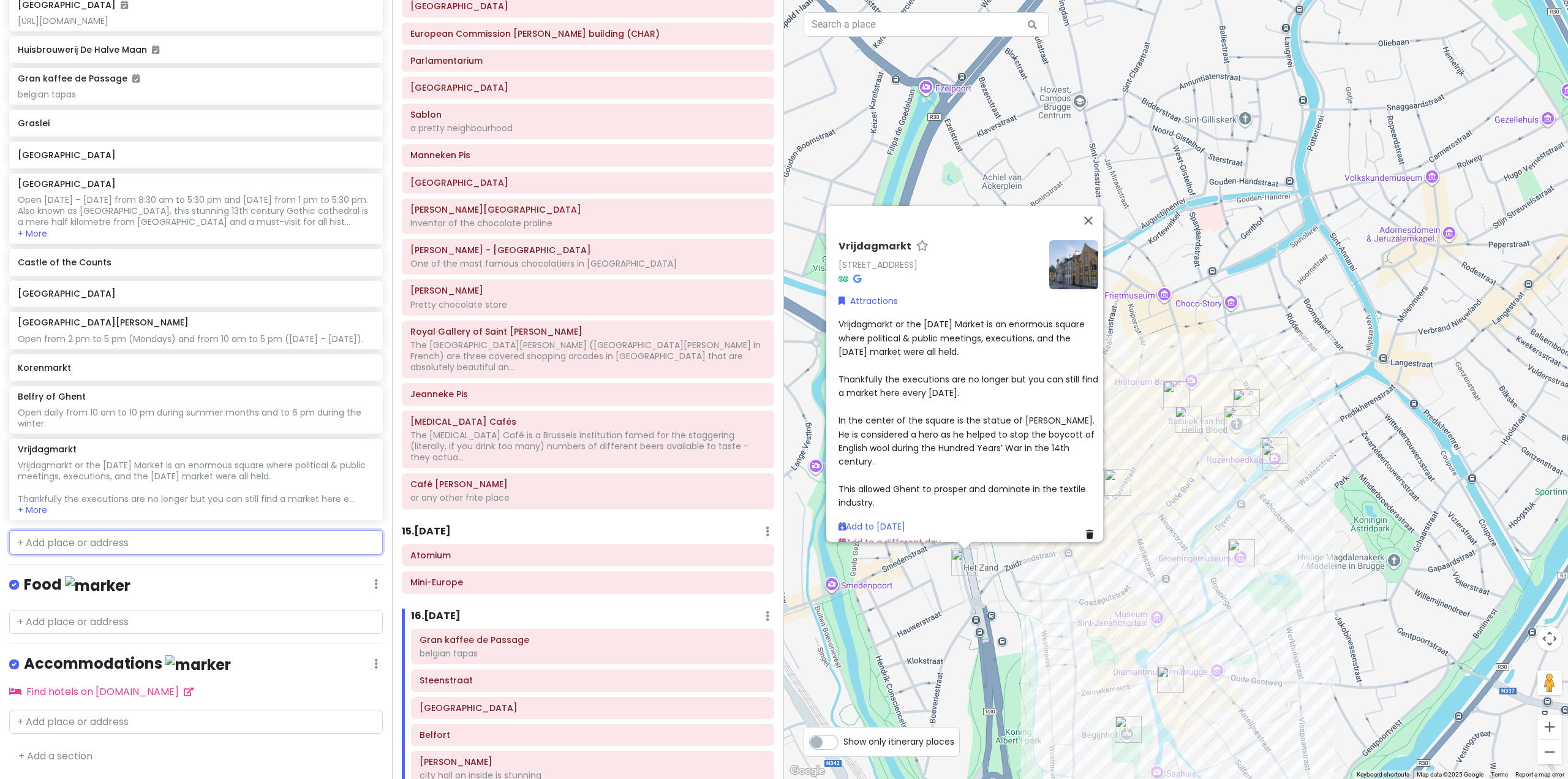
click at [154, 548] on input "text" at bounding box center [196, 542] width 374 height 24
paste input "Great Butcher’s Hall"
type input "Great Butcher’s Hall"
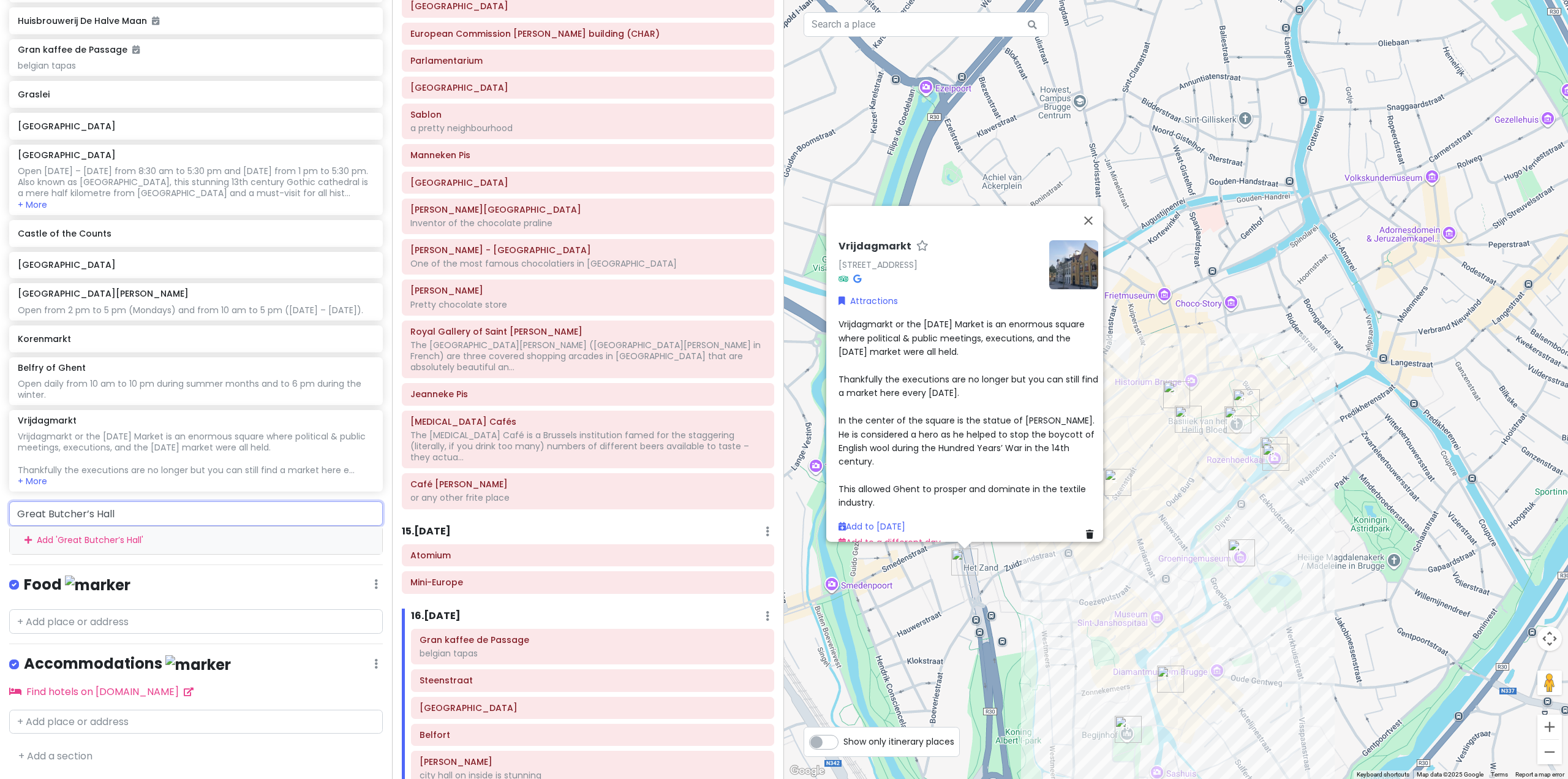
drag, startPoint x: 156, startPoint y: 571, endPoint x: 172, endPoint y: 533, distance: 41.2
click at [157, 554] on div "Add ' Great Butcher’s Hall '" at bounding box center [196, 540] width 372 height 28
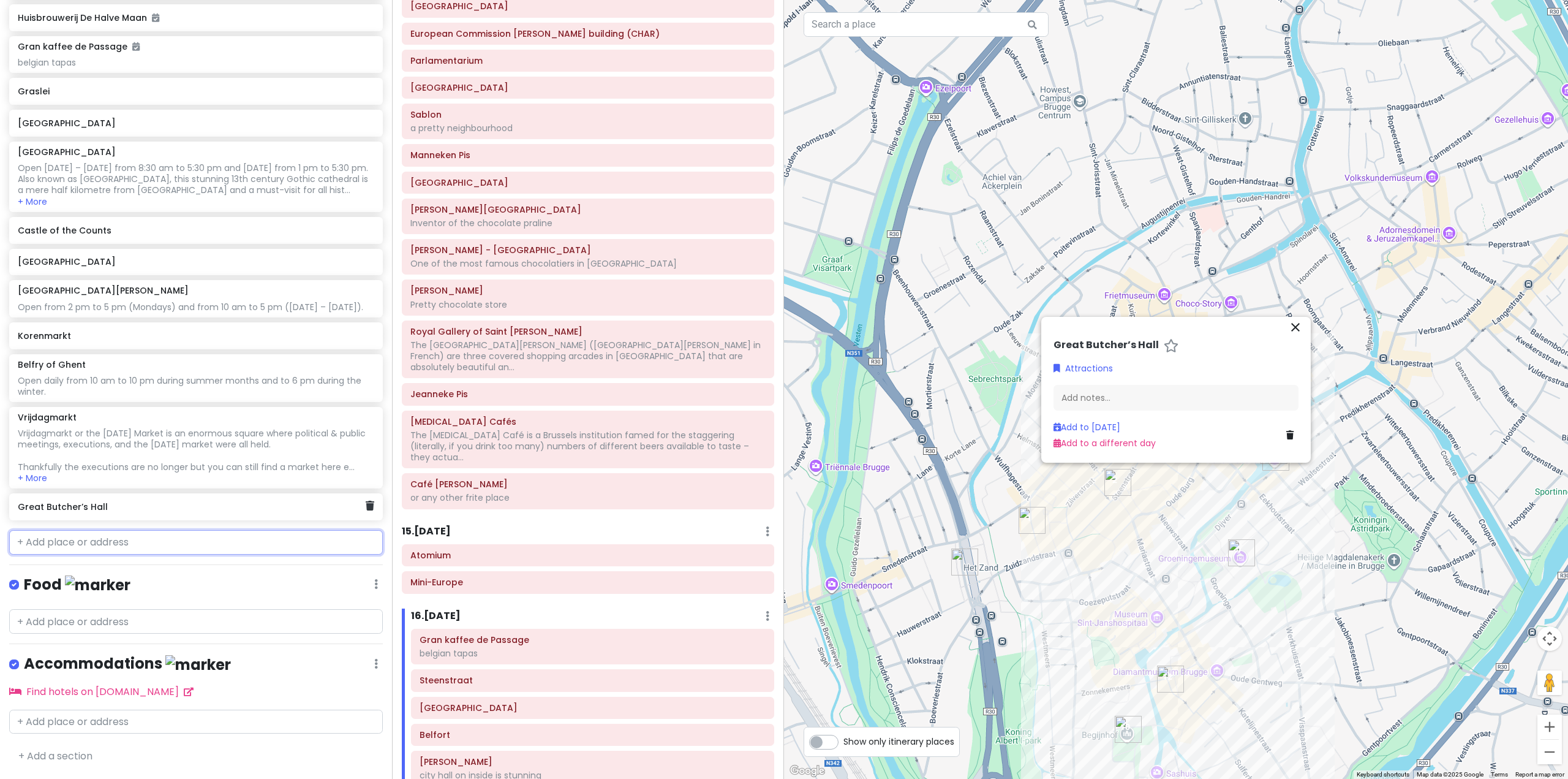
click at [200, 520] on div "Great Butcher’s Hall" at bounding box center [196, 506] width 374 height 27
click at [365, 506] on icon at bounding box center [370, 506] width 8 height 10
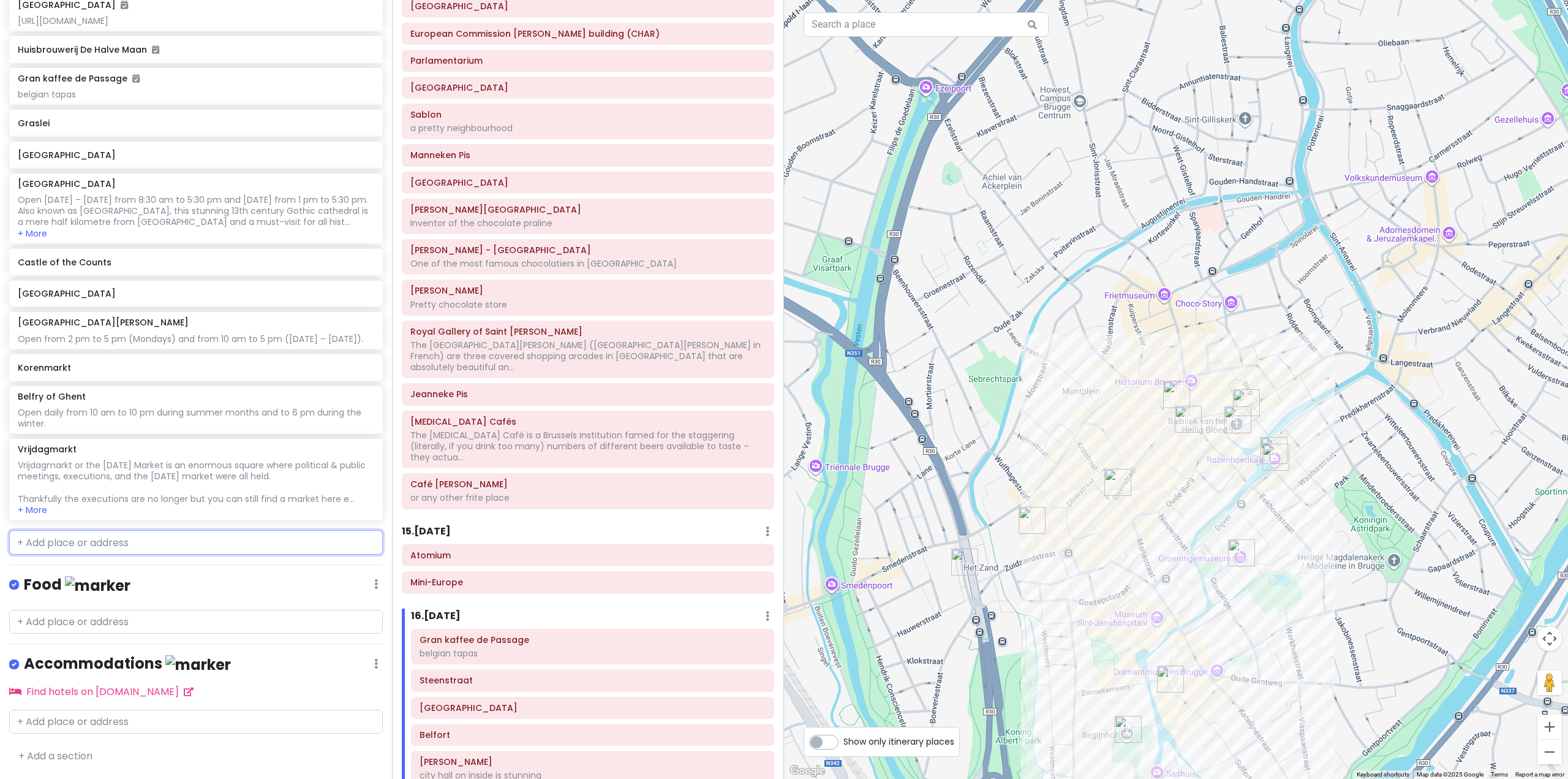
scroll to position [5363, 0]
click at [236, 538] on input "text" at bounding box center [196, 542] width 374 height 24
paste input "Great Butcher’s Hall"
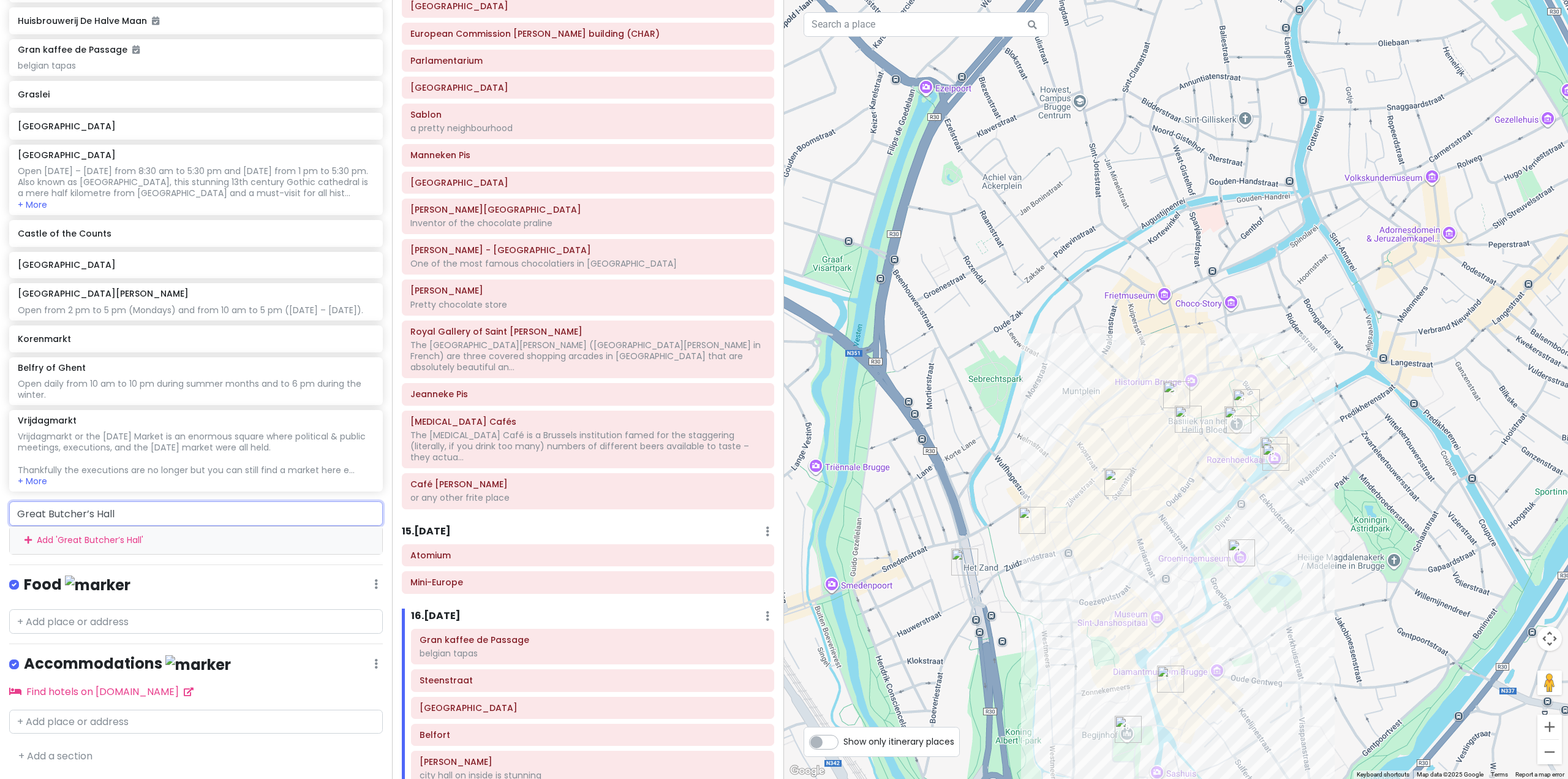
drag, startPoint x: 135, startPoint y: 549, endPoint x: 0, endPoint y: 546, distance: 135.0
click at [0, 548] on div "Great Butcher’s Hall Add ' Great Butcher’s Hall '" at bounding box center [196, 527] width 392 height 52
drag, startPoint x: 46, startPoint y: 546, endPoint x: 1, endPoint y: 516, distance: 54.1
click at [0, 511] on div "Europe 25 Private Change Dates Make a Copy Delete Trip Go Pro ⚡️ Give Feedback …" at bounding box center [196, 389] width 392 height 779
drag, startPoint x: 153, startPoint y: 544, endPoint x: 0, endPoint y: 540, distance: 153.1
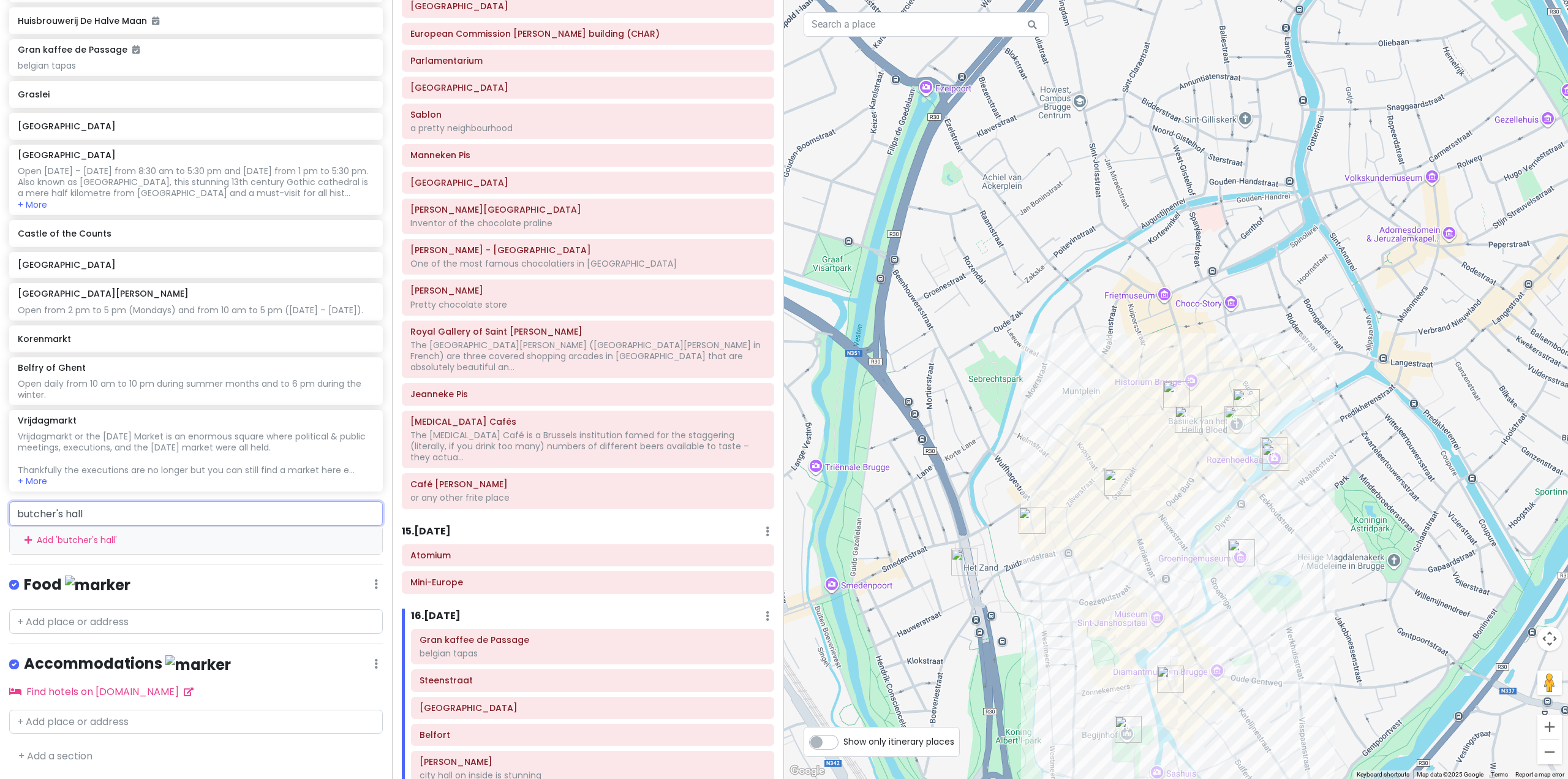
click at [0, 540] on div "butcher's hall Add ' butcher's hall '" at bounding box center [196, 527] width 392 height 52
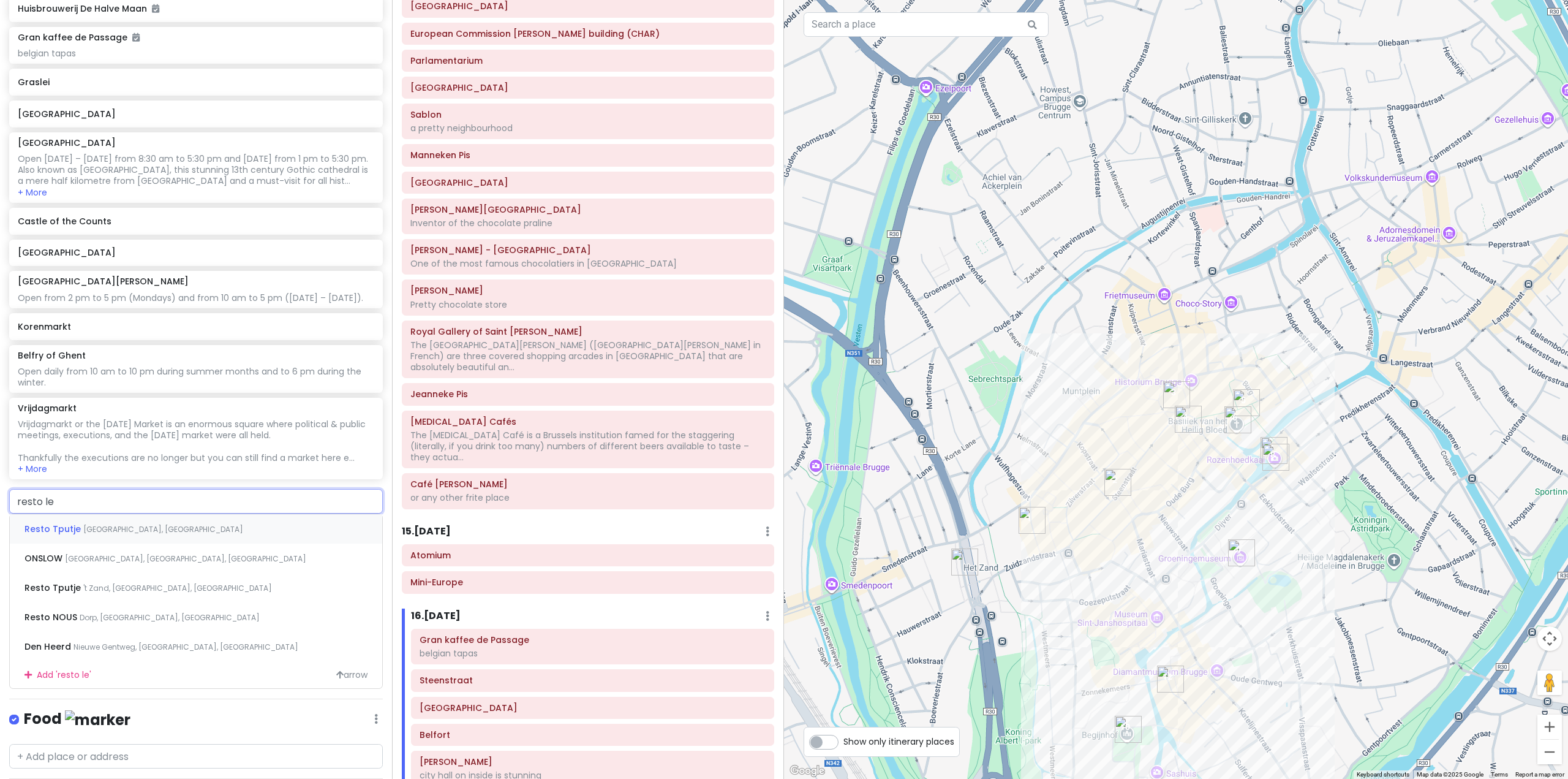
type input "[PERSON_NAME]"
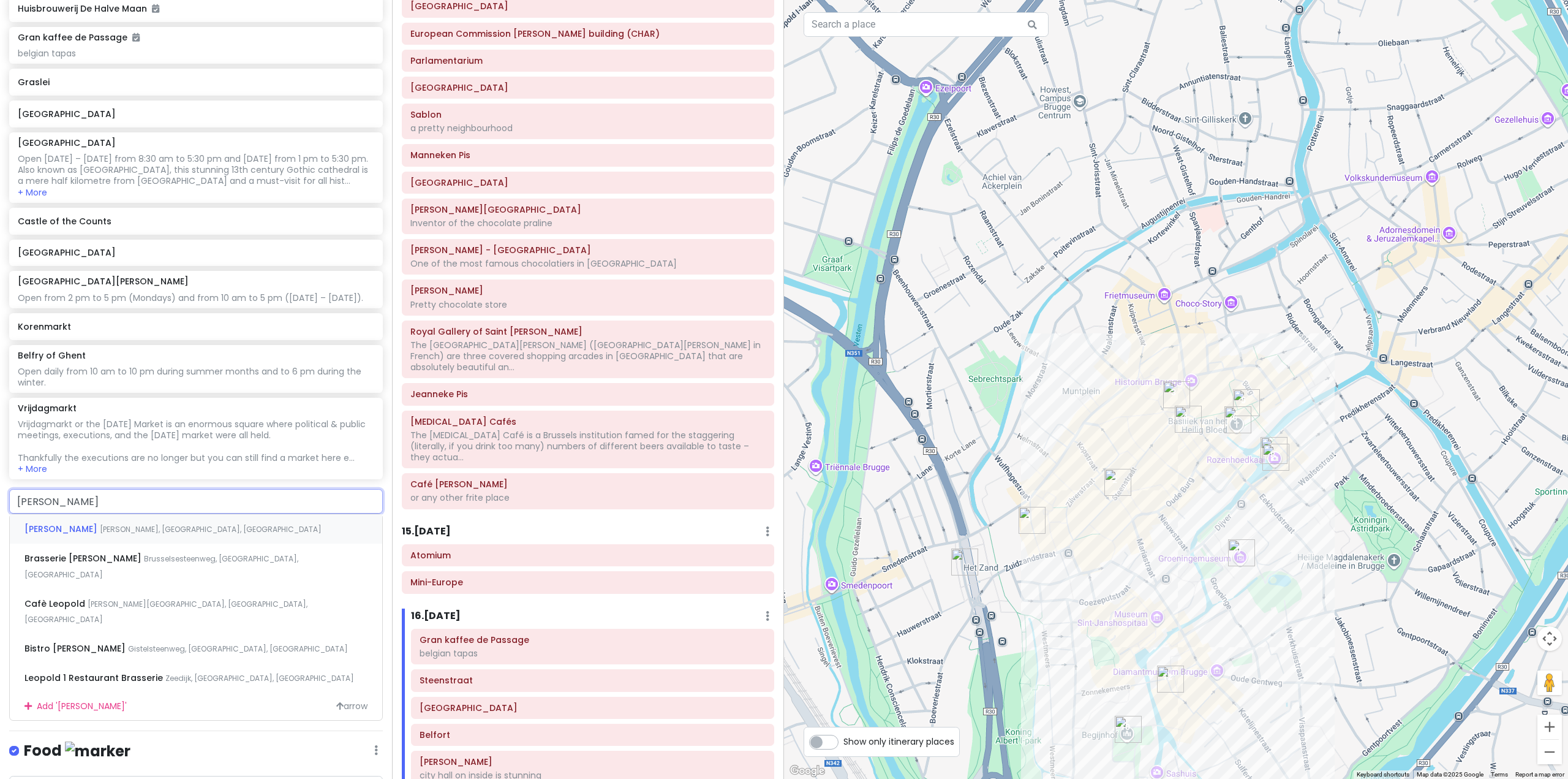
click at [155, 534] on span "[PERSON_NAME], [GEOGRAPHIC_DATA], [GEOGRAPHIC_DATA]" at bounding box center [210, 529] width 222 height 10
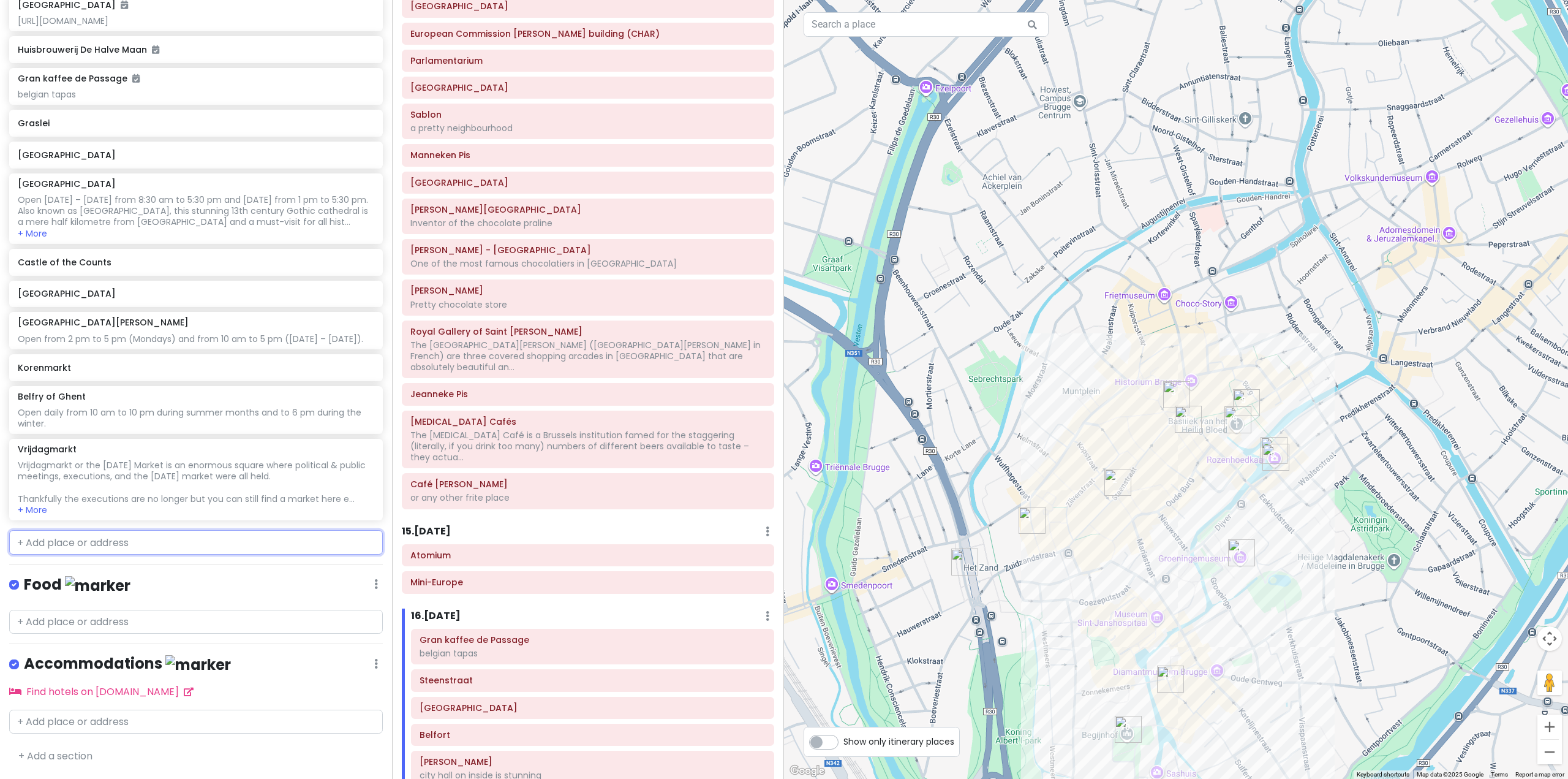
scroll to position [5395, 0]
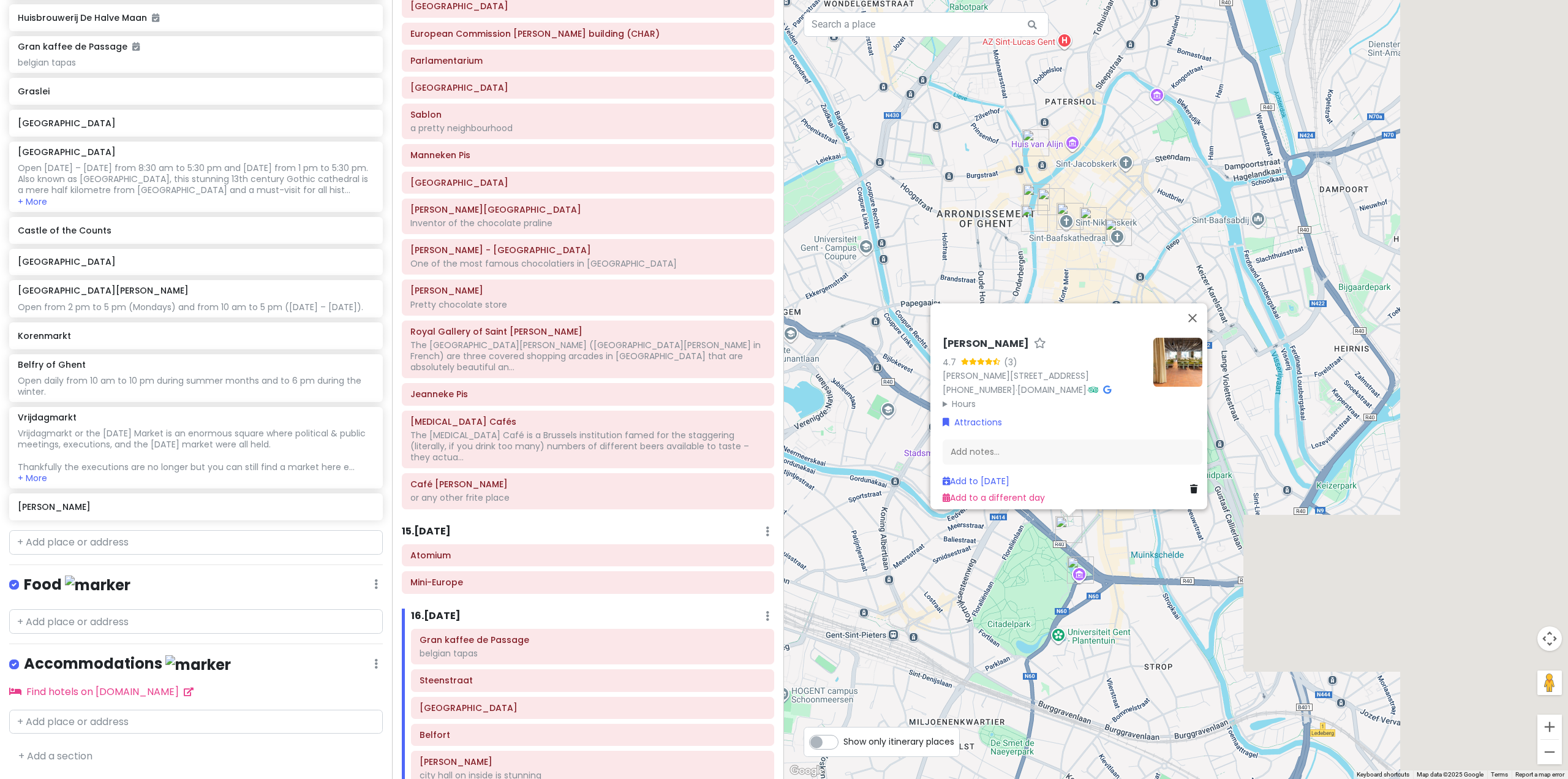
drag, startPoint x: 1172, startPoint y: 606, endPoint x: 874, endPoint y: 571, distance: 300.0
click at [873, 571] on div "[PERSON_NAME] 4.7 (3) [PERSON_NAME][STREET_ADDRESS] [PHONE_NUMBER] · [DOMAIN_NA…" at bounding box center [1176, 389] width 784 height 779
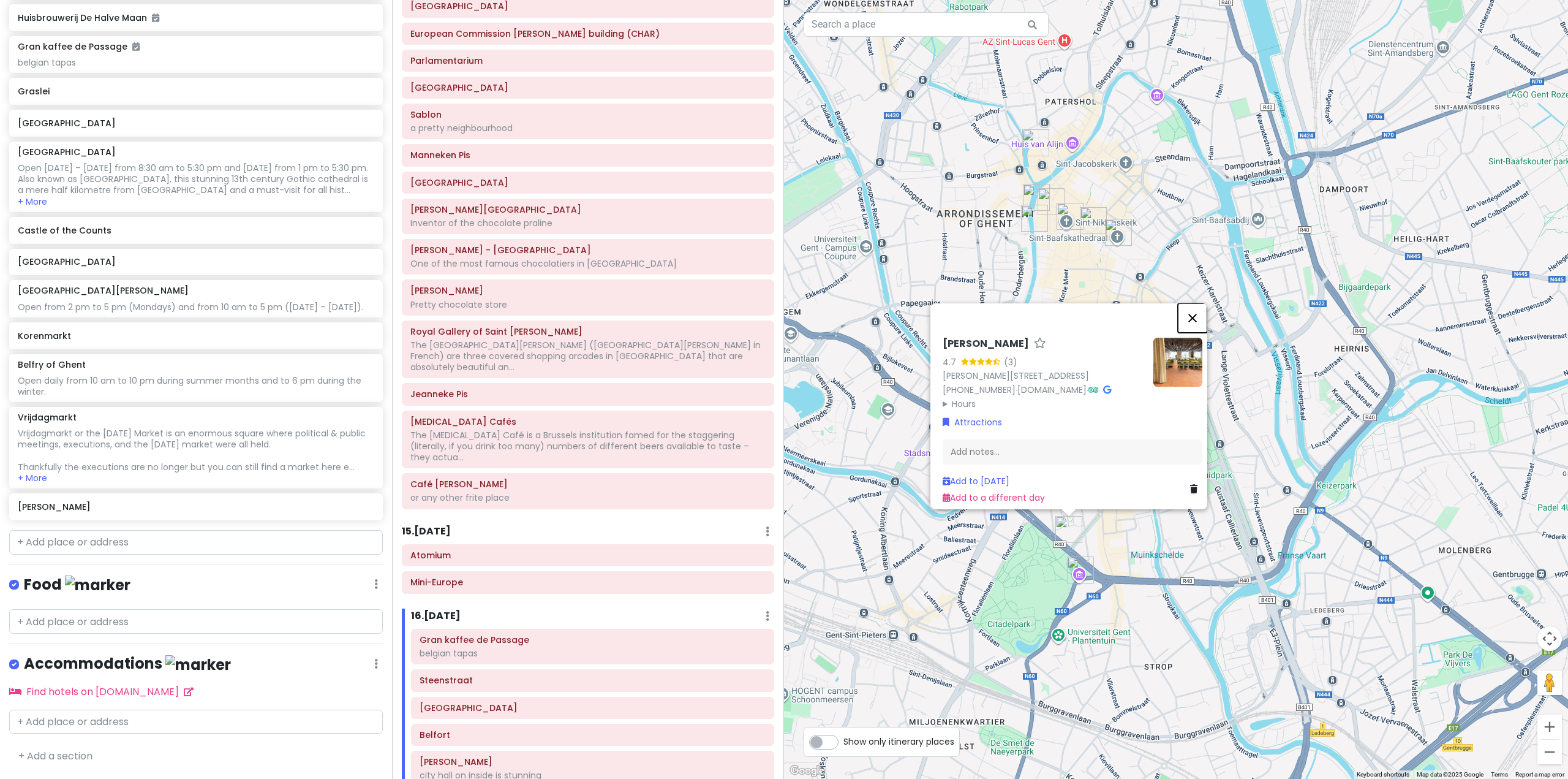
click at [1205, 303] on button "Close" at bounding box center [1192, 317] width 30 height 30
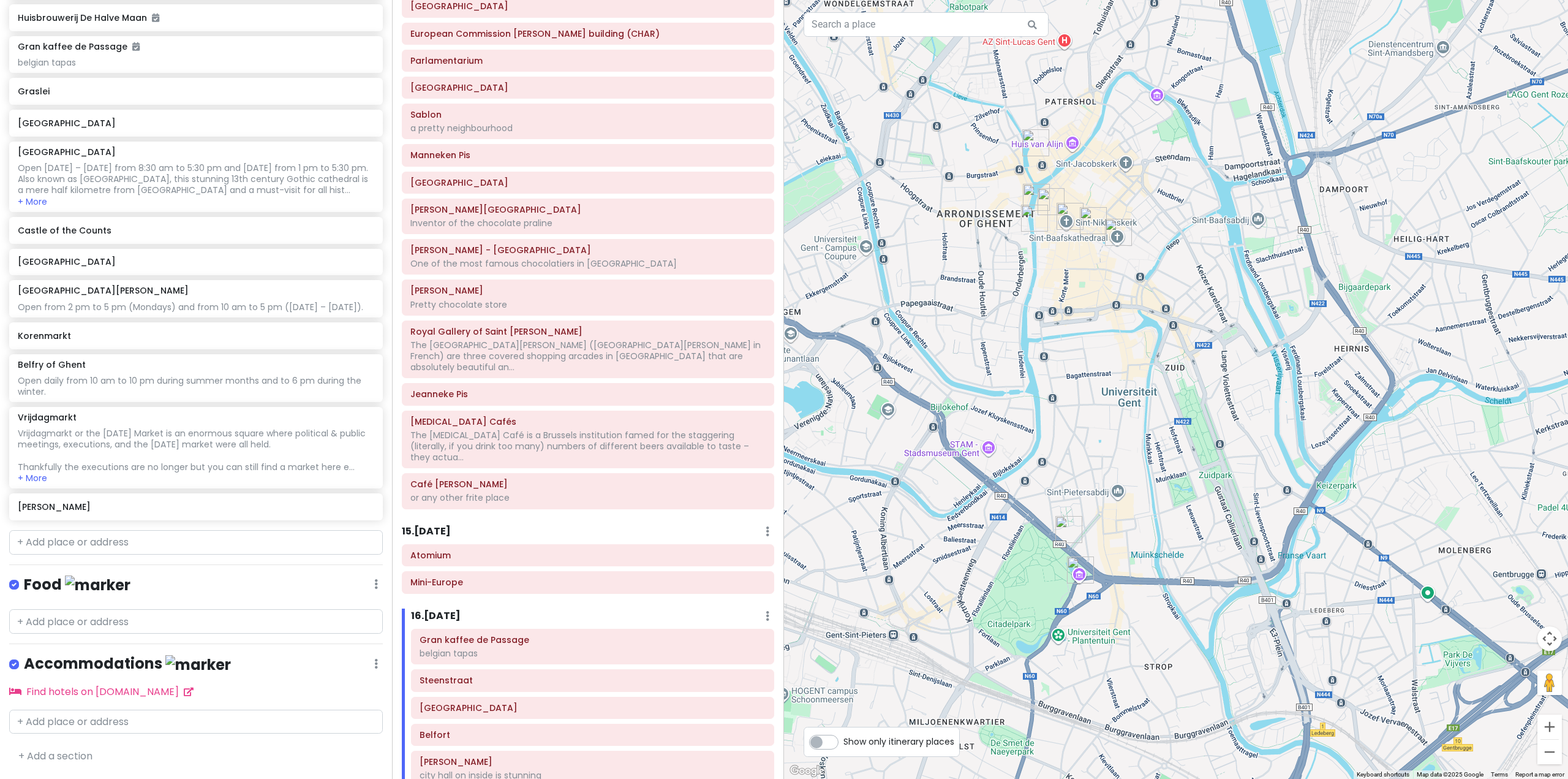
click at [1079, 571] on img "Museum voor Schone Kunsten" at bounding box center [1081, 570] width 27 height 27
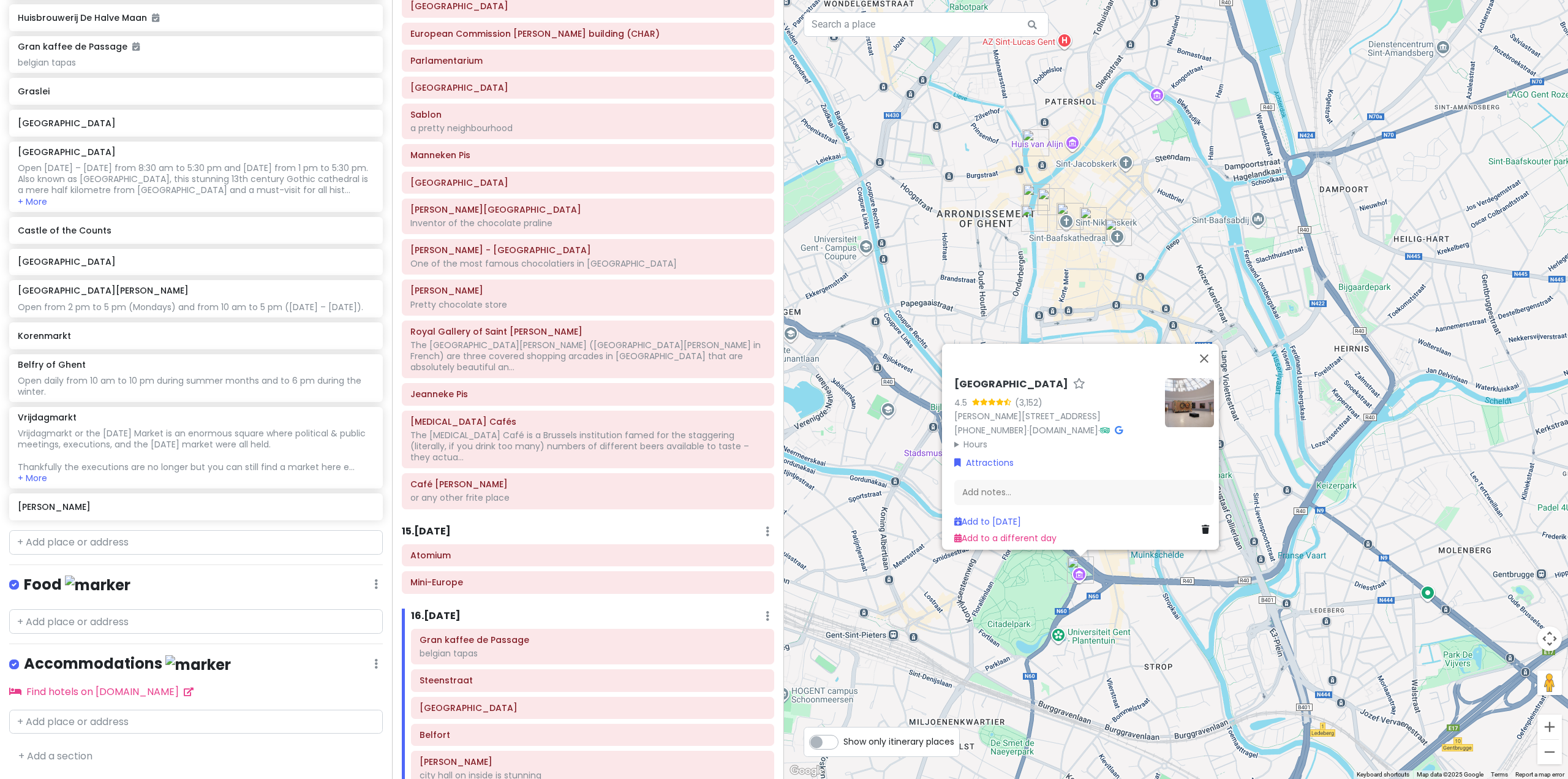
click at [997, 595] on div "Museum voor Schone Kunsten 4.5 (3,152) [PERSON_NAME][STREET_ADDRESS] [PHONE_NUM…" at bounding box center [1176, 389] width 784 height 779
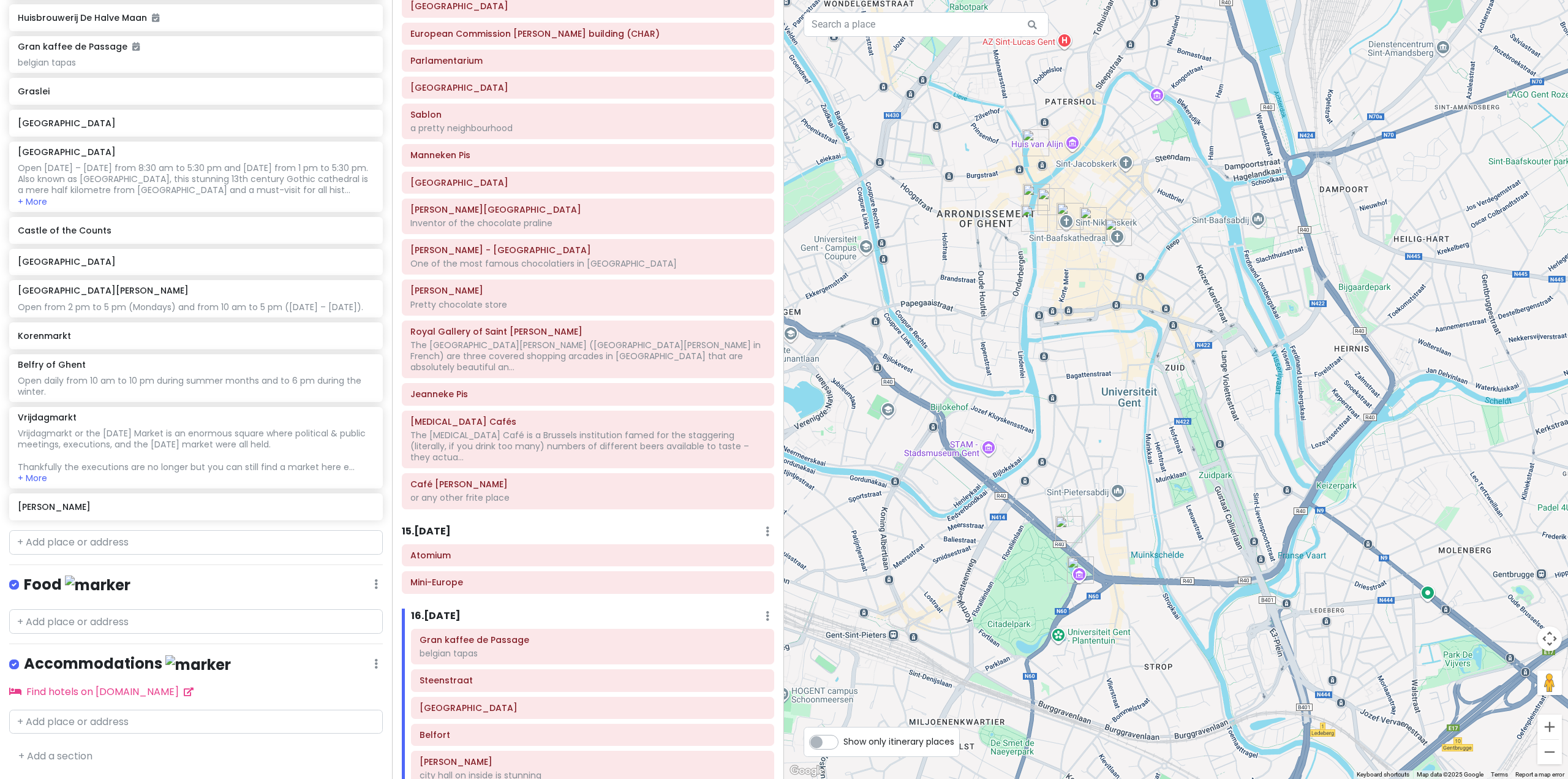
click at [1062, 544] on div at bounding box center [1176, 389] width 784 height 779
click at [1073, 530] on img "resto Leo" at bounding box center [1069, 529] width 27 height 27
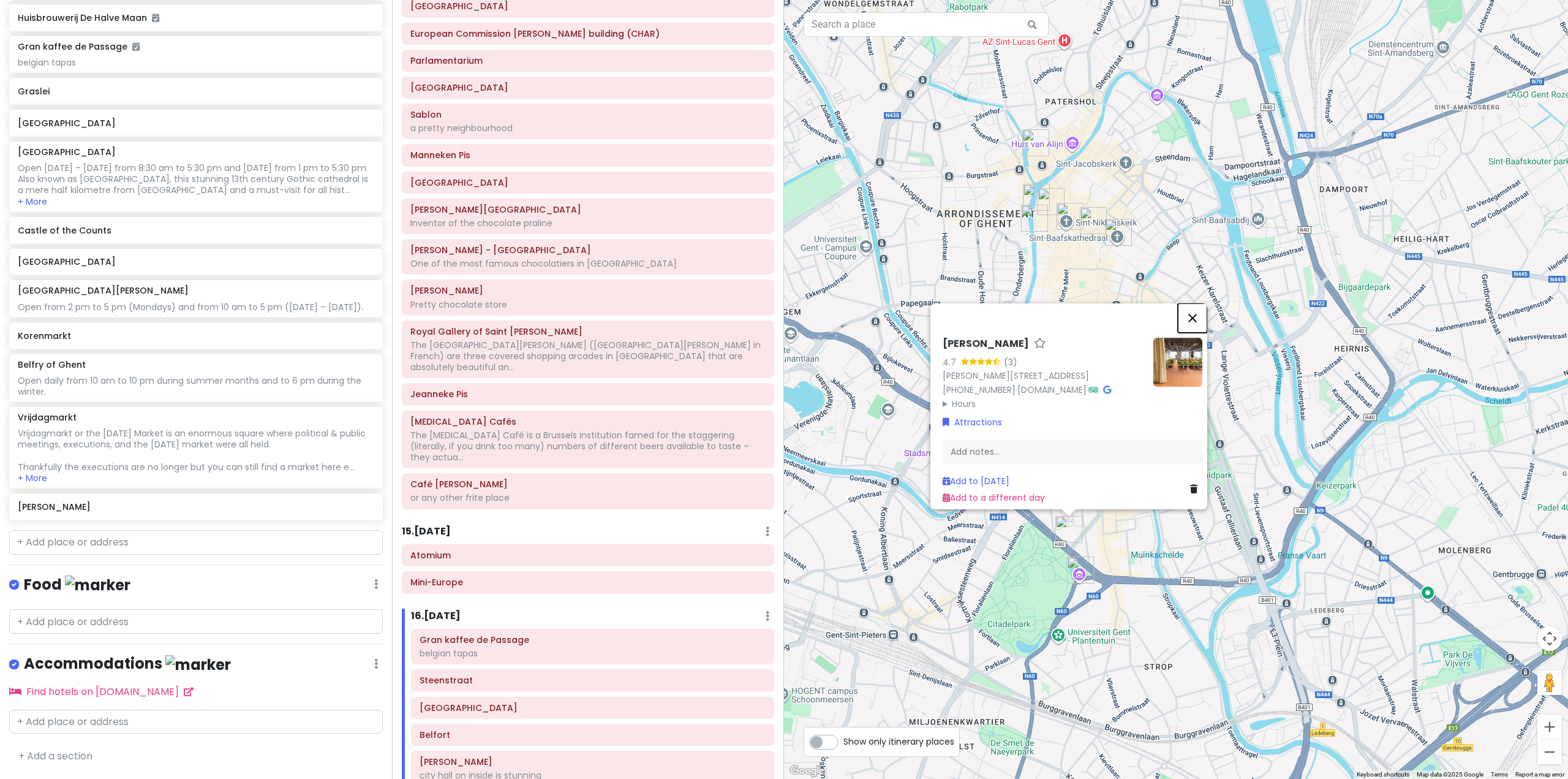
click at [1203, 303] on button "Close" at bounding box center [1192, 317] width 30 height 30
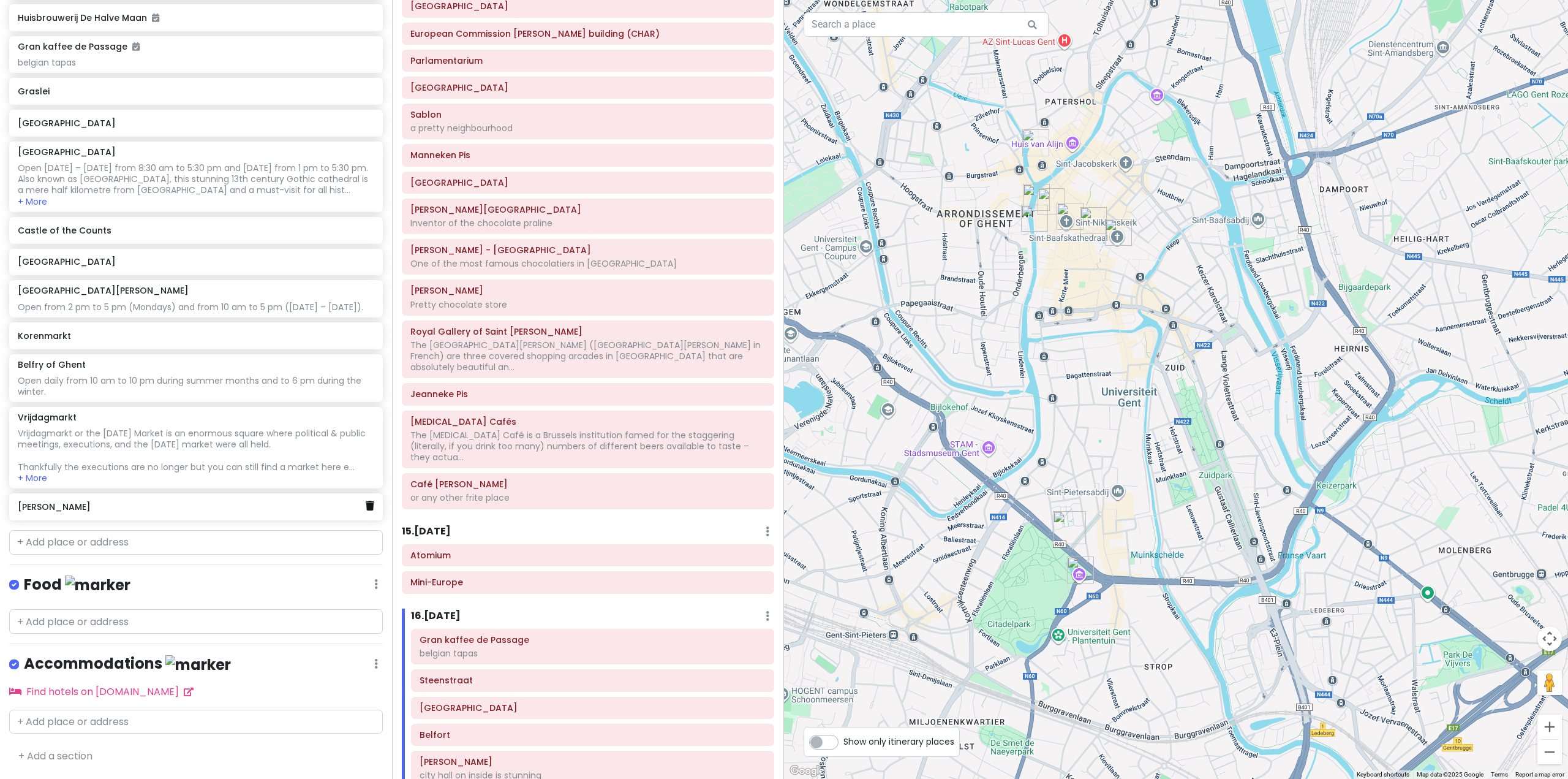
click at [365, 509] on icon at bounding box center [370, 506] width 8 height 10
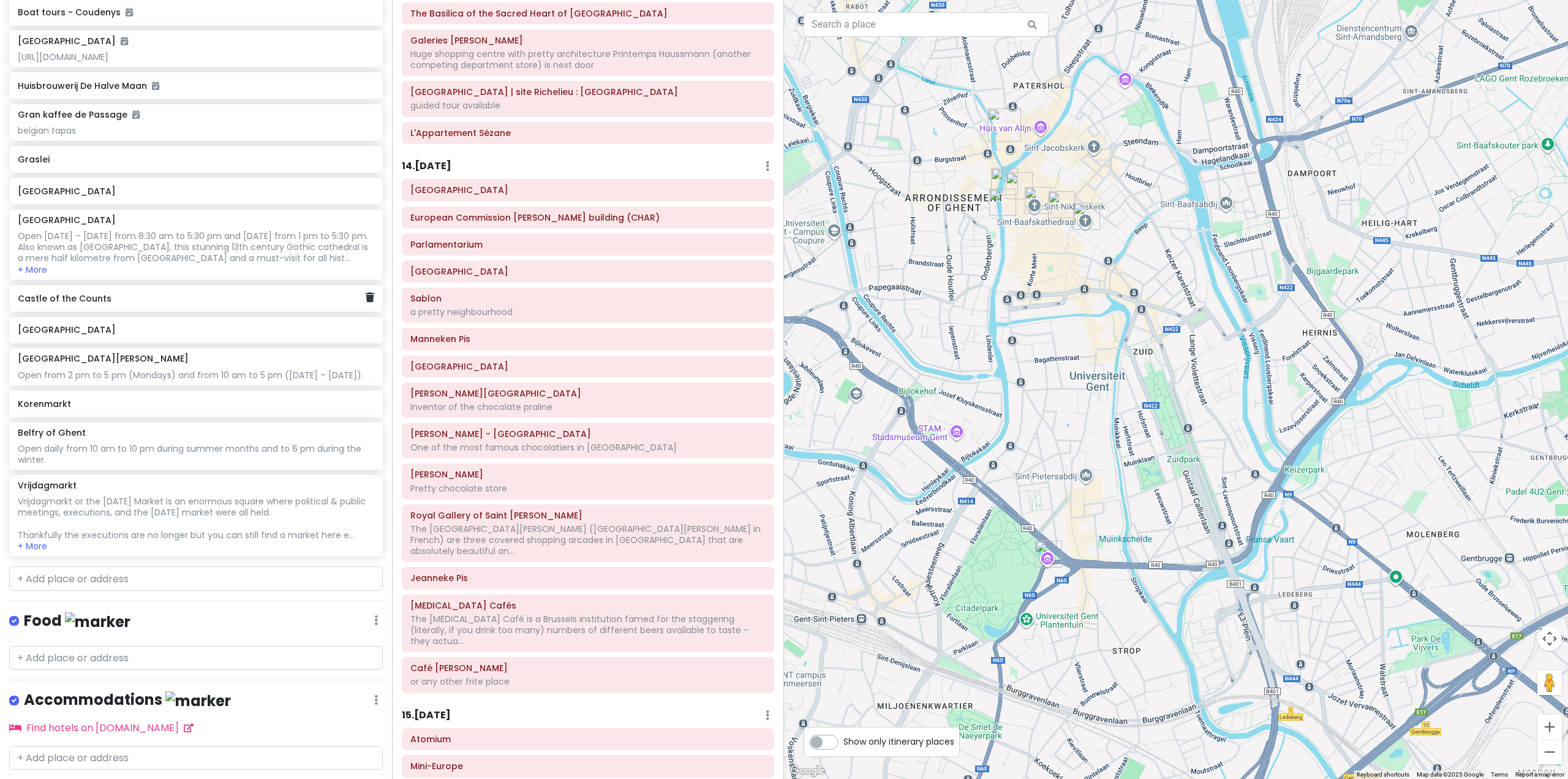
scroll to position [5179, 0]
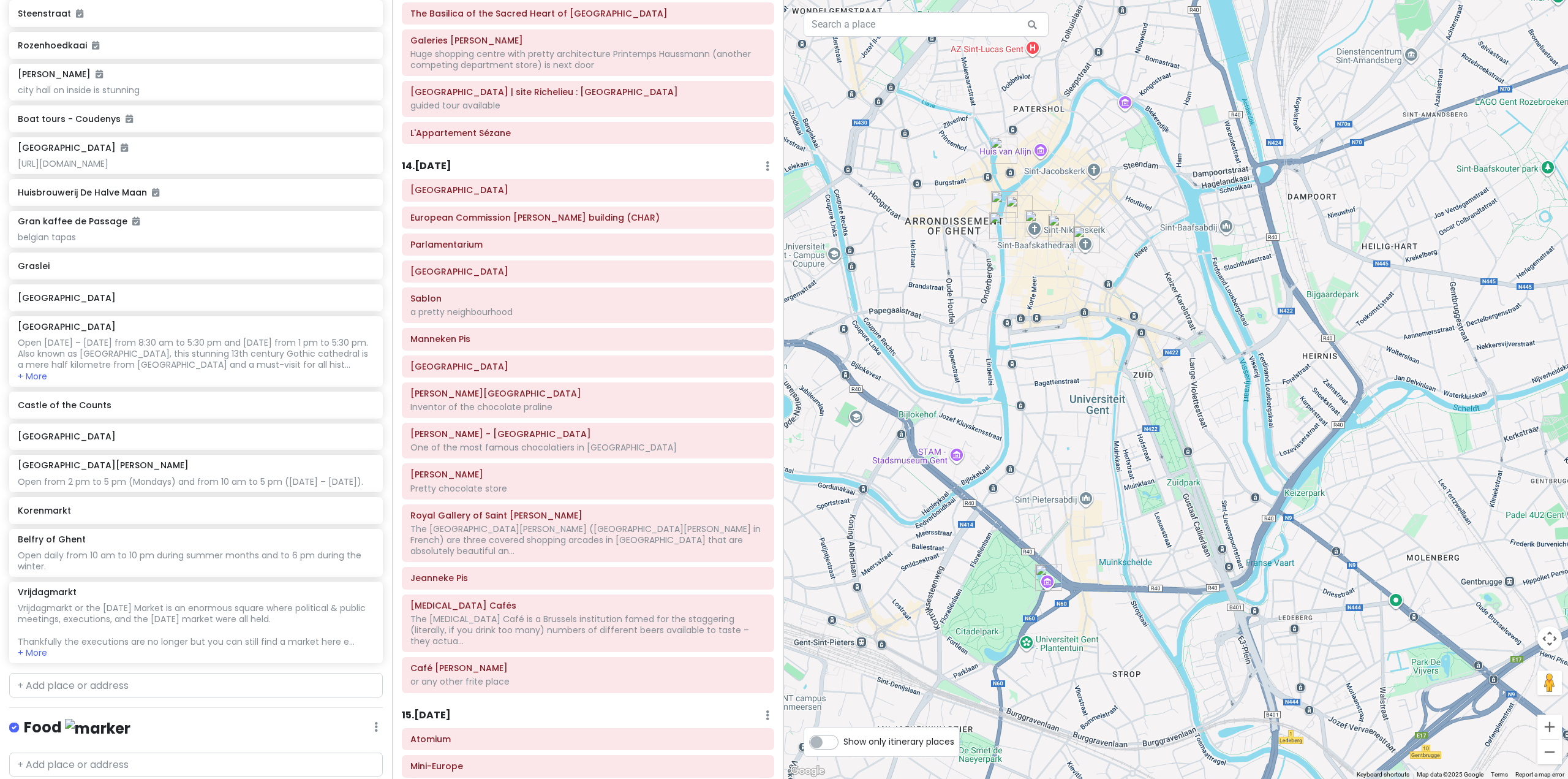
drag, startPoint x: 1080, startPoint y: 383, endPoint x: 1084, endPoint y: 416, distance: 33.2
click at [1083, 416] on div "To navigate, press the arrow keys." at bounding box center [1176, 389] width 784 height 779
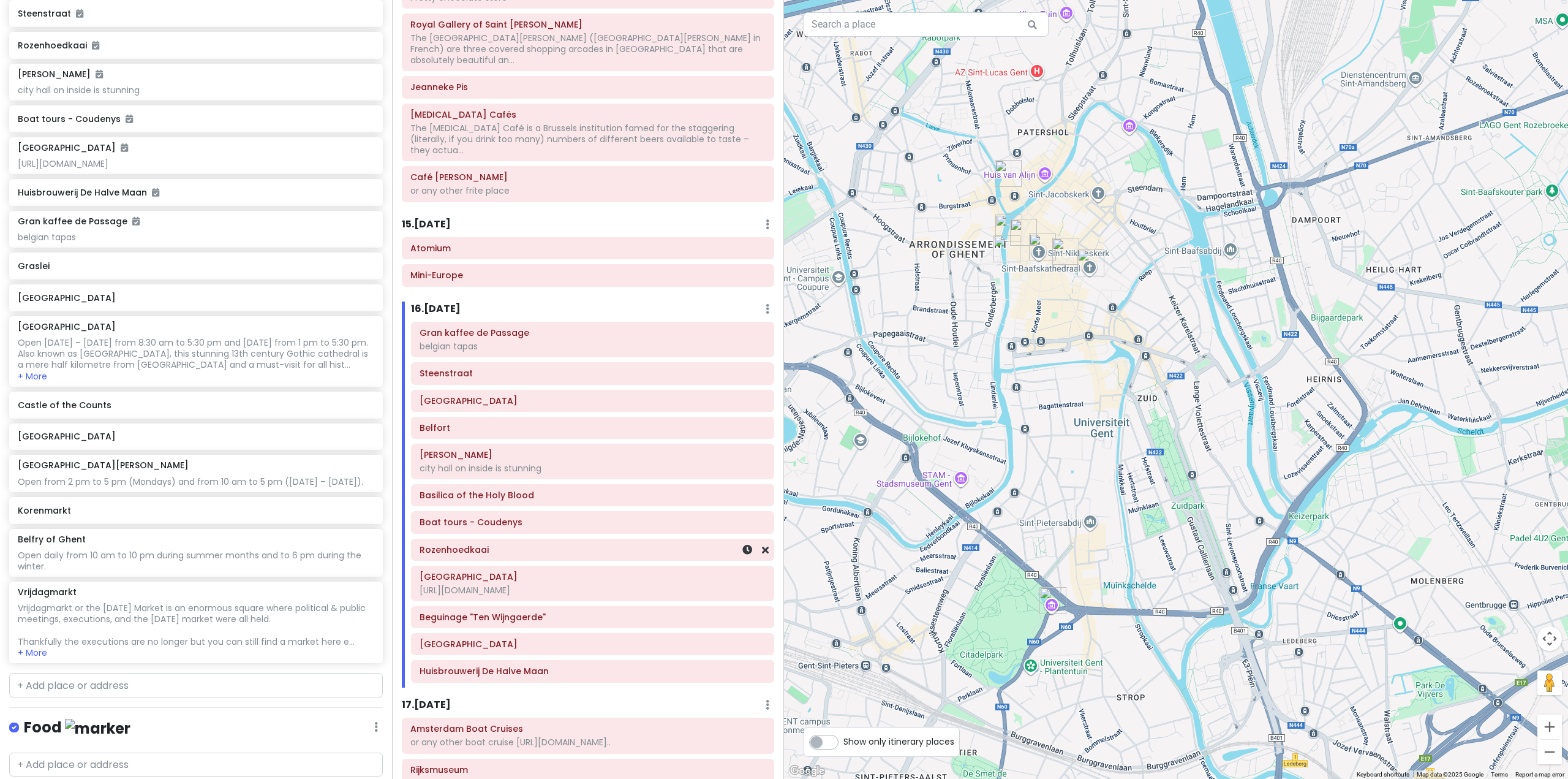
scroll to position [2451, 0]
click at [597, 419] on div "Belfort" at bounding box center [592, 428] width 346 height 17
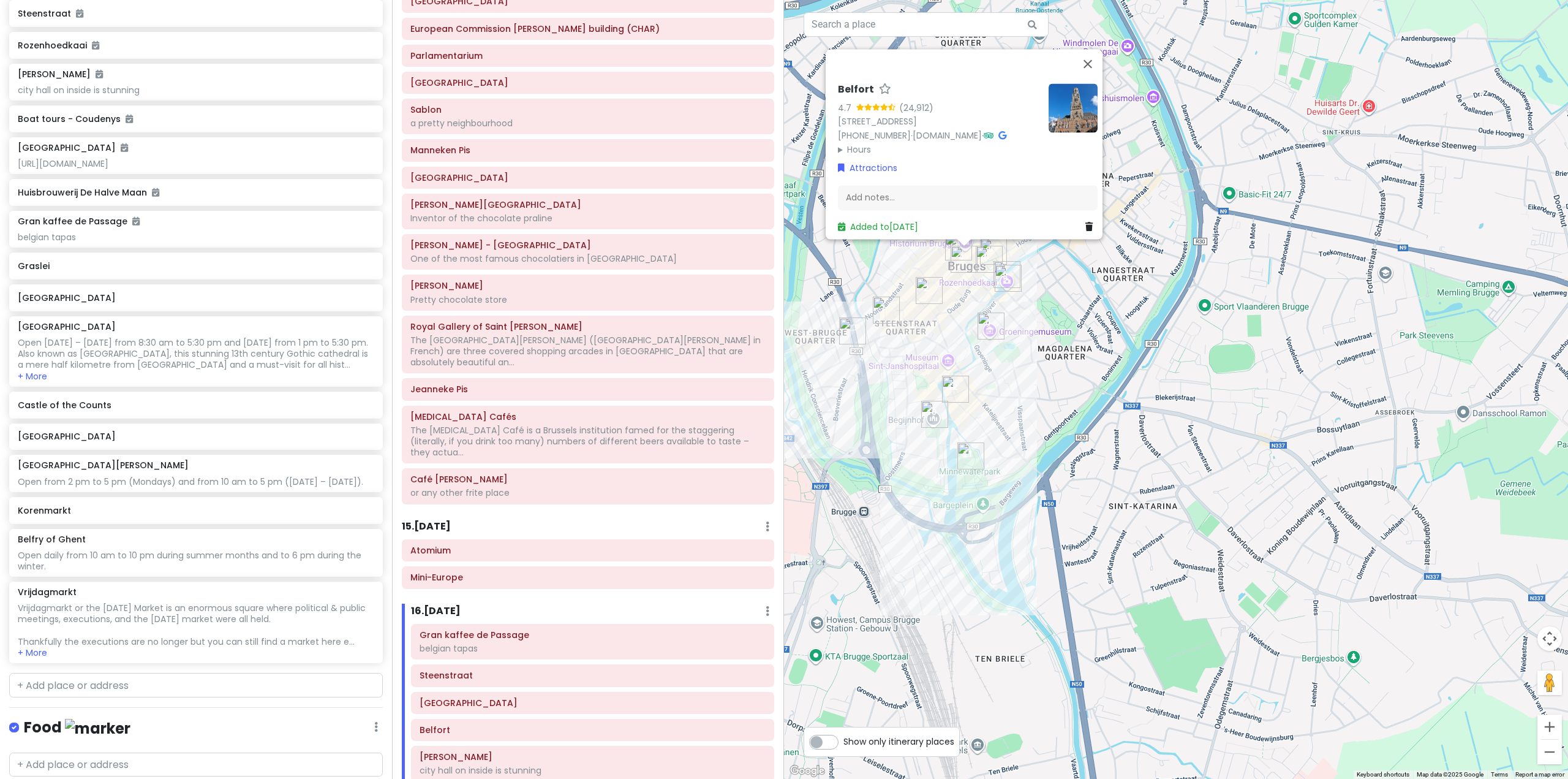
scroll to position [2145, 0]
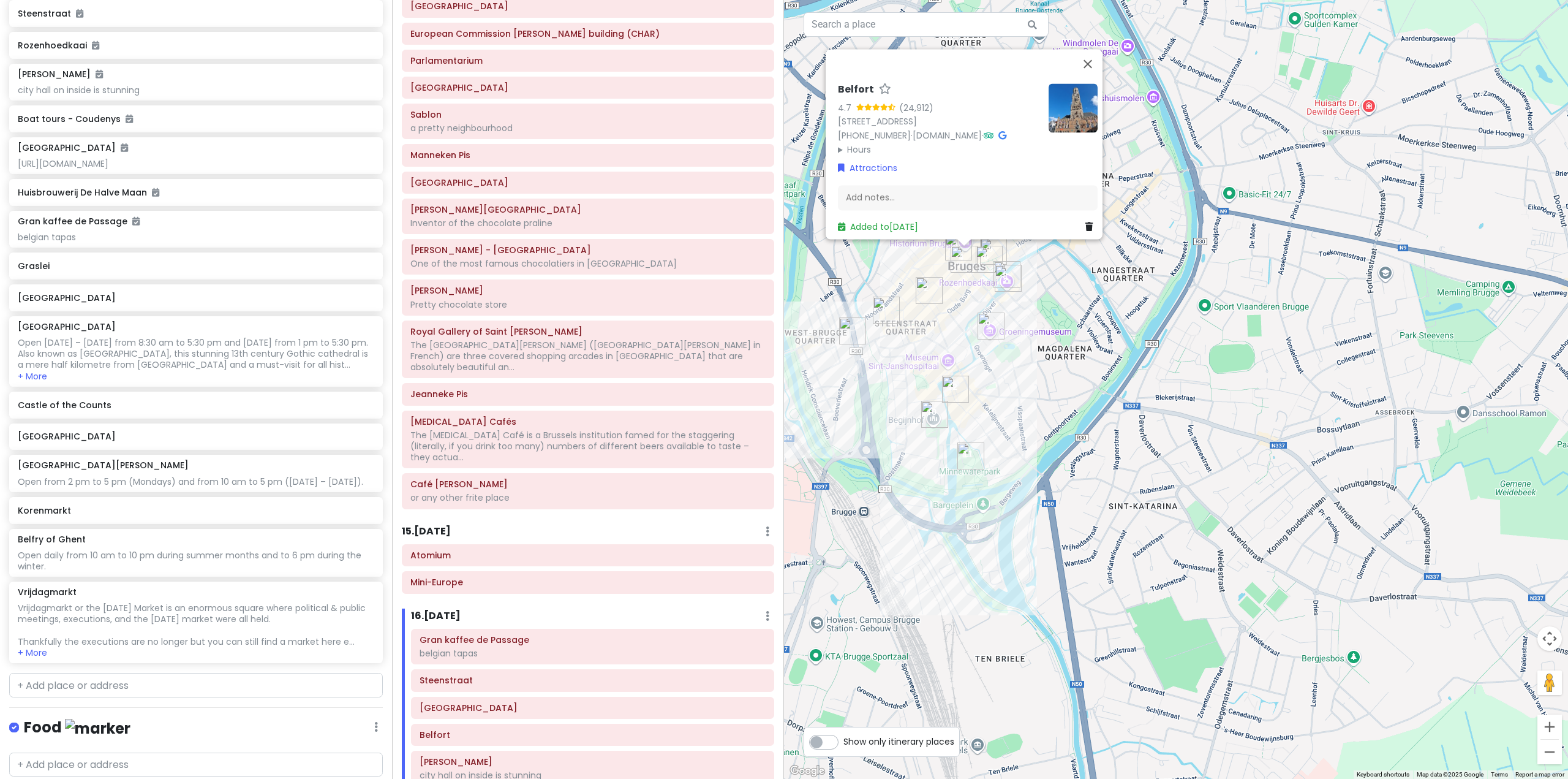
click at [530, 478] on div "Itinerary × 1 . [DATE] Edit Day Notes Delete Day Fly from [GEOGRAPHIC_DATA] Dra…" at bounding box center [588, 389] width 392 height 779
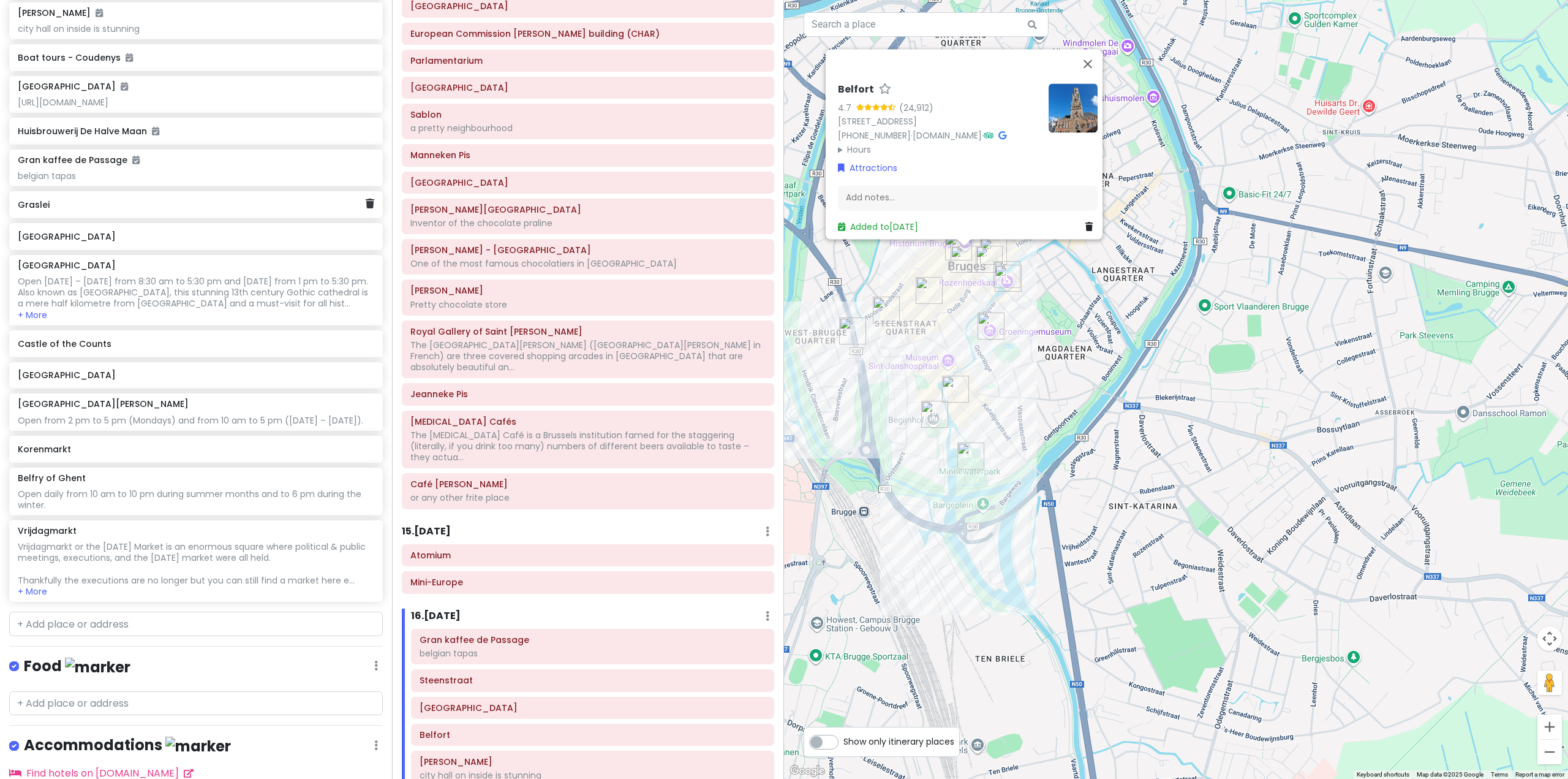
click at [186, 210] on h6 "Graslei" at bounding box center [192, 204] width 348 height 11
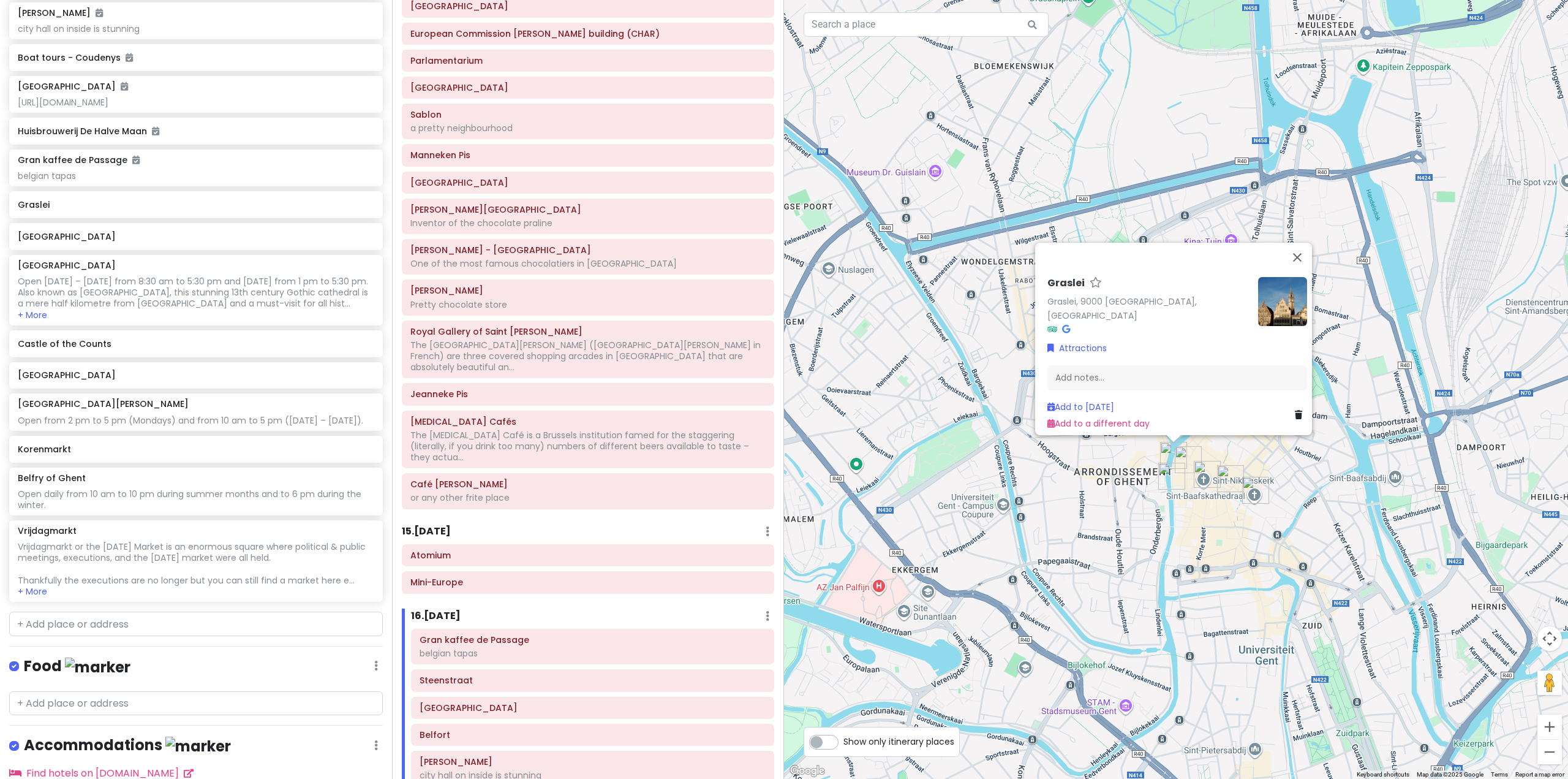
drag, startPoint x: 1012, startPoint y: 615, endPoint x: 816, endPoint y: 365, distance: 317.7
click at [816, 365] on div "Graslei Graslei, 9000 [GEOGRAPHIC_DATA], [GEOGRAPHIC_DATA] Attractions Add note…" at bounding box center [1176, 389] width 784 height 779
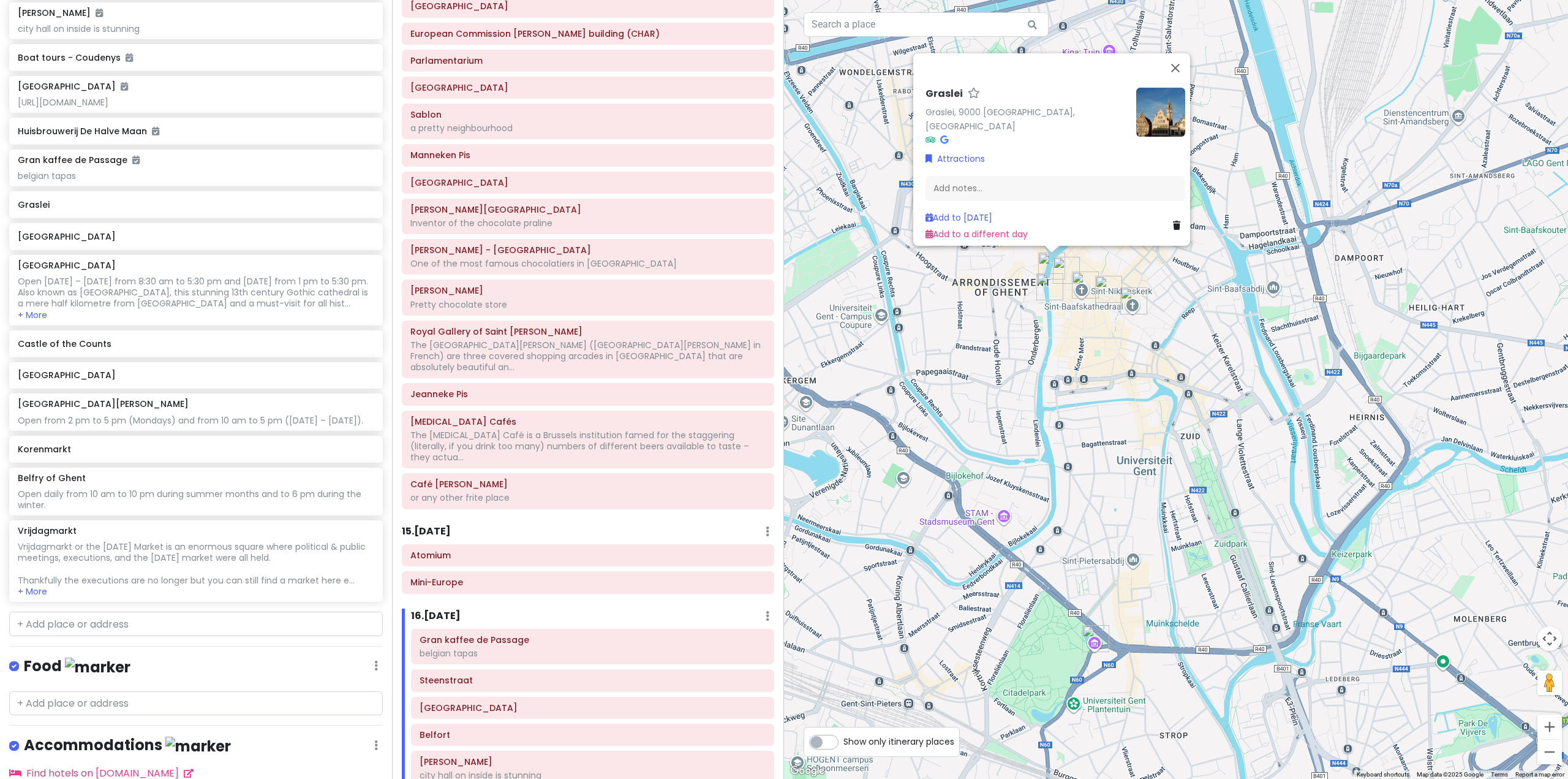
drag, startPoint x: 1168, startPoint y: 552, endPoint x: 1055, endPoint y: 381, distance: 205.0
click at [1055, 381] on div "Graslei Graslei, 9000 [GEOGRAPHIC_DATA], [GEOGRAPHIC_DATA] Attractions Add note…" at bounding box center [1176, 389] width 784 height 779
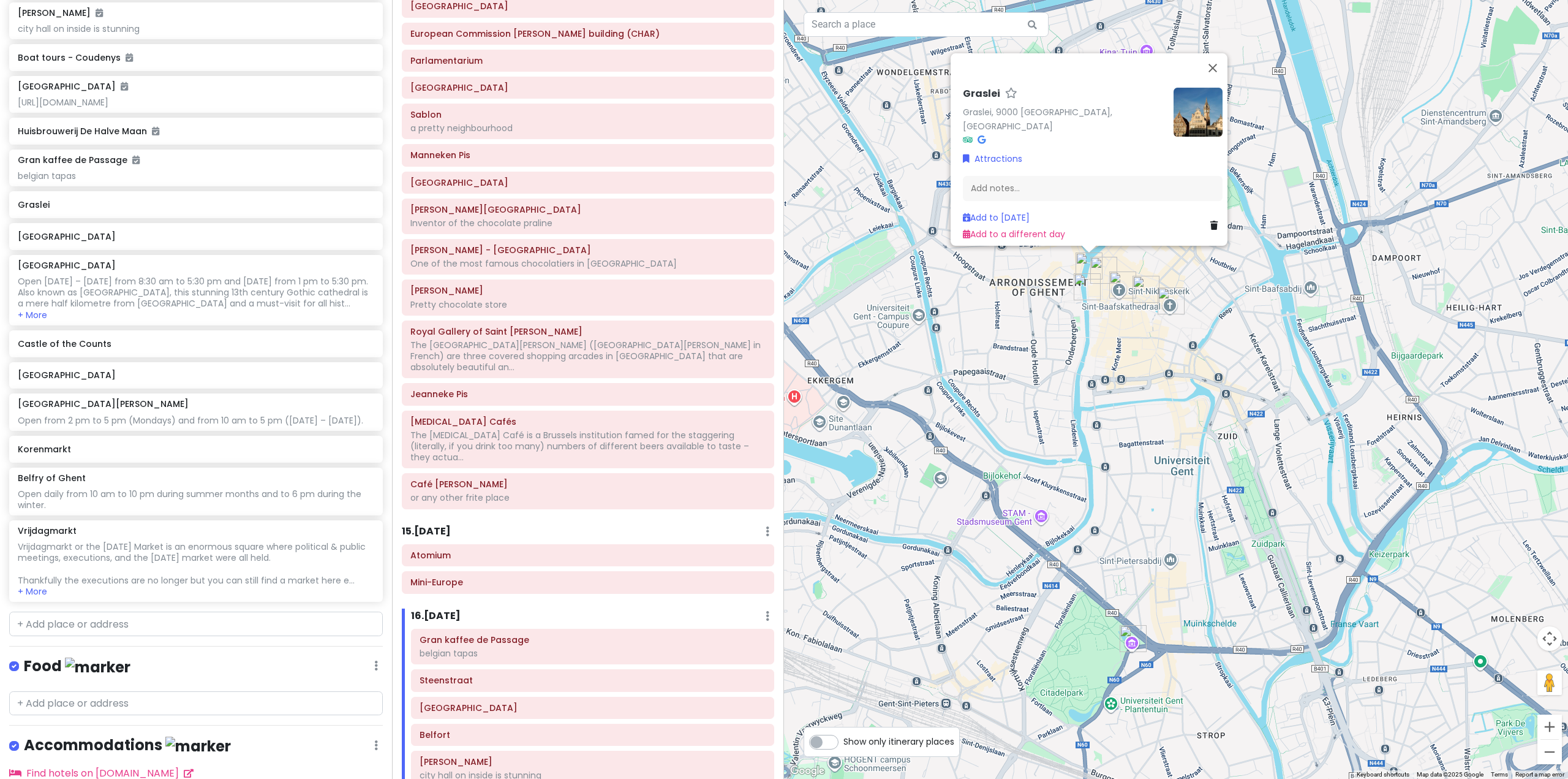
click at [1130, 641] on img "Museum voor Schone Kunsten" at bounding box center [1133, 638] width 27 height 27
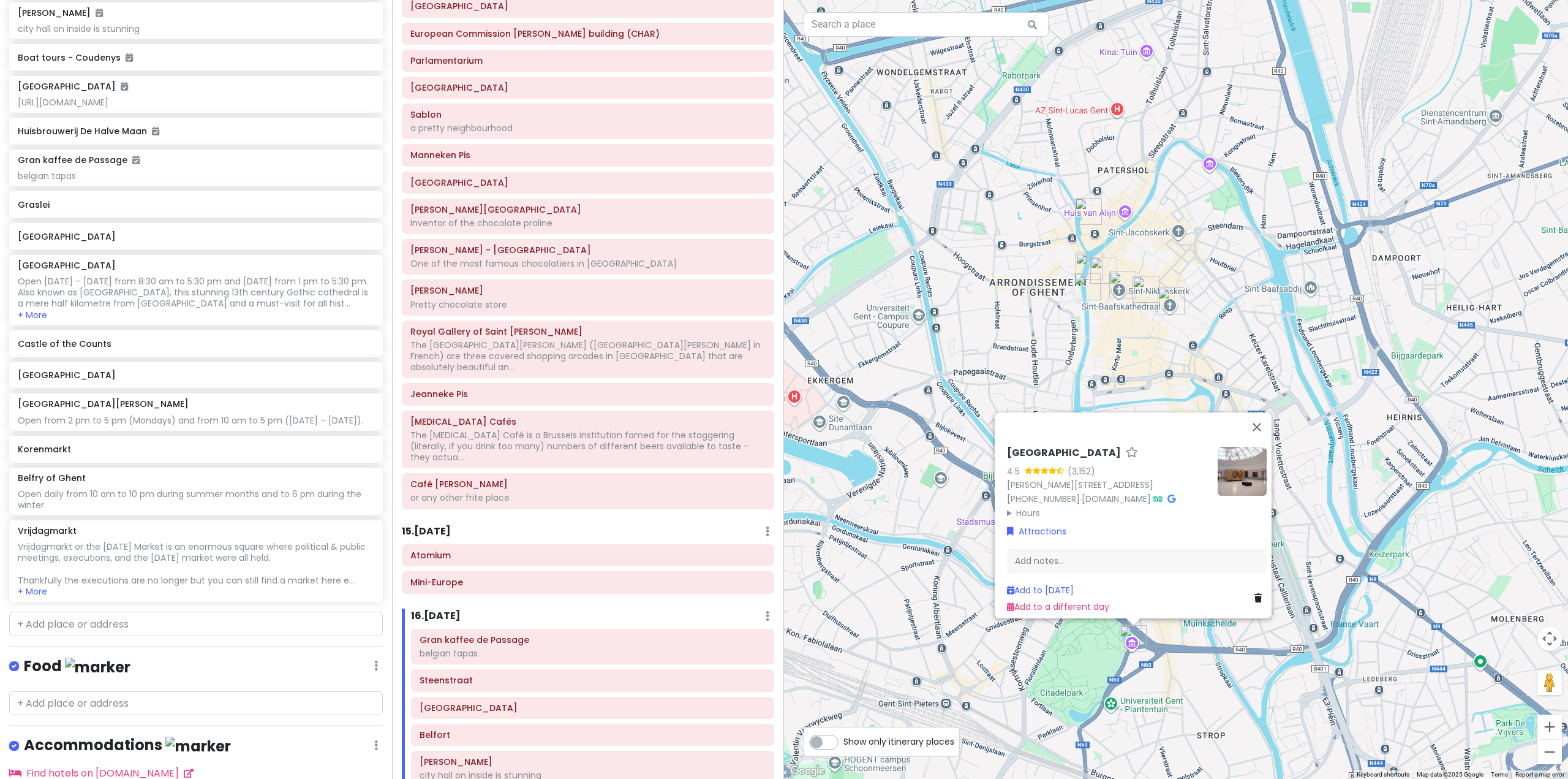
click at [1383, 531] on div "Museum voor Schone Kunsten 4.5 (3,152) [PERSON_NAME][STREET_ADDRESS] [PHONE_NUM…" at bounding box center [1176, 389] width 784 height 779
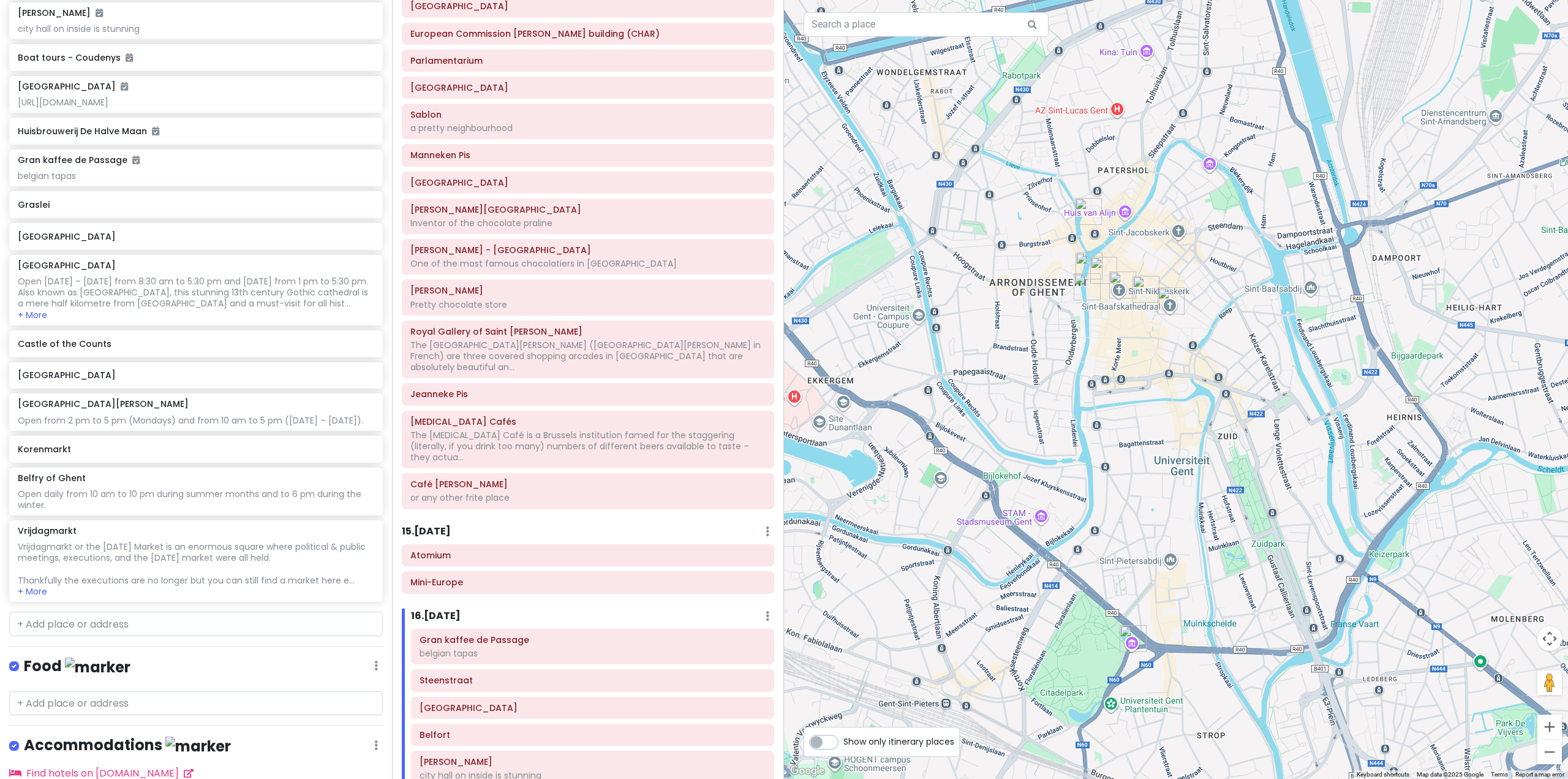
click at [1084, 212] on img "Castle of the Counts" at bounding box center [1089, 211] width 27 height 27
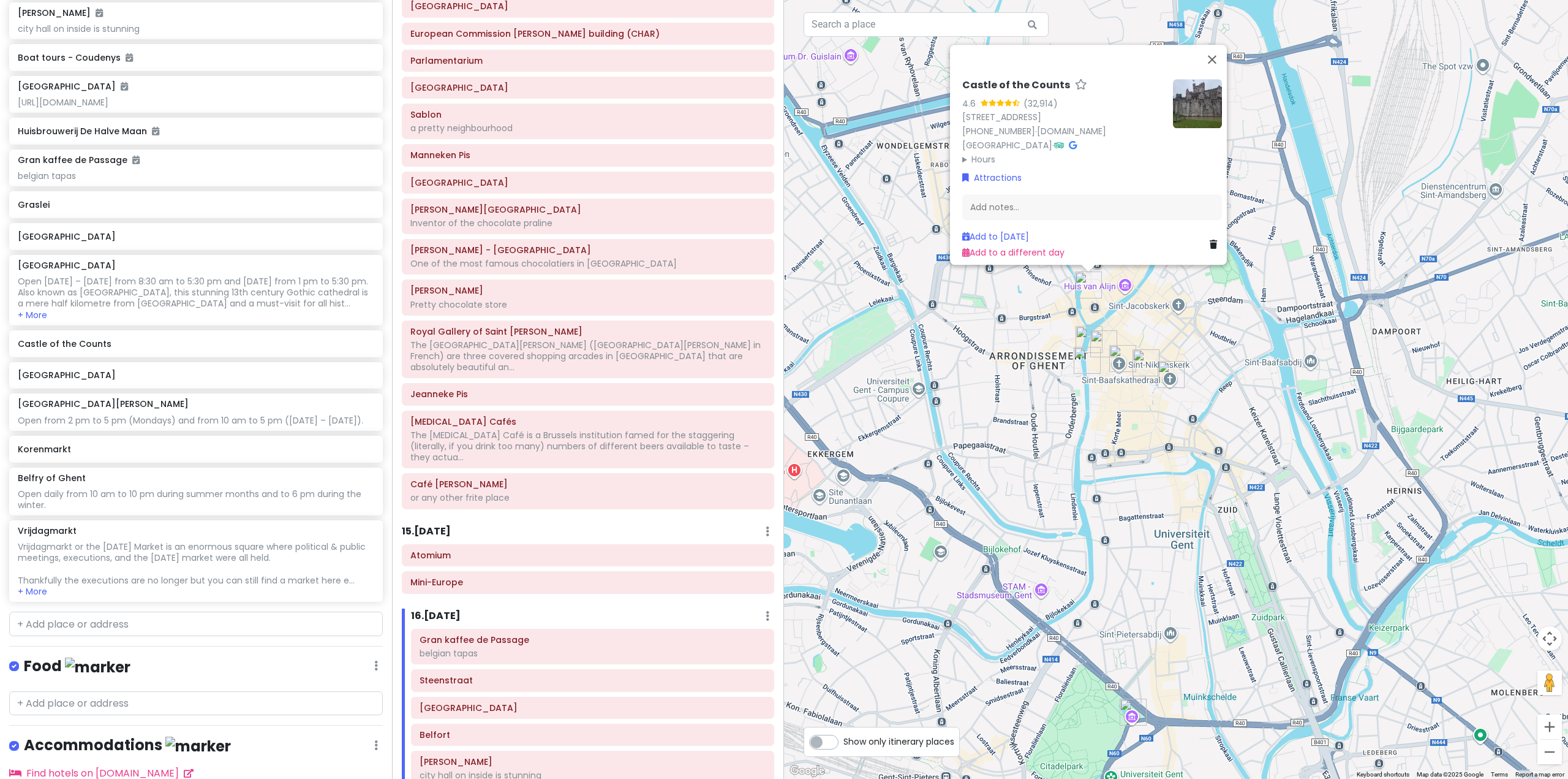
click at [1085, 338] on img "Graslei" at bounding box center [1089, 339] width 27 height 27
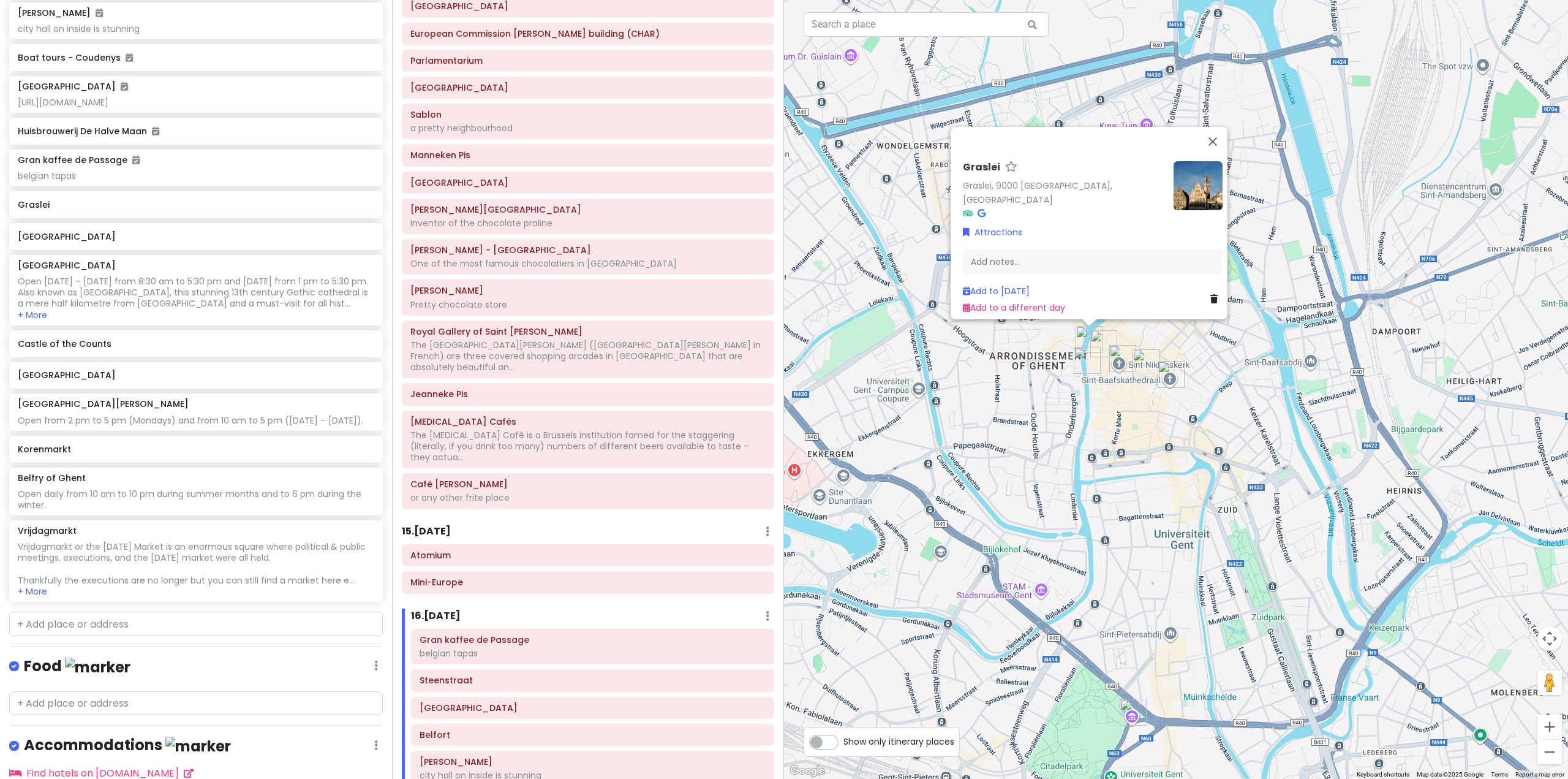
click at [1087, 357] on img "St Michael's Bridge" at bounding box center [1087, 360] width 27 height 27
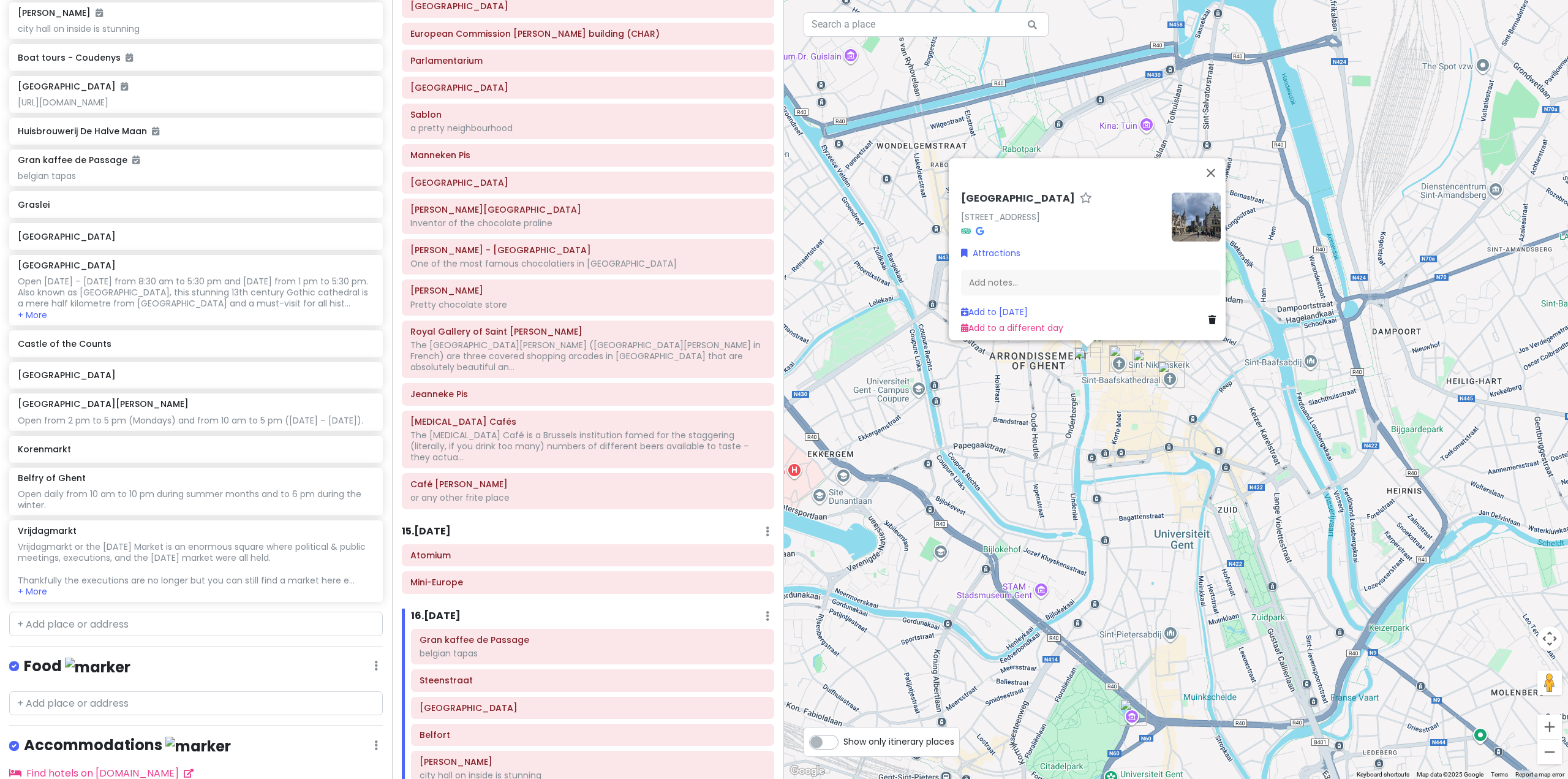
click at [1101, 348] on img "Korenmarkt" at bounding box center [1104, 344] width 27 height 27
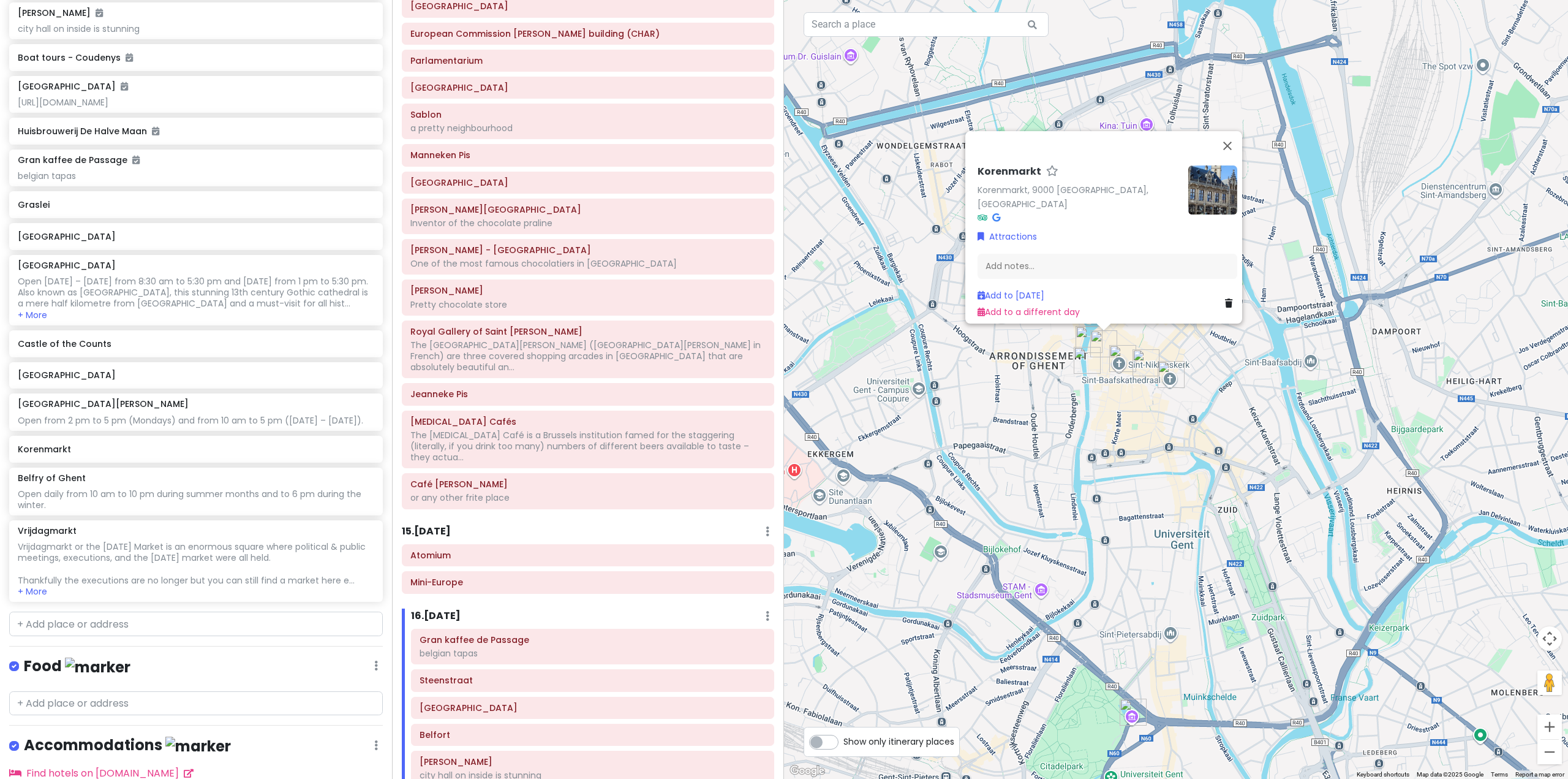
click at [1113, 359] on img "St. Nicholas' Cathedral" at bounding box center [1123, 359] width 27 height 27
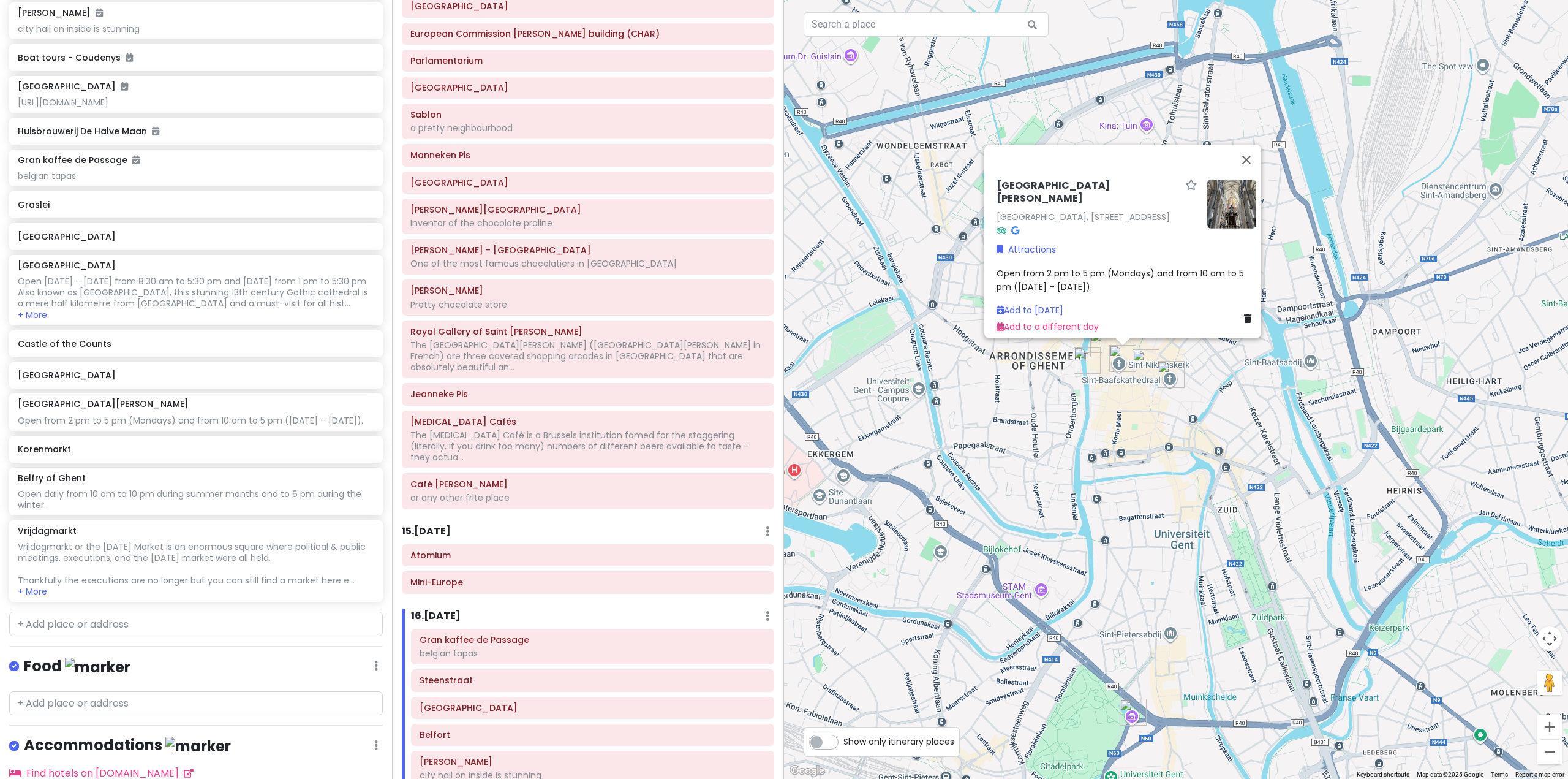
click at [1141, 365] on img "Belfry of Ghent" at bounding box center [1146, 363] width 27 height 27
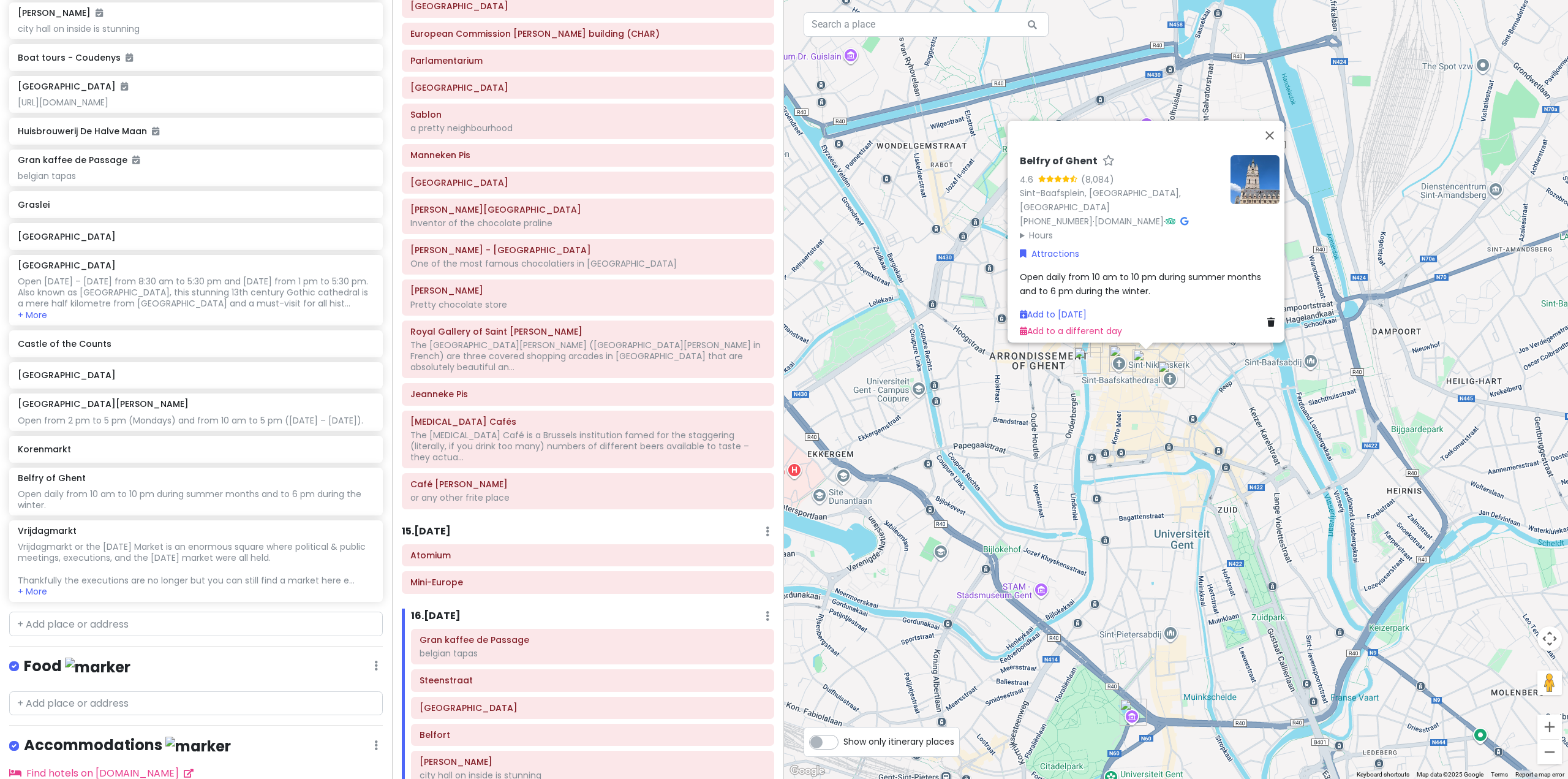
click at [1170, 373] on img "Saint Bavo's Cathedral" at bounding box center [1171, 375] width 27 height 27
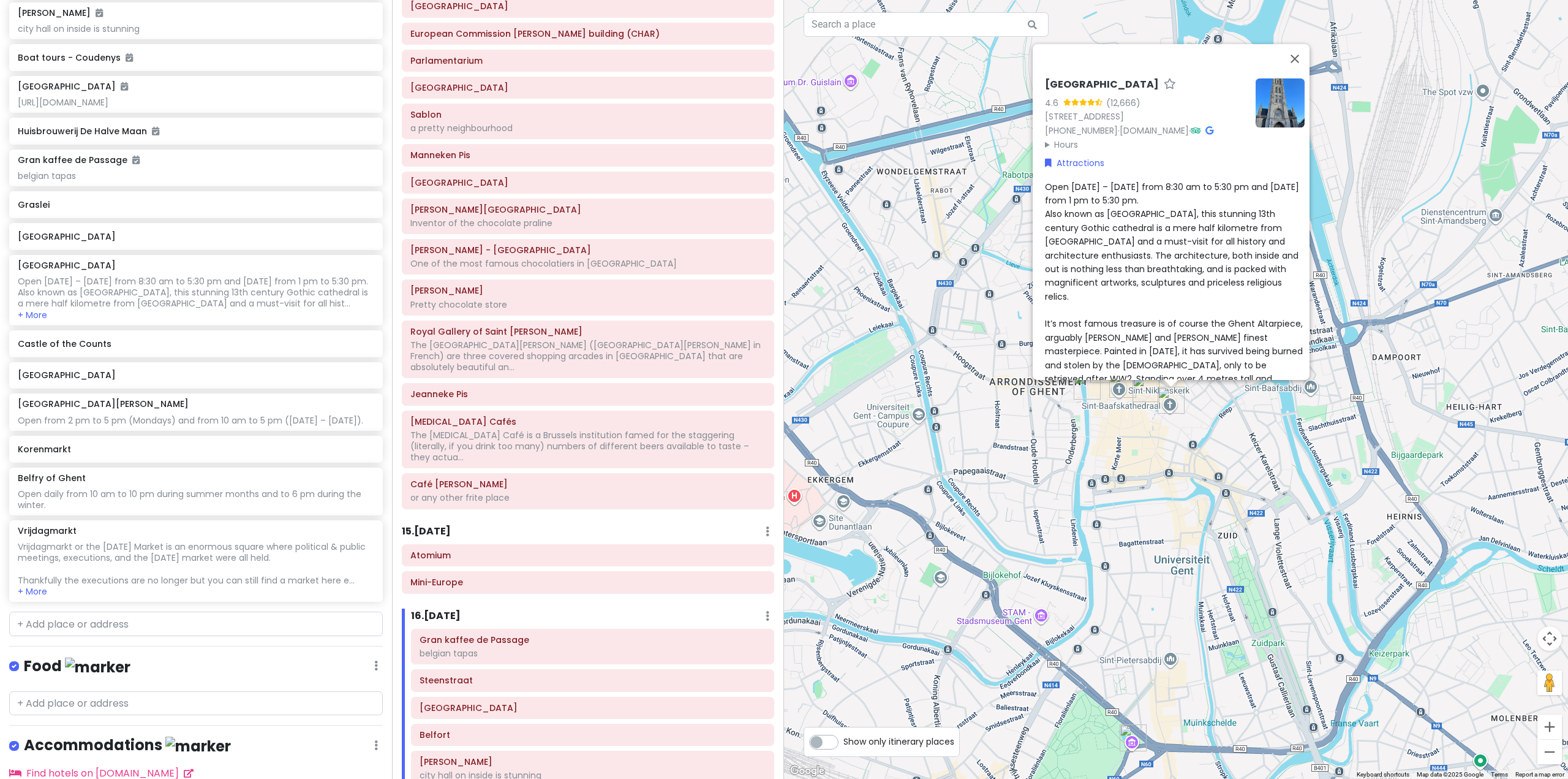
drag, startPoint x: 1264, startPoint y: 450, endPoint x: 1022, endPoint y: 474, distance: 243.2
click at [1264, 450] on div "[GEOGRAPHIC_DATA] 4.6 (12,666) [STREET_ADDRESS] [PHONE_NUMBER] · [DOMAIN_NAME] …" at bounding box center [1176, 389] width 784 height 779
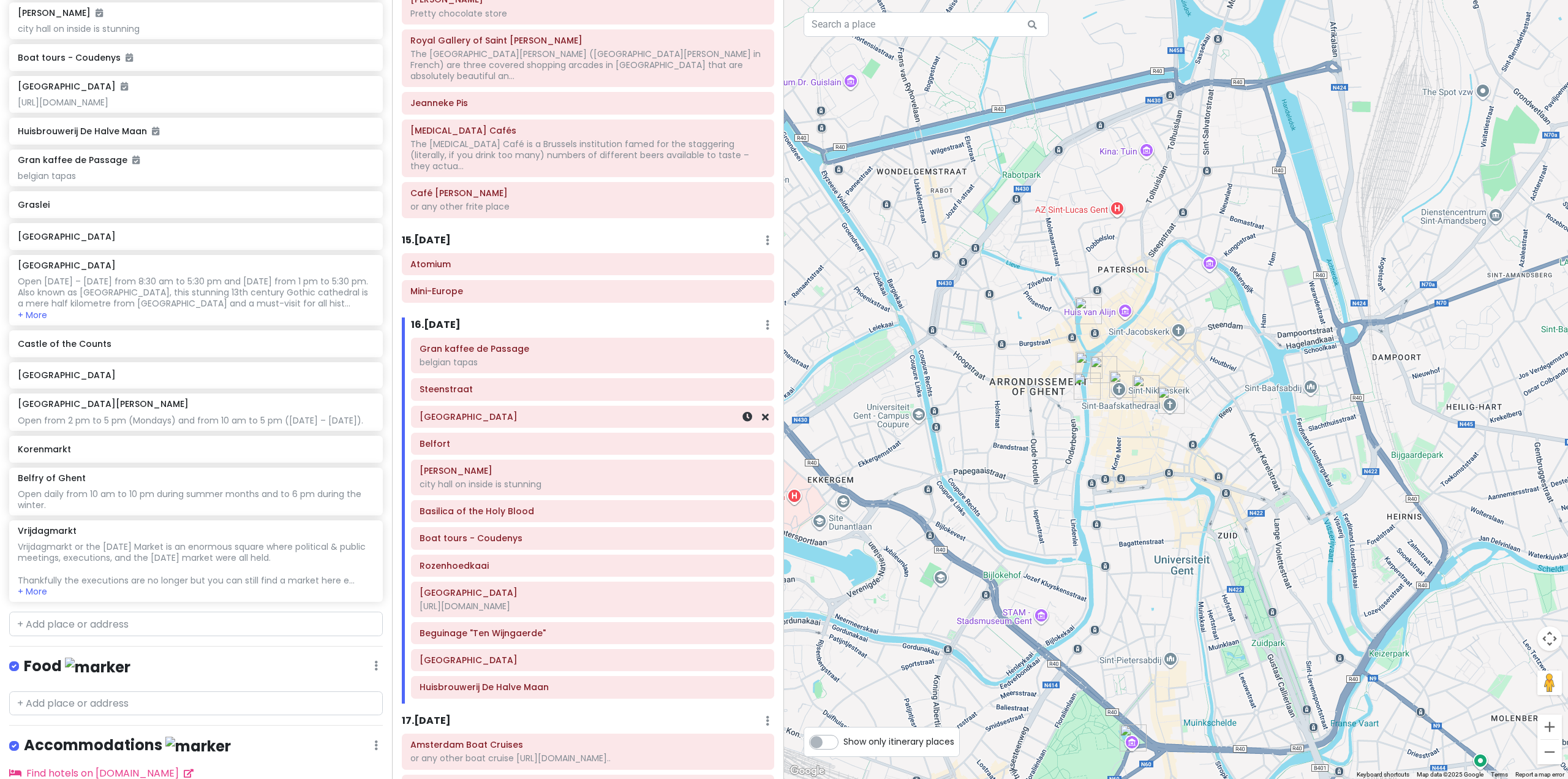
scroll to position [2389, 0]
